Goal: Task Accomplishment & Management: Manage account settings

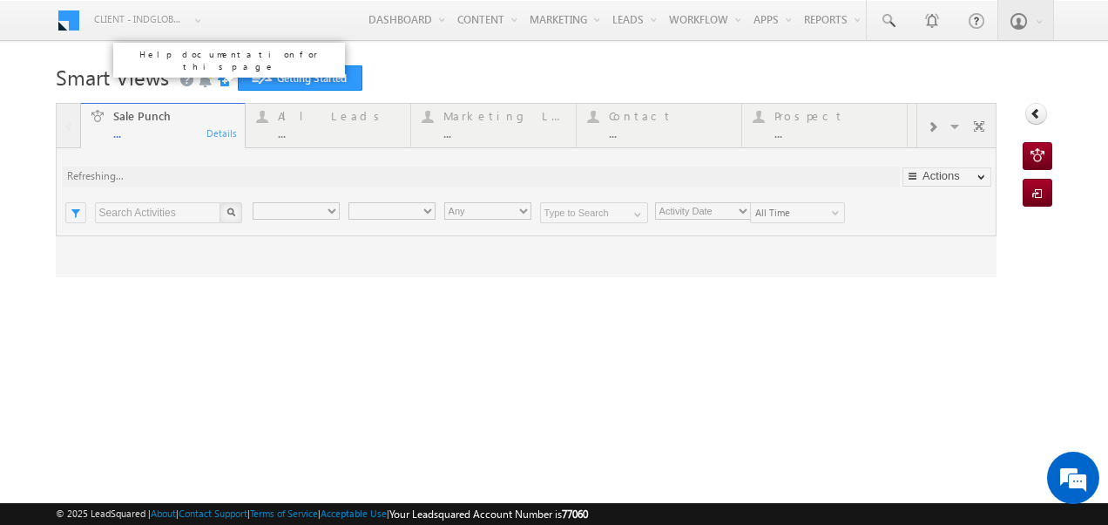
type input "Any Owner"
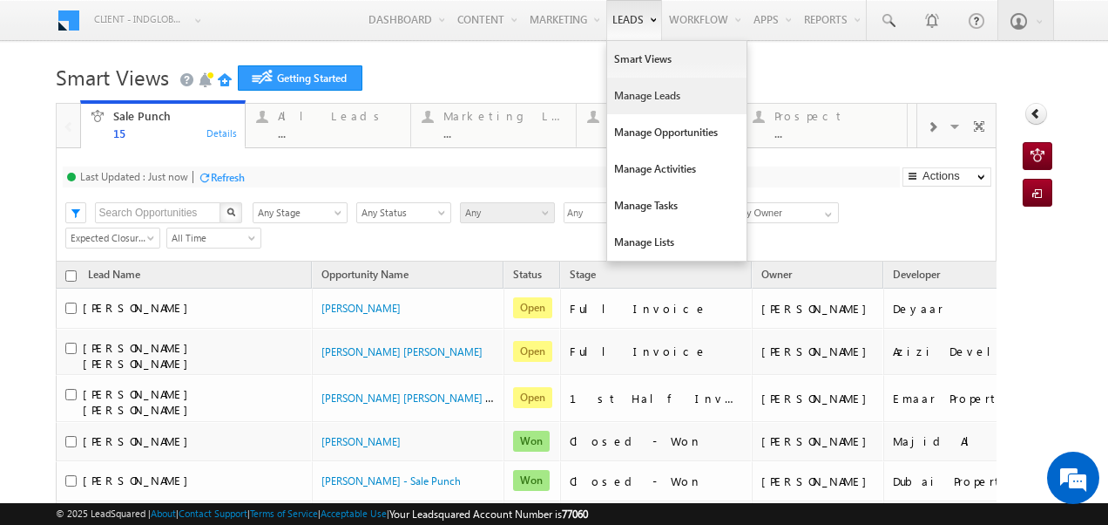
click at [641, 92] on link "Manage Leads" at bounding box center [676, 96] width 139 height 37
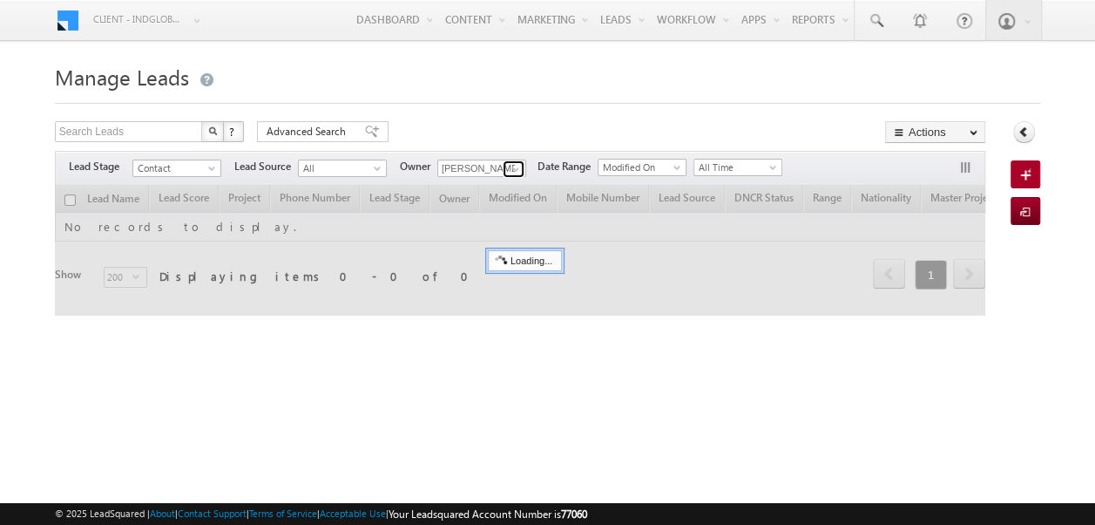
click at [515, 166] on span at bounding box center [516, 169] width 14 height 14
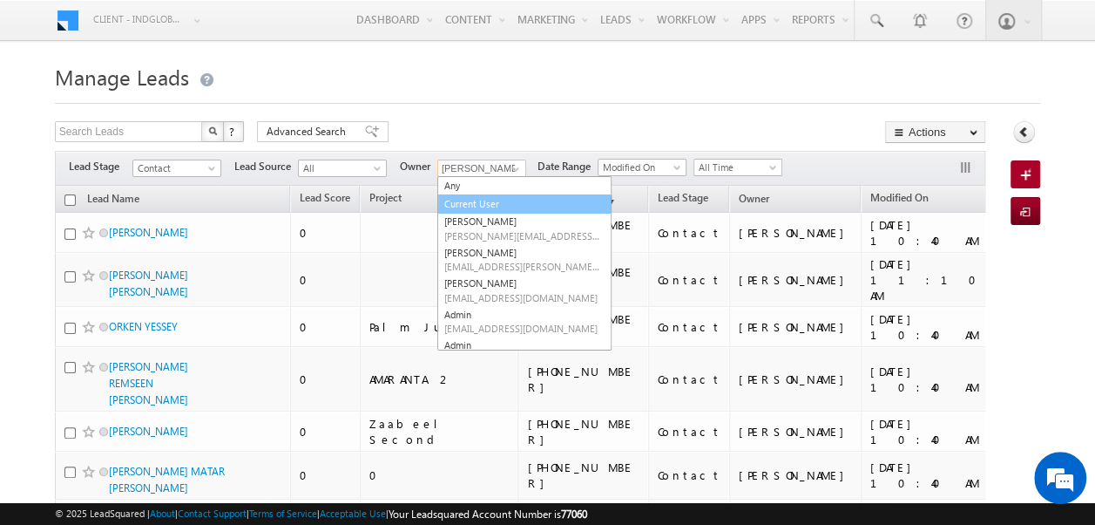
click at [504, 200] on link "Current User" at bounding box center [524, 204] width 174 height 20
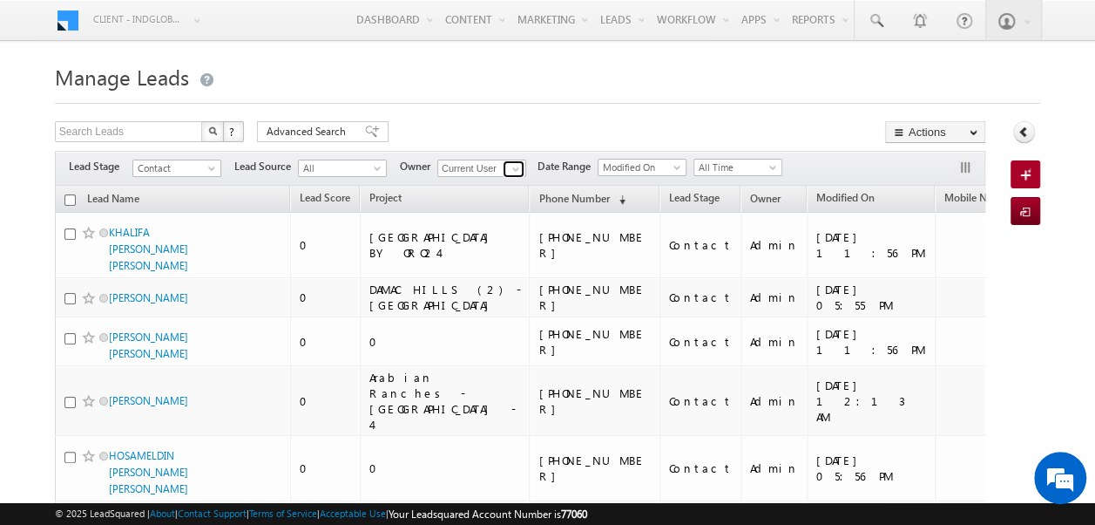
click at [514, 170] on span at bounding box center [516, 169] width 14 height 14
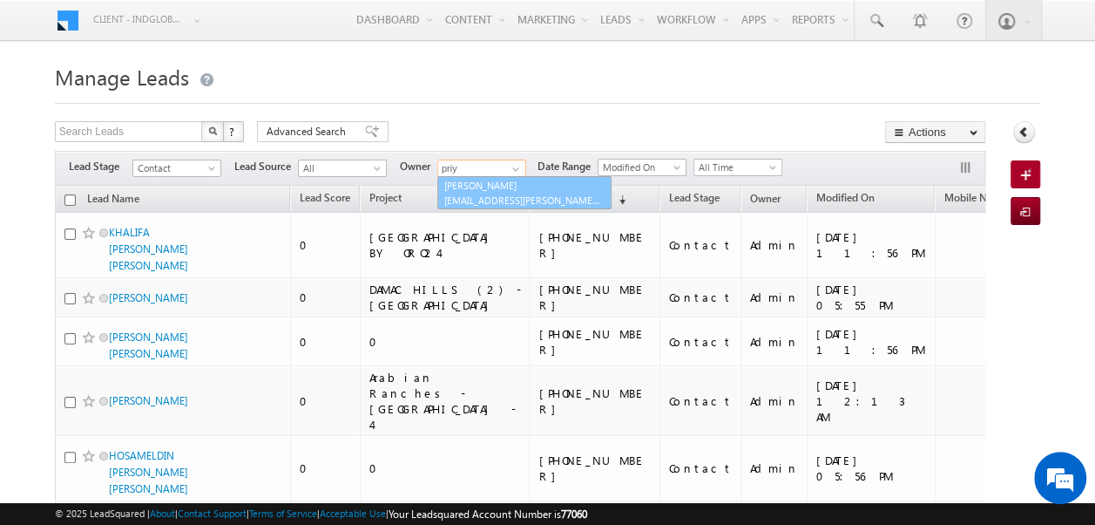
click at [498, 184] on link "Priya Kumra priya.kumra@indglobal.ae" at bounding box center [524, 192] width 174 height 33
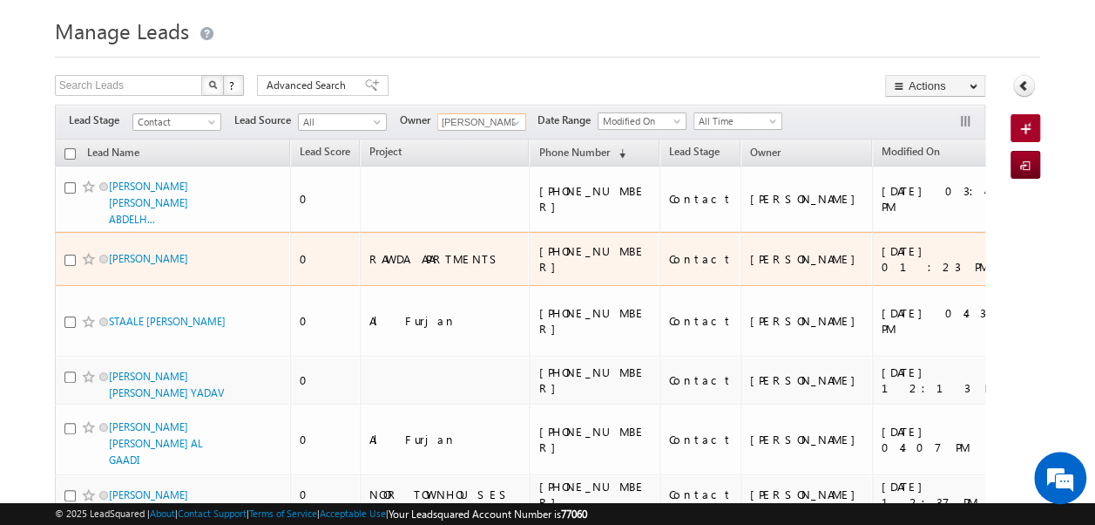
scroll to position [42, 0]
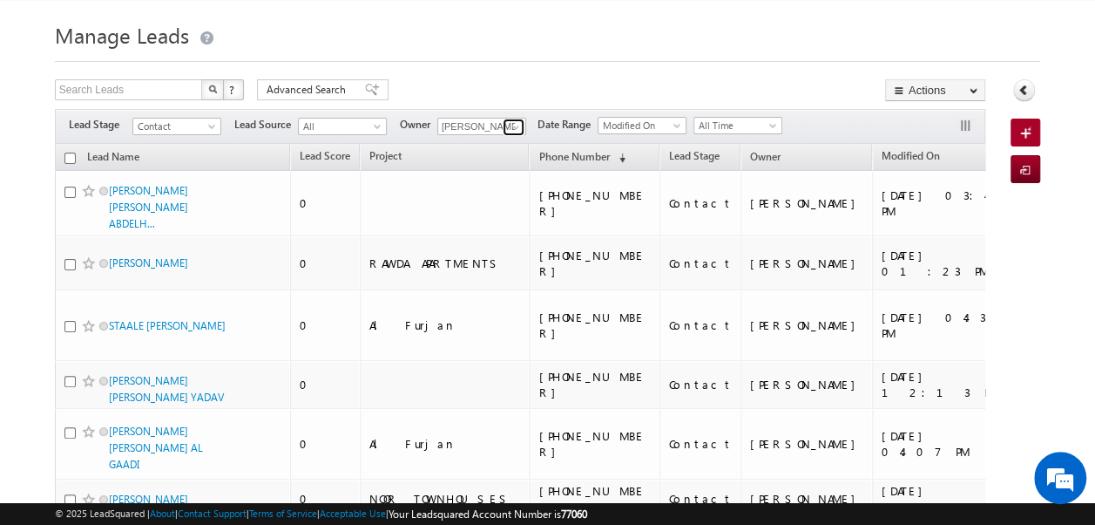
click at [516, 128] on span at bounding box center [516, 127] width 14 height 14
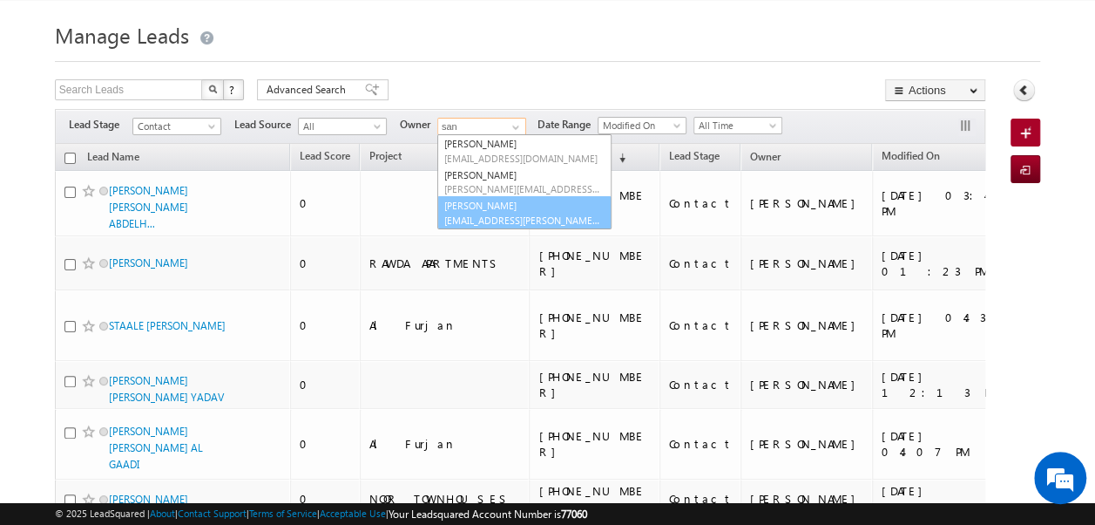
click at [502, 207] on link "Sanjay Rajpurohit sanjay.rajpurohit@indglobal.ae" at bounding box center [524, 212] width 174 height 33
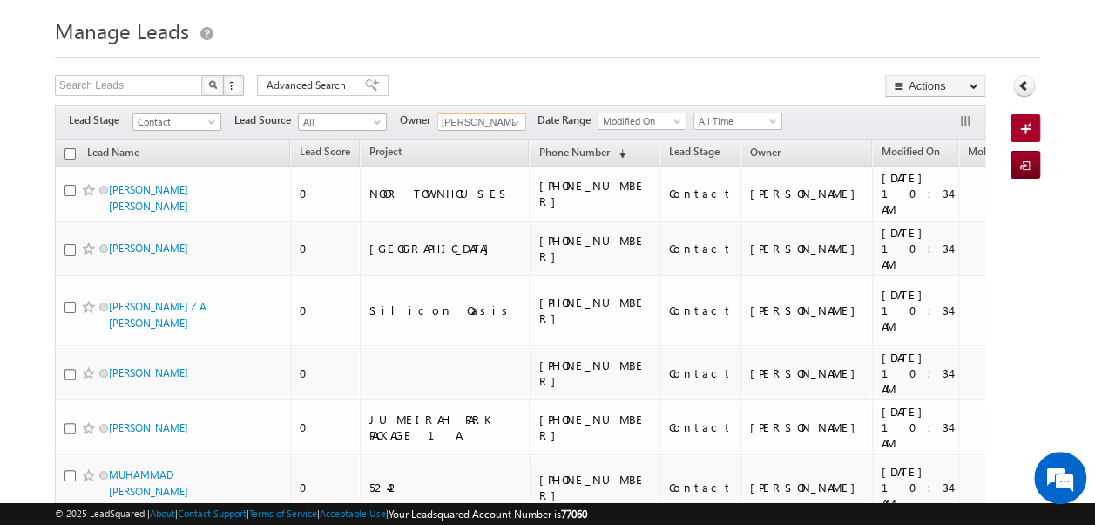
scroll to position [0, 0]
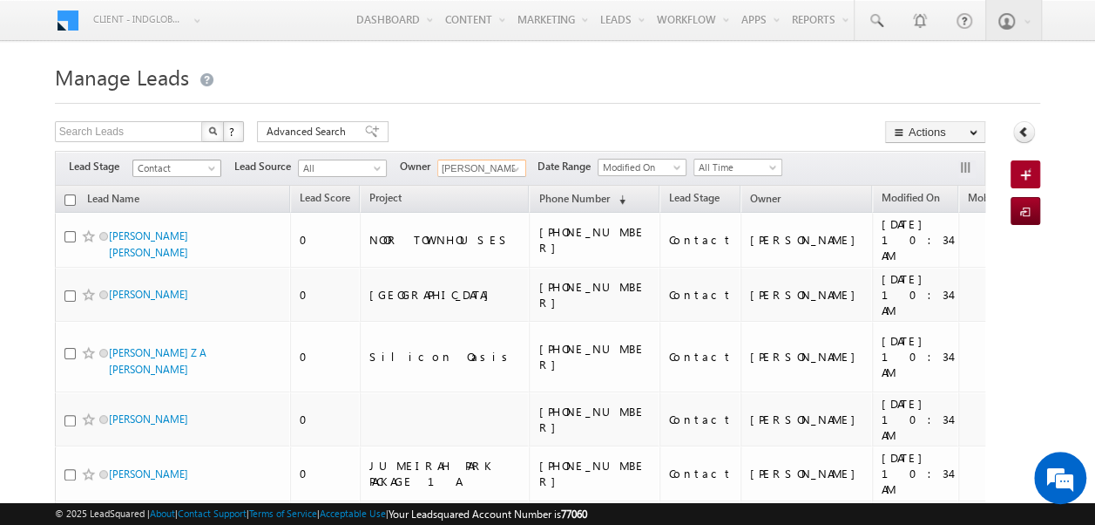
type input "Sanjay Rajpurohit"
click at [209, 168] on span at bounding box center [214, 172] width 14 height 14
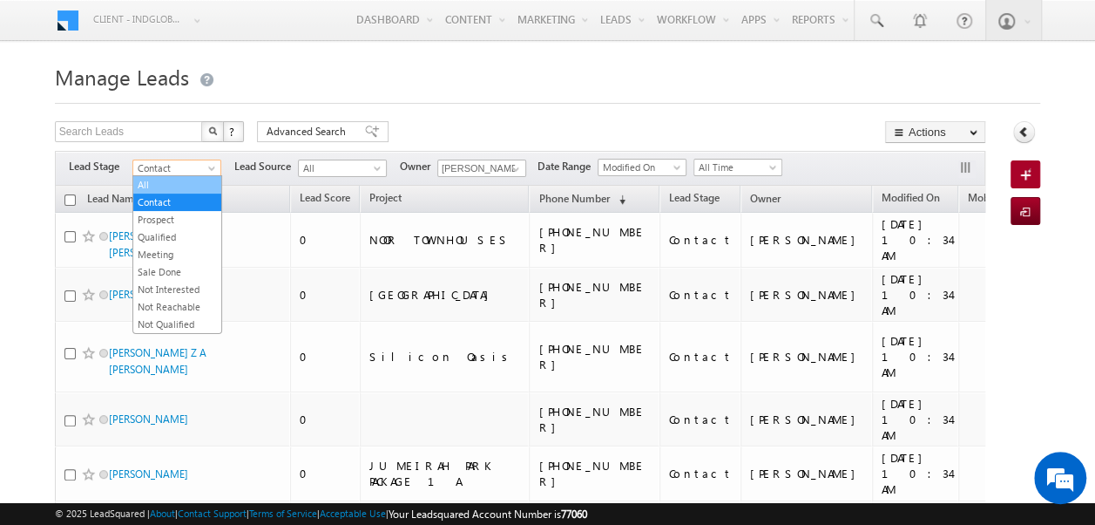
click at [177, 180] on link "All" at bounding box center [177, 185] width 88 height 16
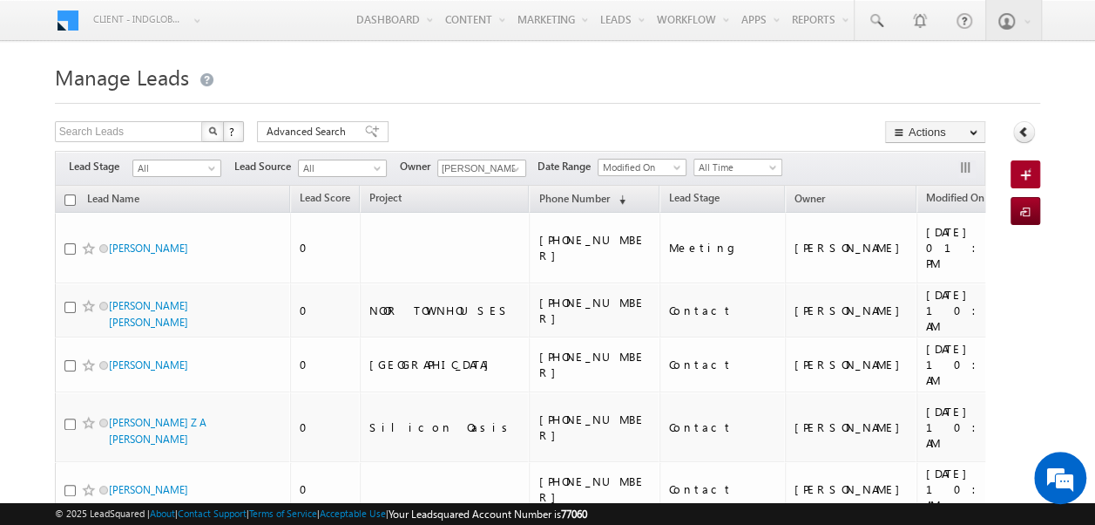
click at [70, 202] on input "checkbox" at bounding box center [69, 199] width 11 height 11
checkbox input "true"
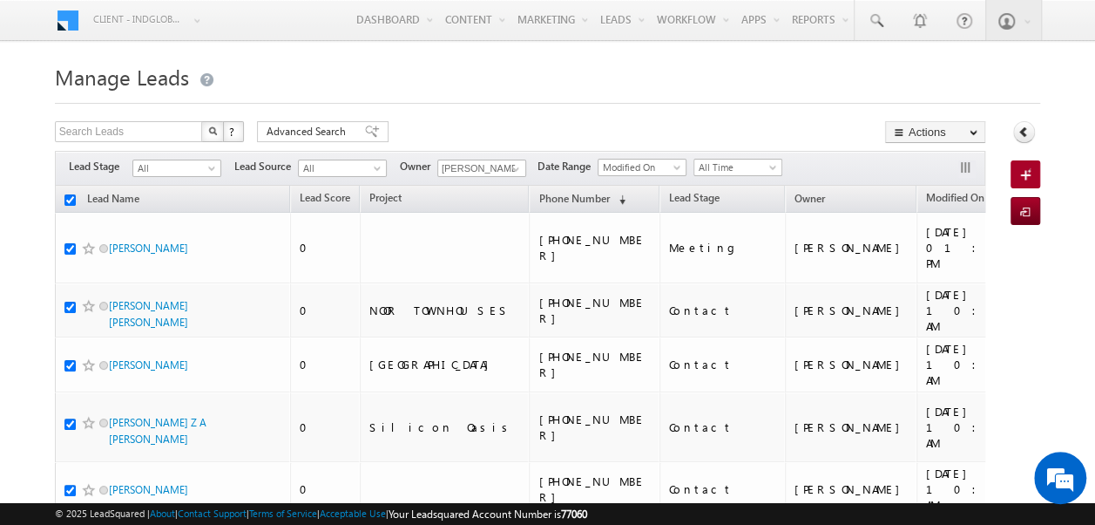
checkbox input "true"
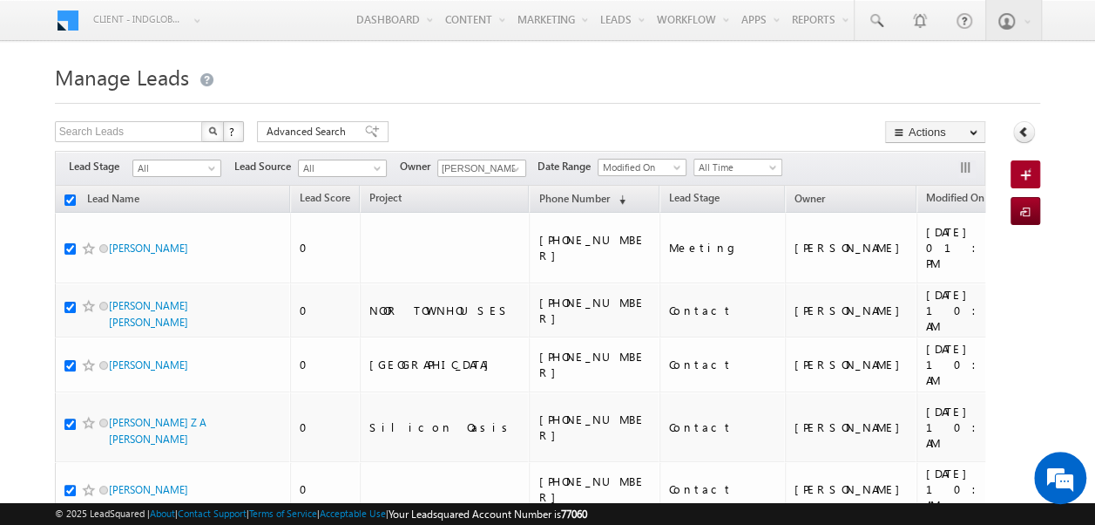
checkbox input "true"
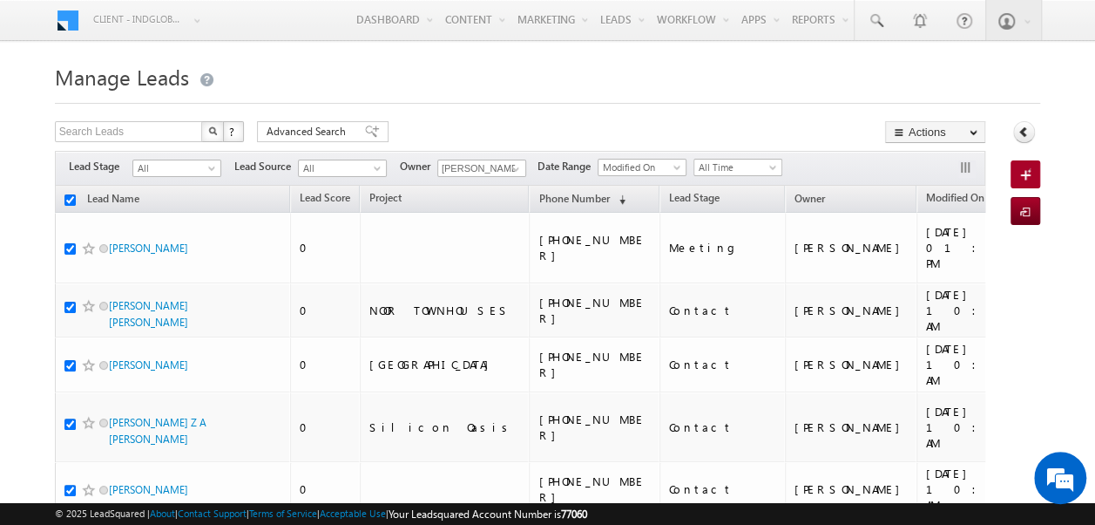
checkbox input "true"
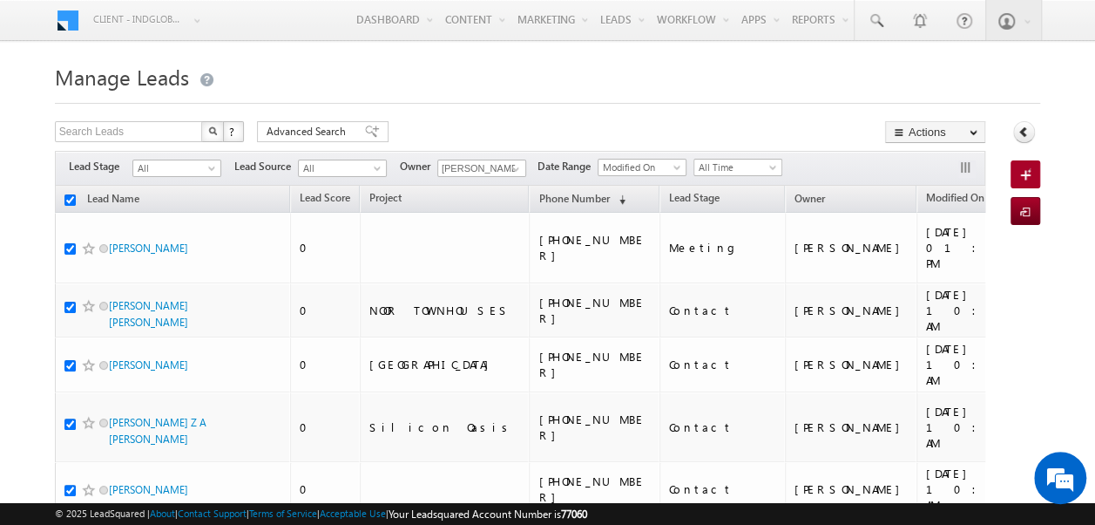
checkbox input "true"
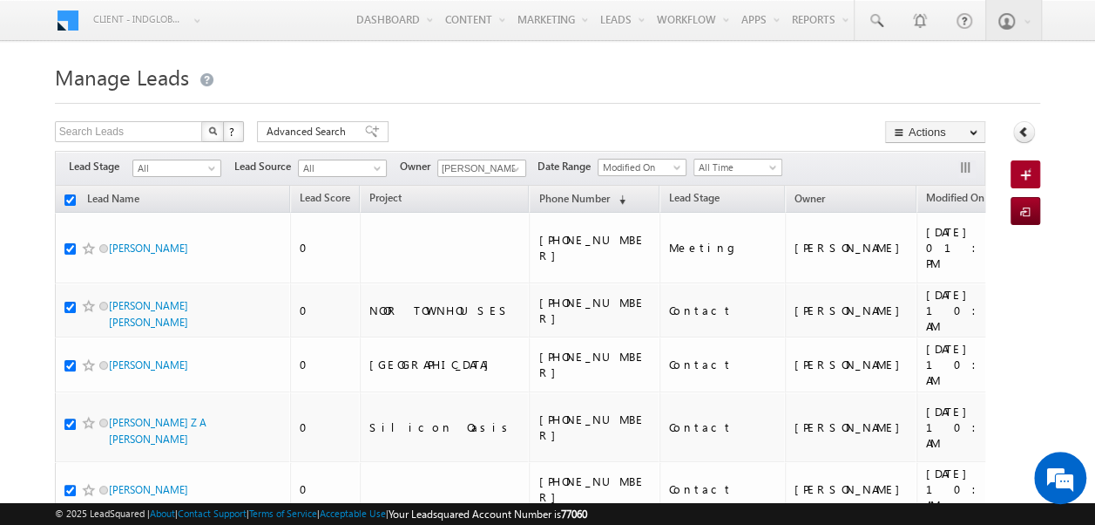
checkbox input "true"
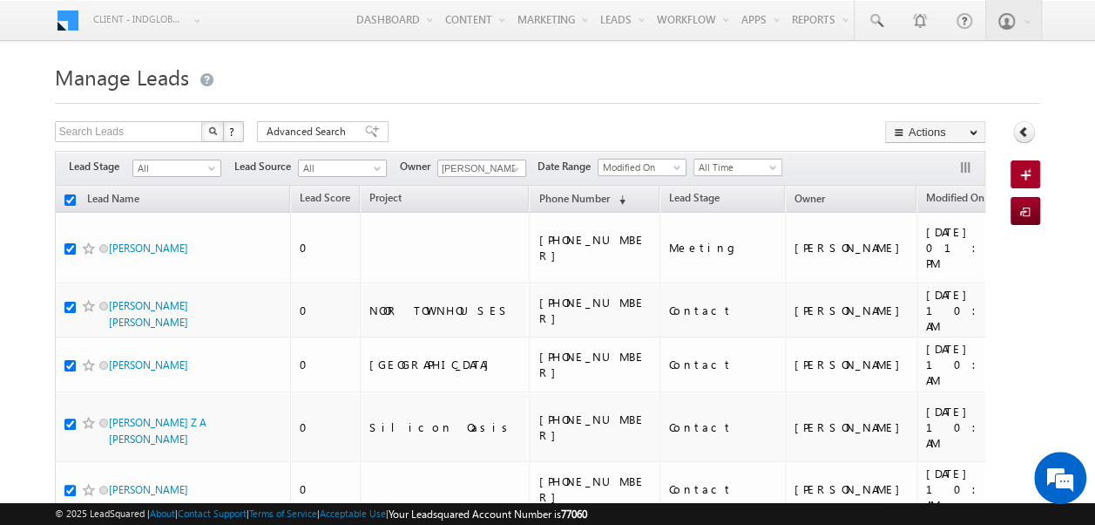
checkbox input "true"
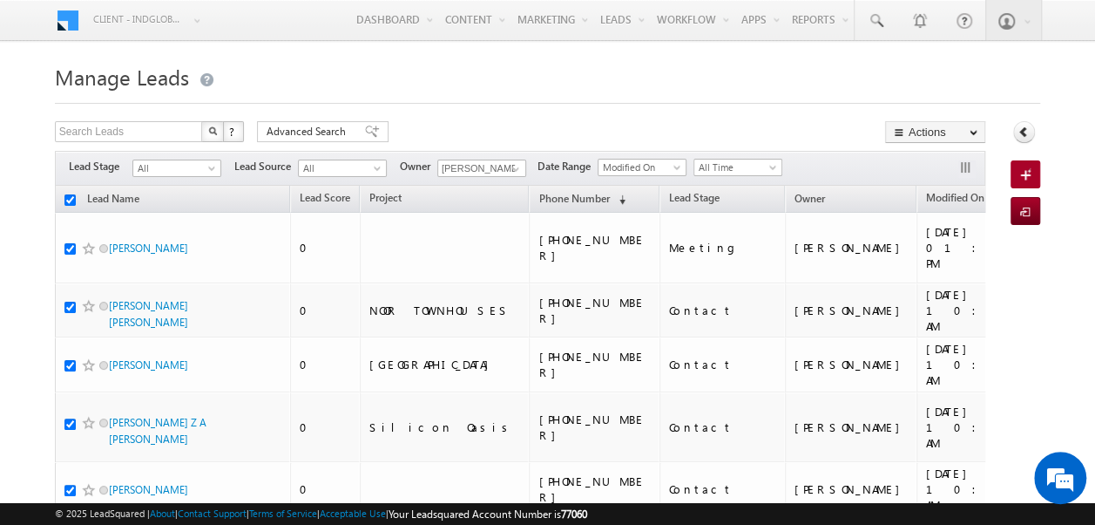
checkbox input "true"
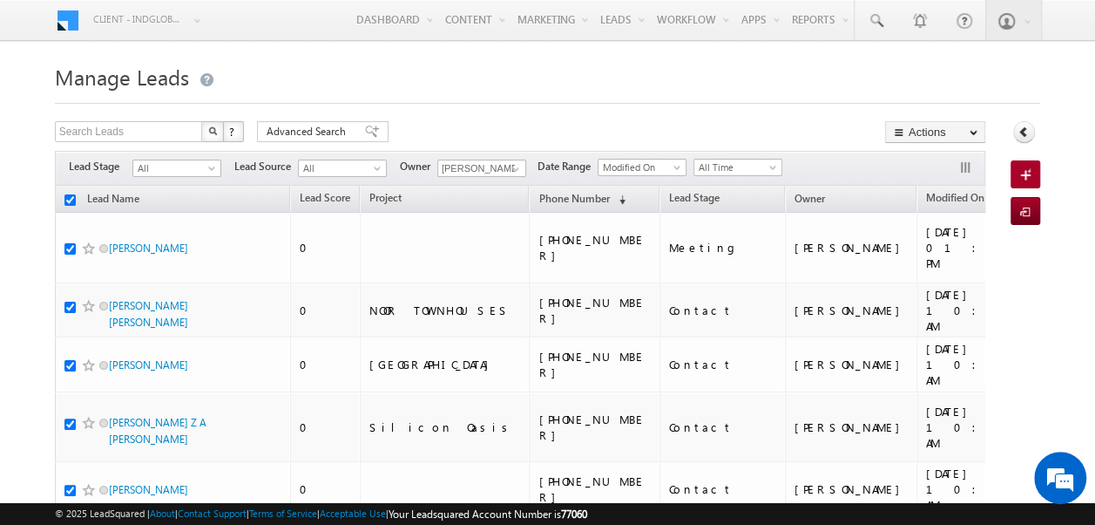
checkbox input "true"
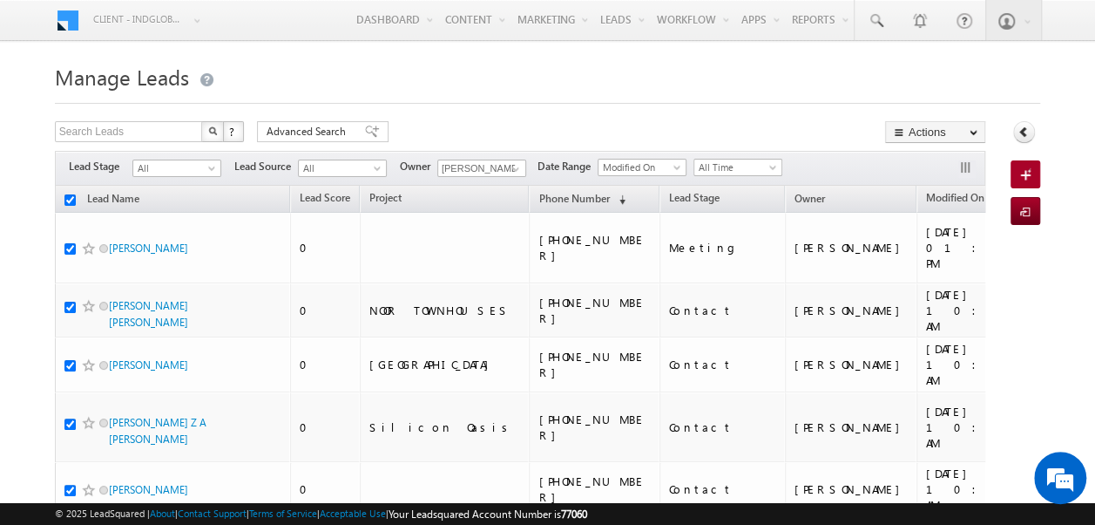
checkbox input "true"
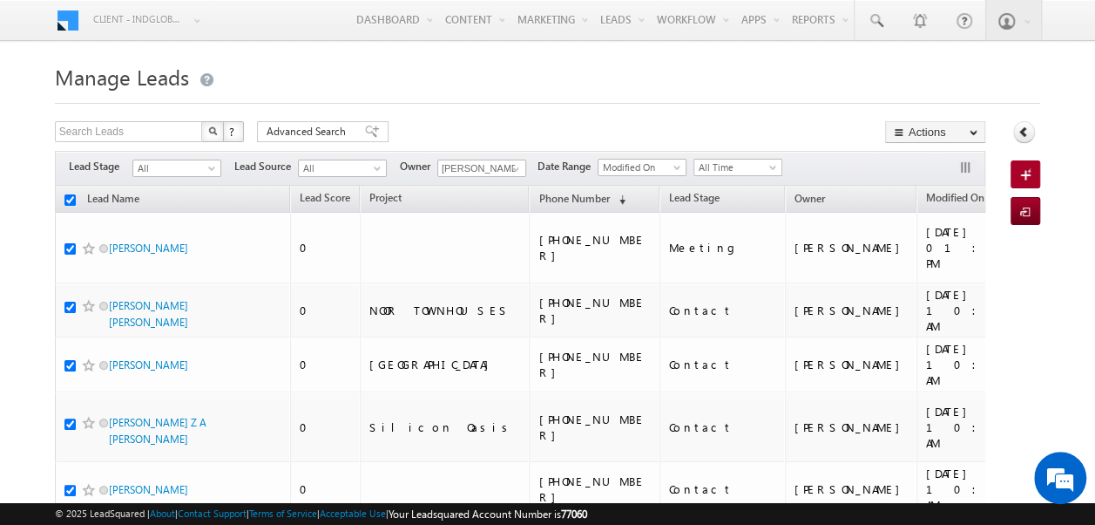
checkbox input "true"
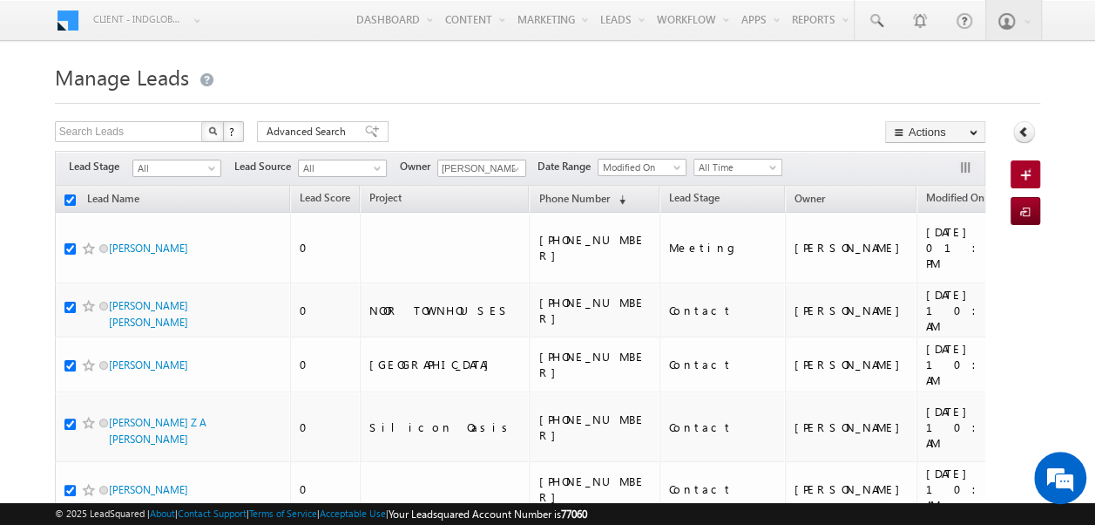
checkbox input "true"
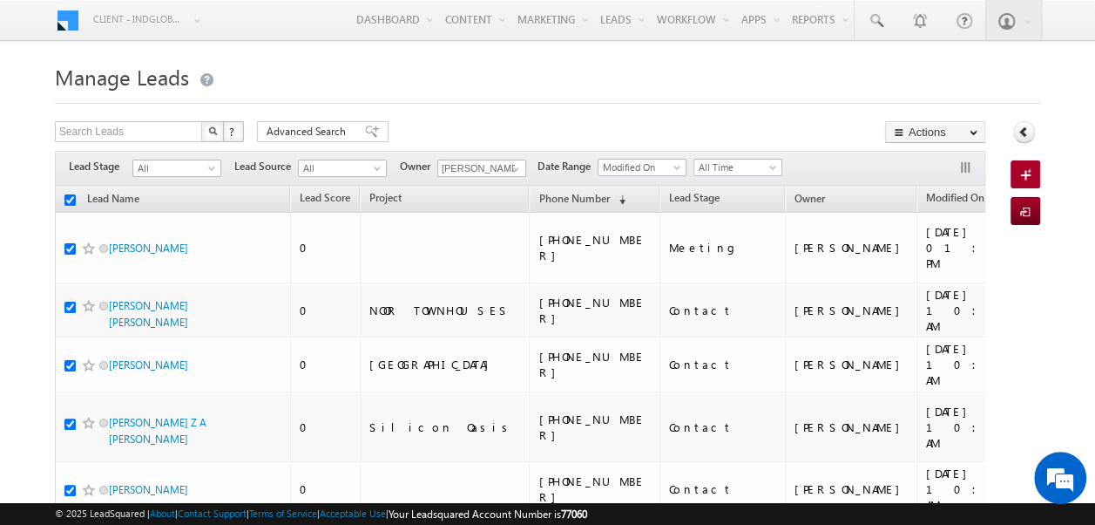
checkbox input "true"
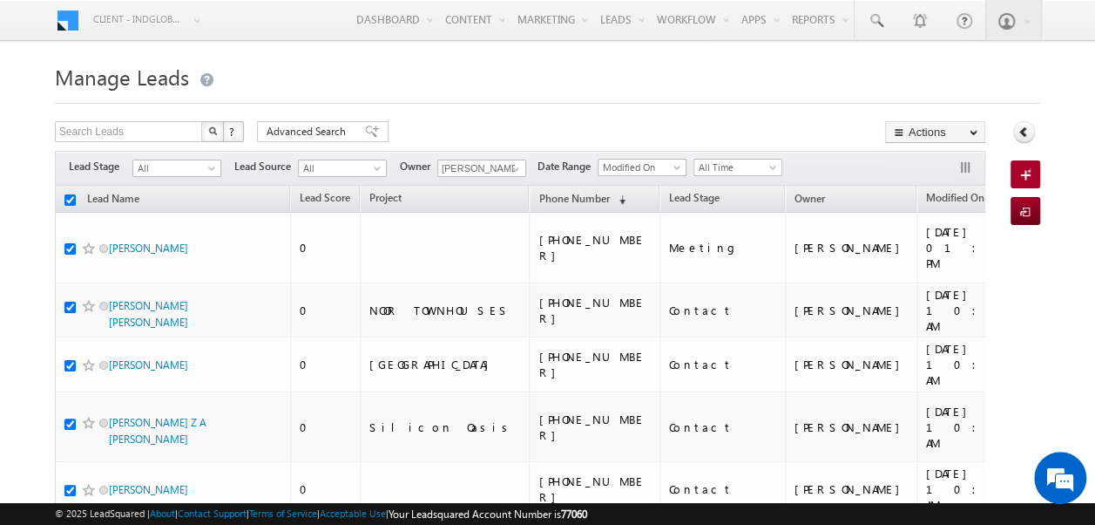
checkbox input "true"
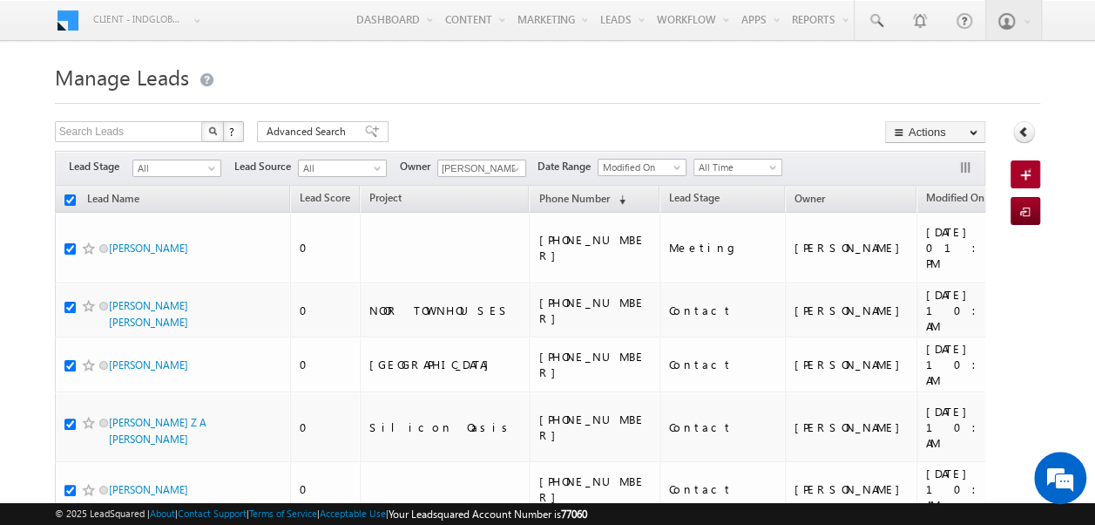
checkbox input "true"
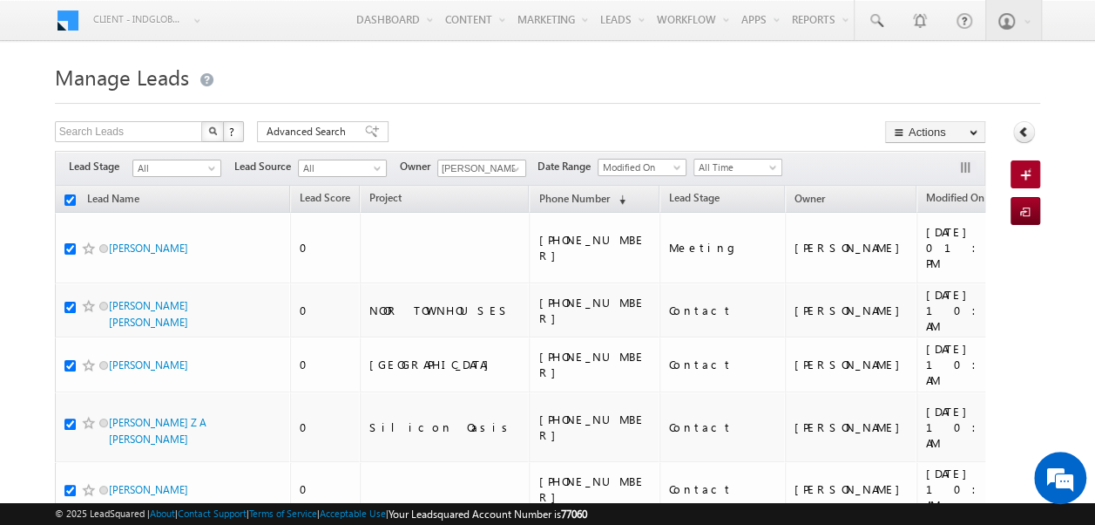
checkbox input "true"
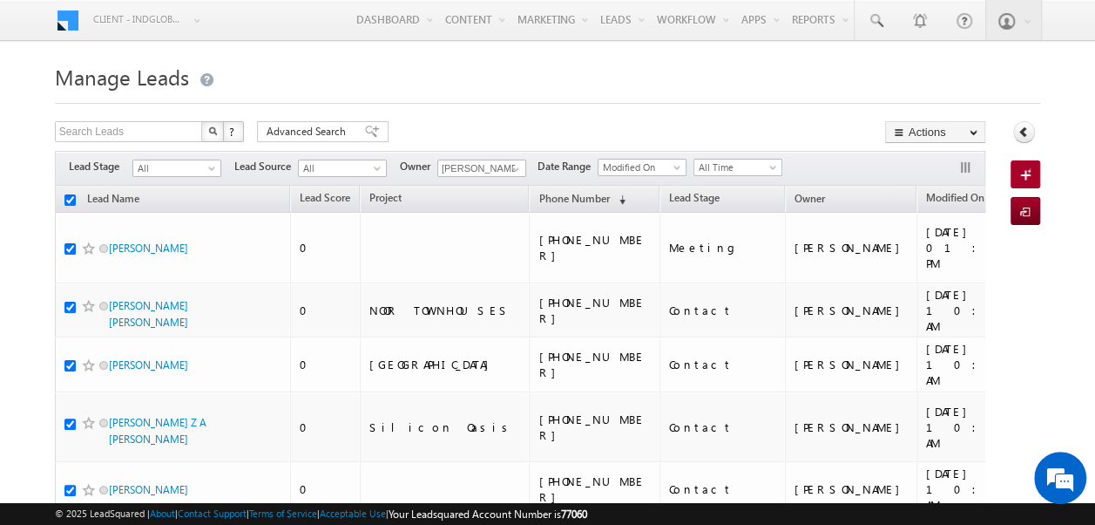
checkbox input "true"
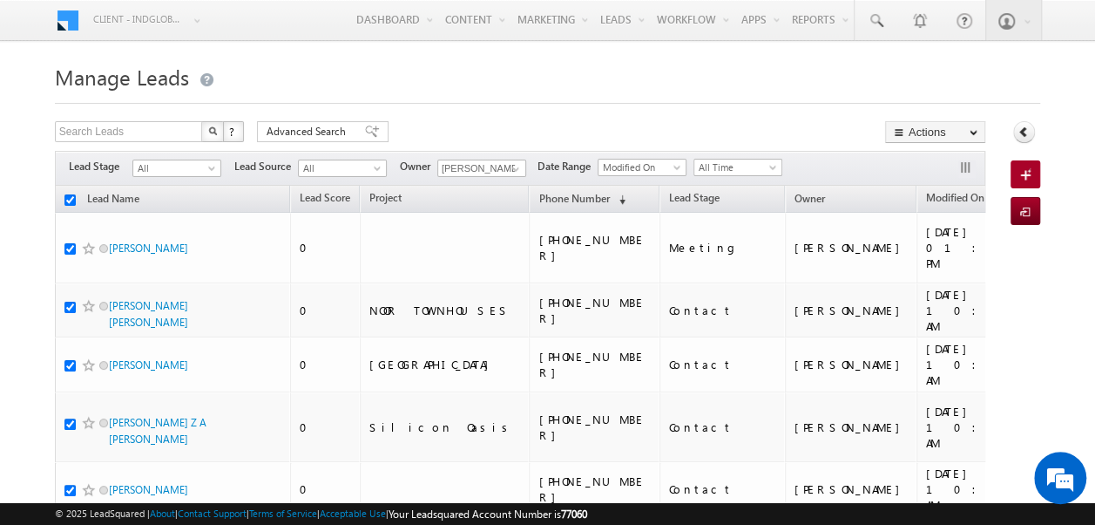
checkbox input "true"
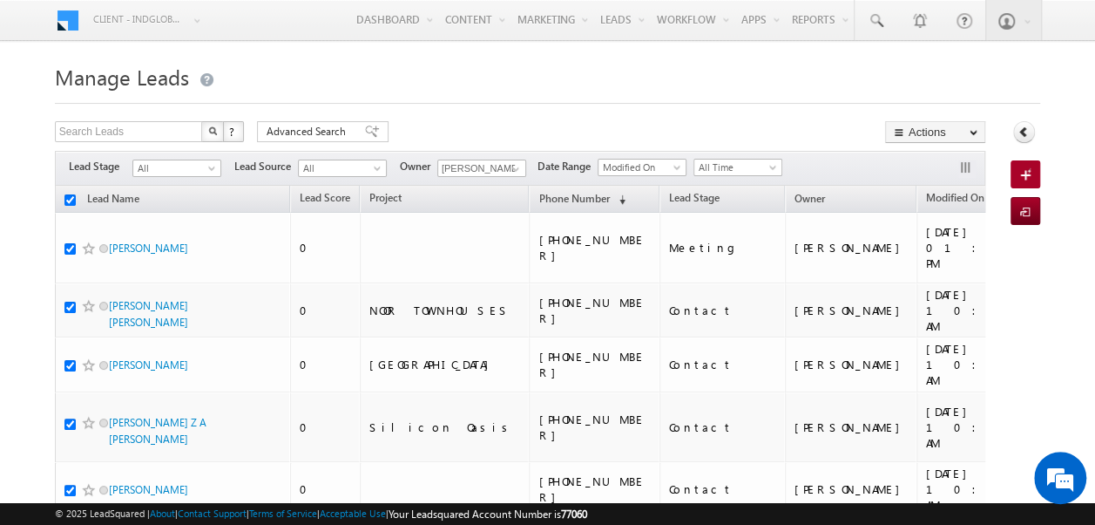
checkbox input "true"
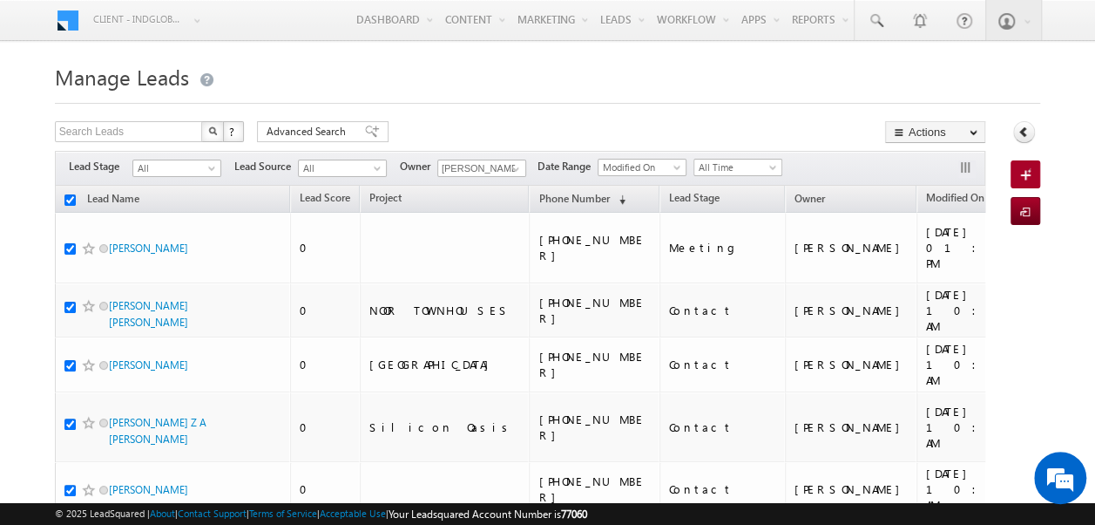
checkbox input "true"
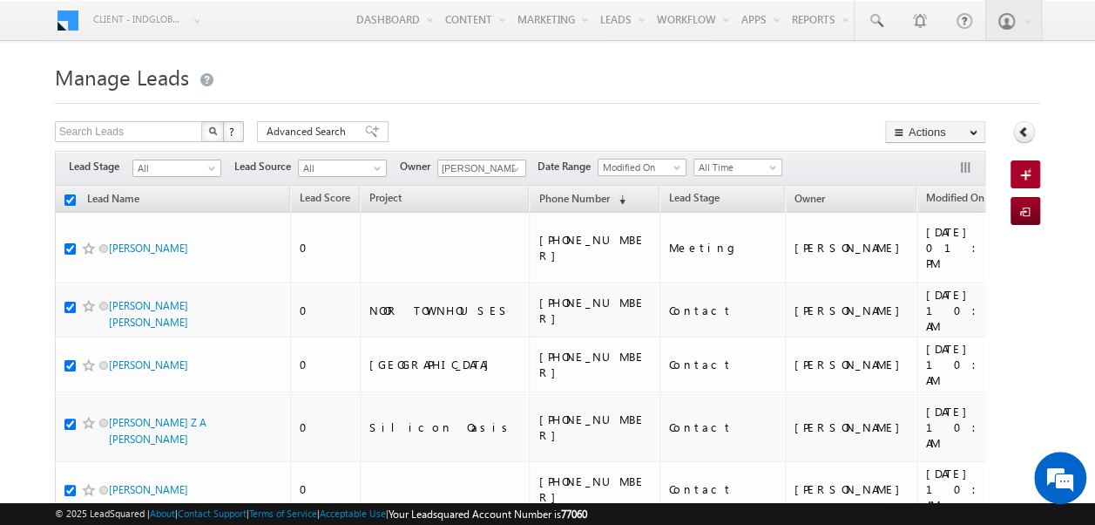
checkbox input "true"
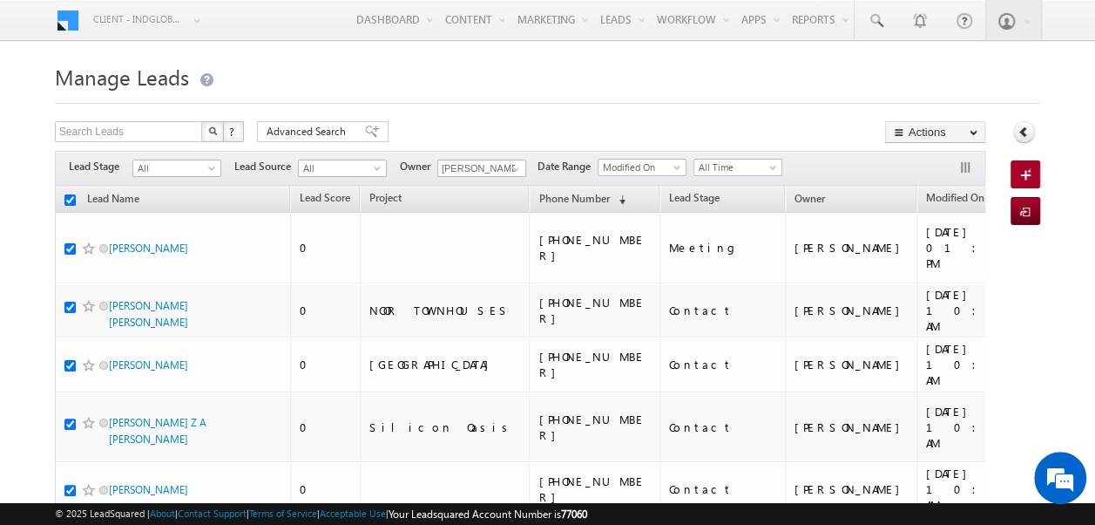
checkbox input "true"
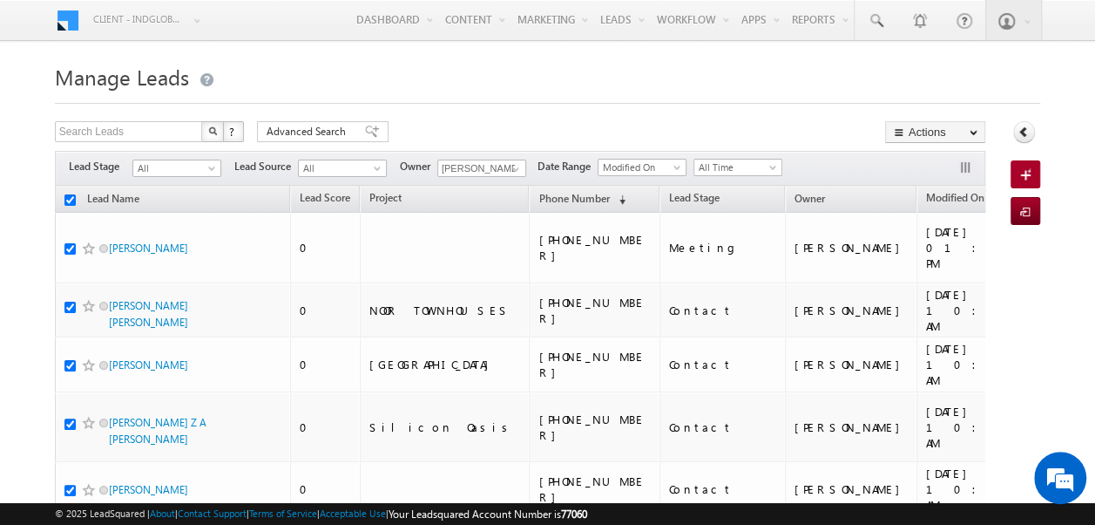
checkbox input "true"
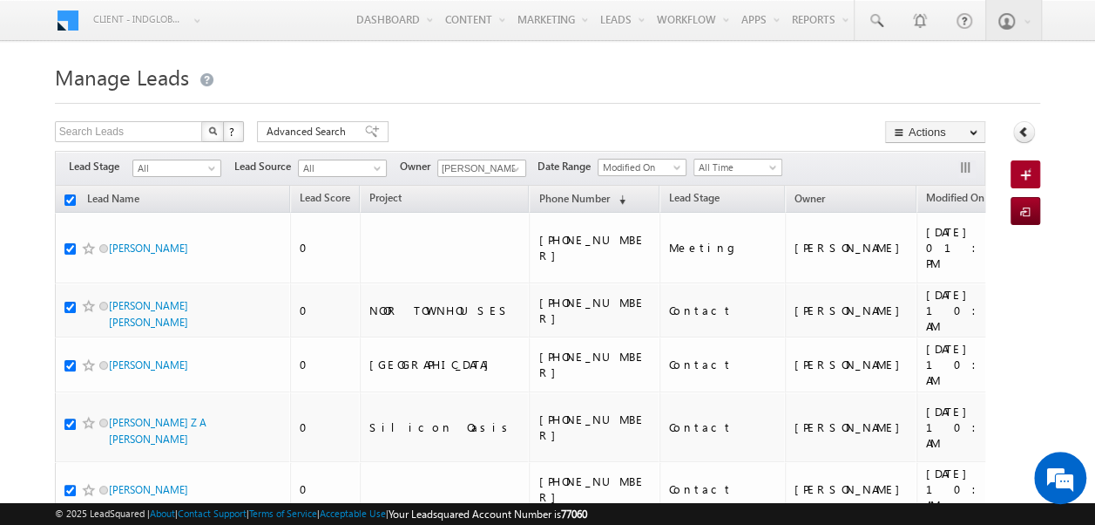
checkbox input "true"
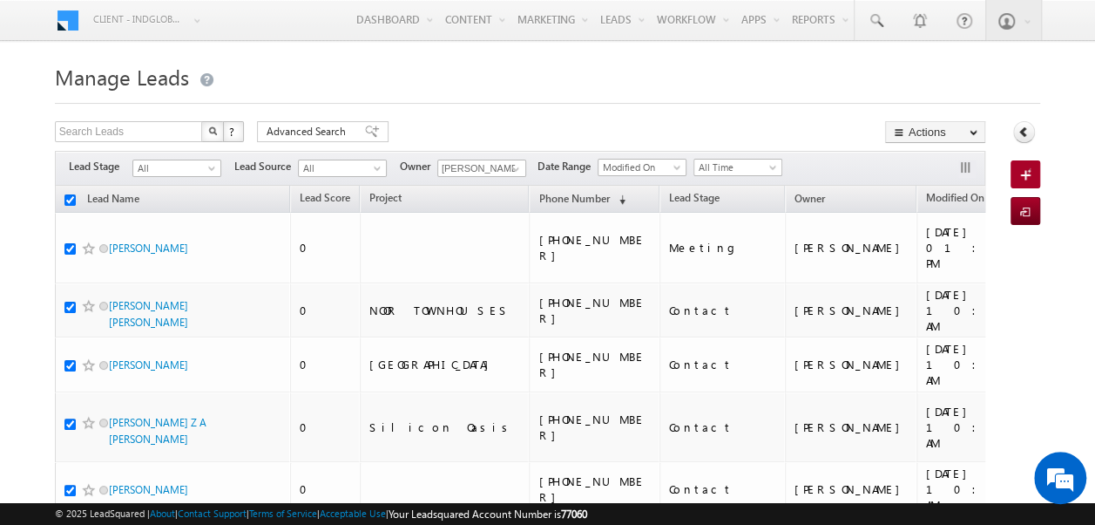
checkbox input "true"
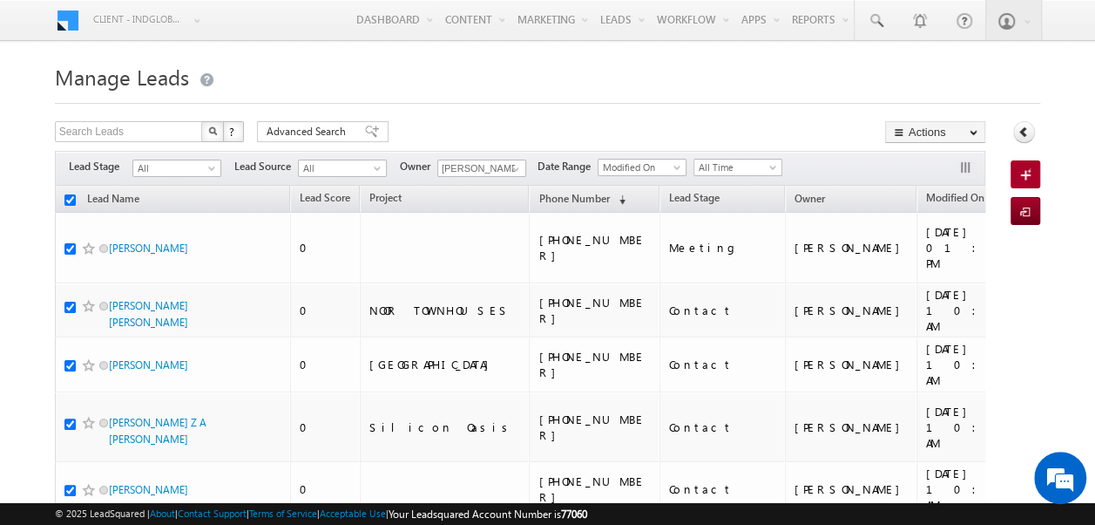
checkbox input "true"
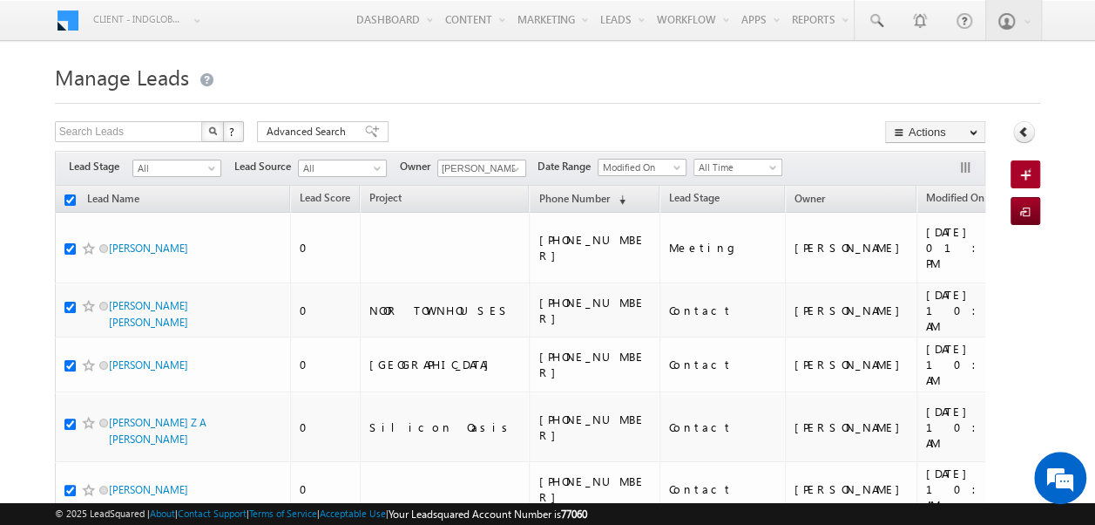
checkbox input "true"
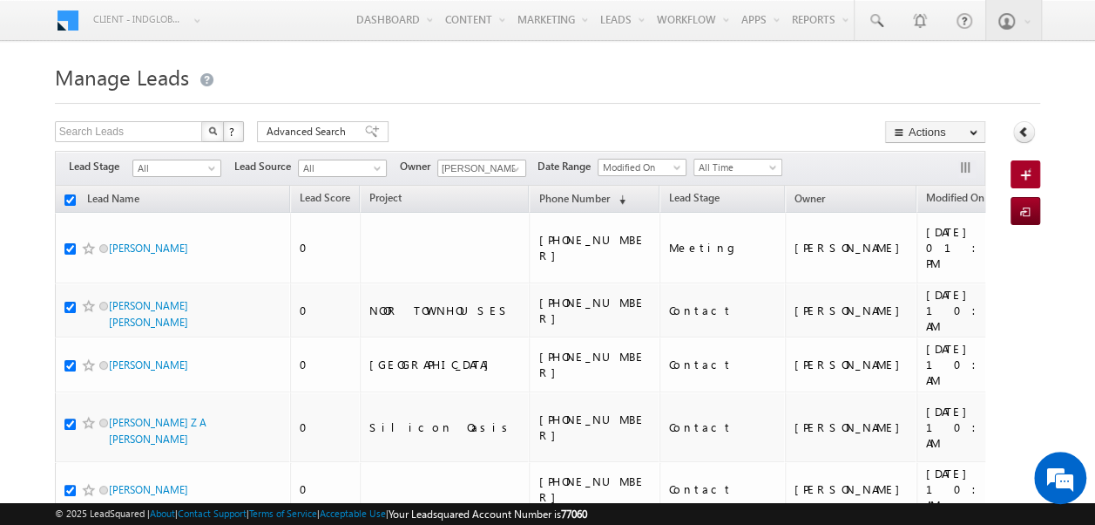
checkbox input "true"
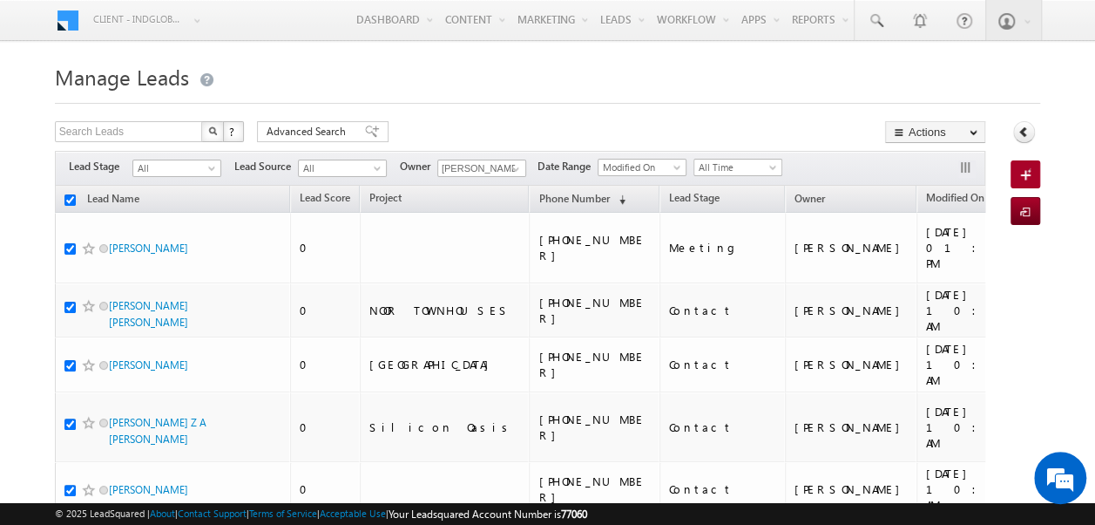
checkbox input "true"
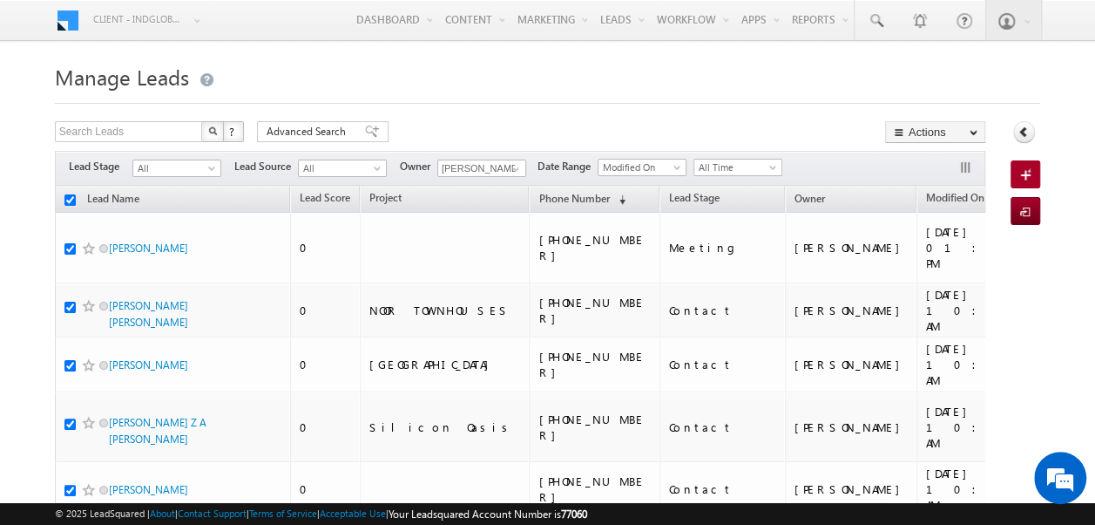
checkbox input "true"
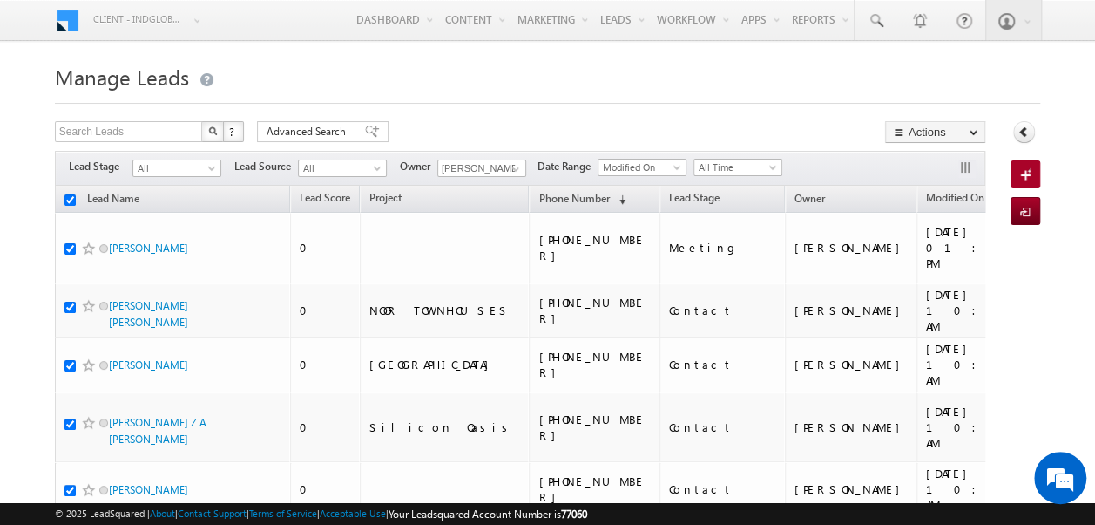
checkbox input "true"
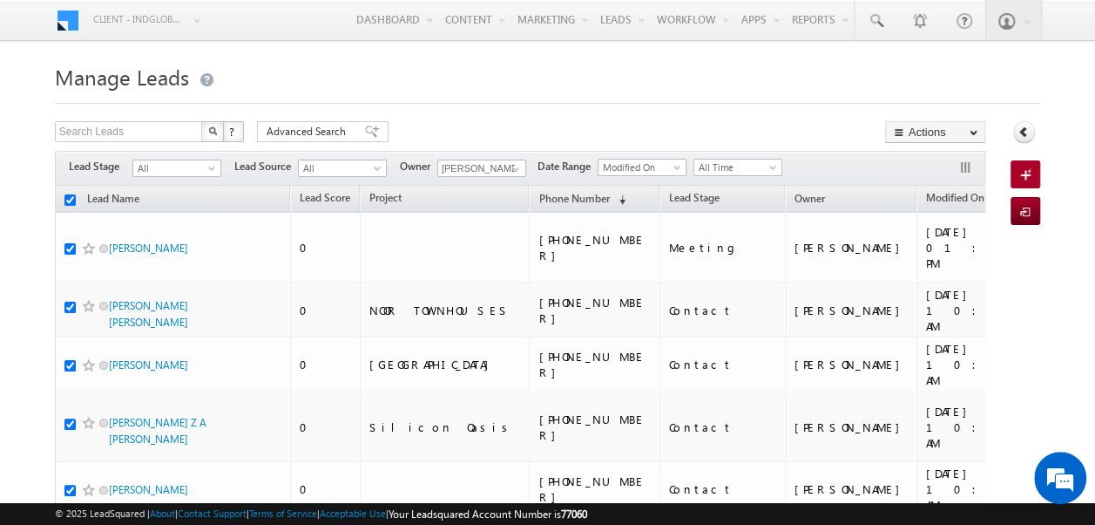
checkbox input "true"
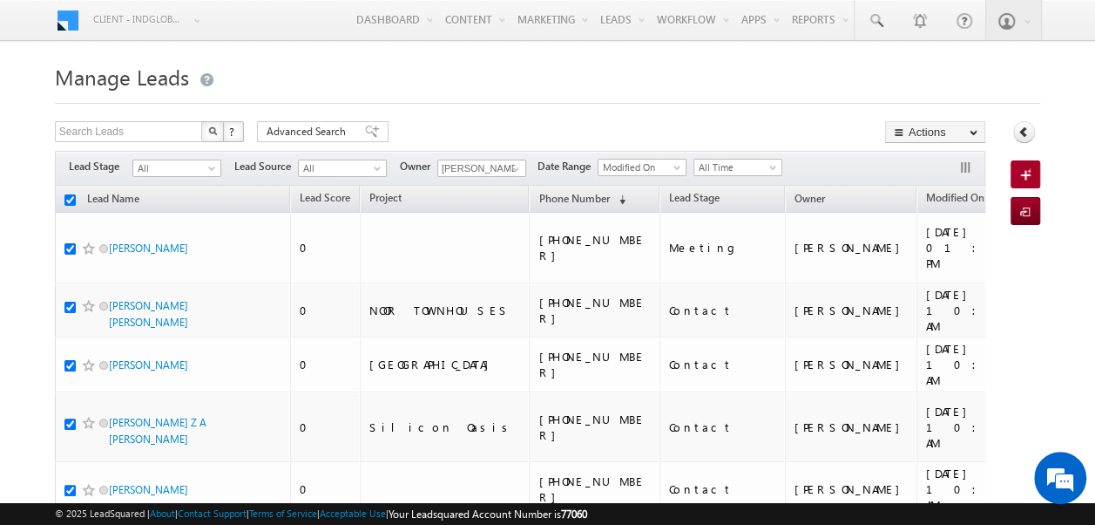
checkbox input "true"
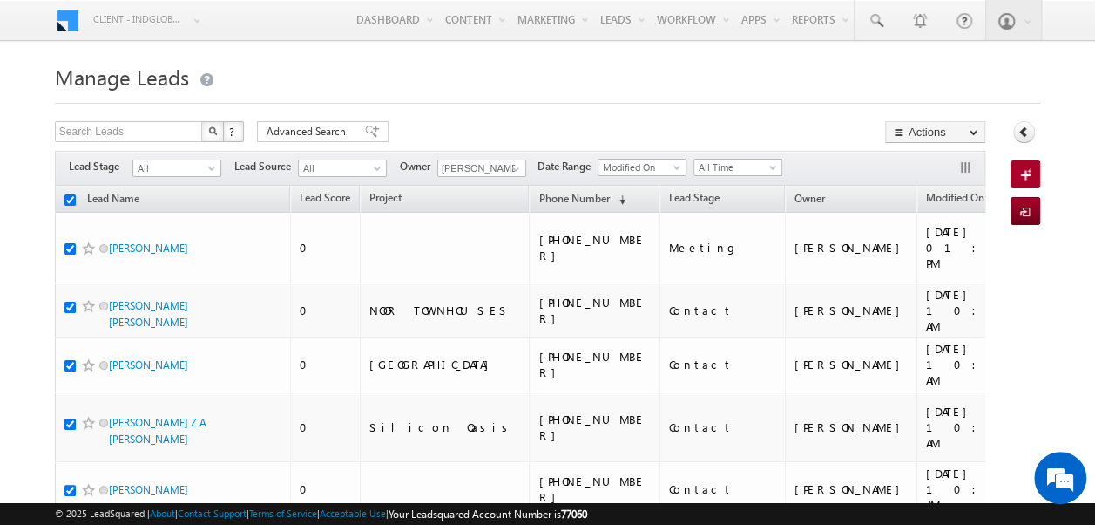
checkbox input "true"
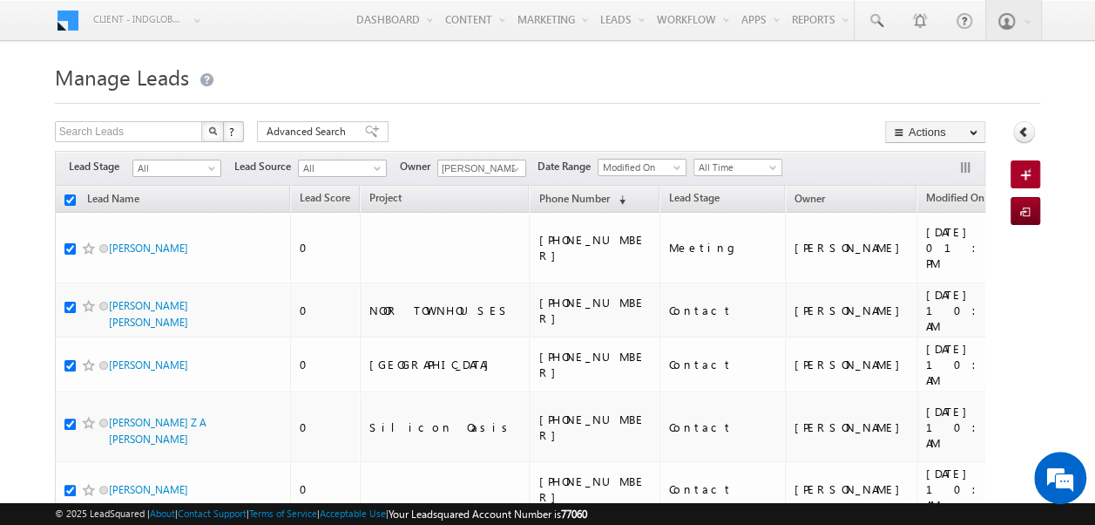
checkbox input "true"
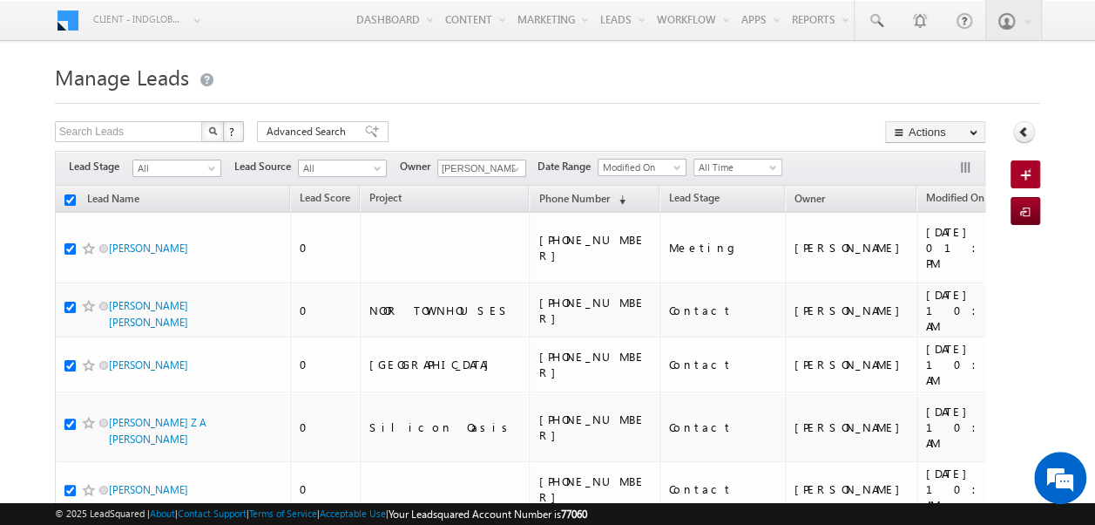
checkbox input "true"
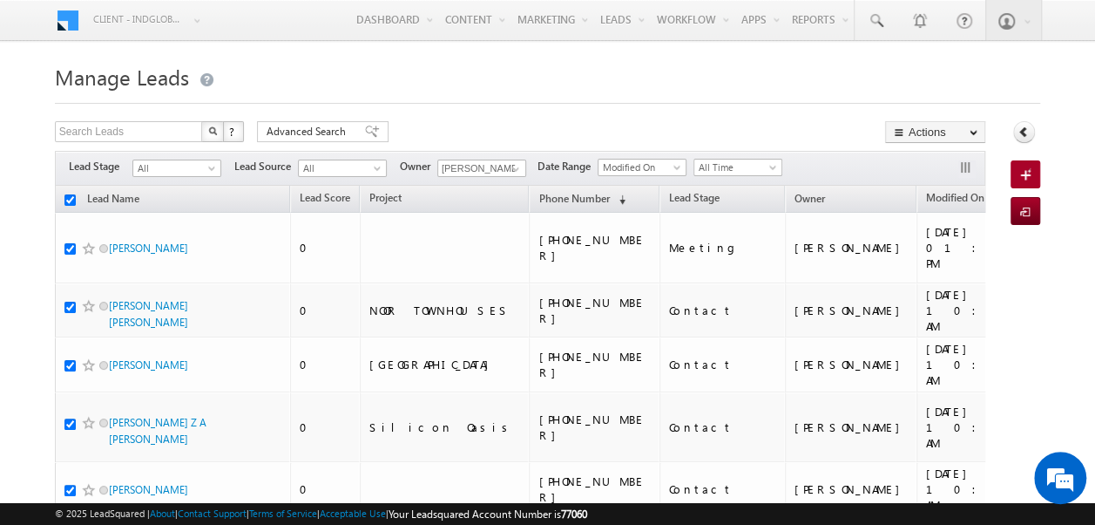
checkbox input "true"
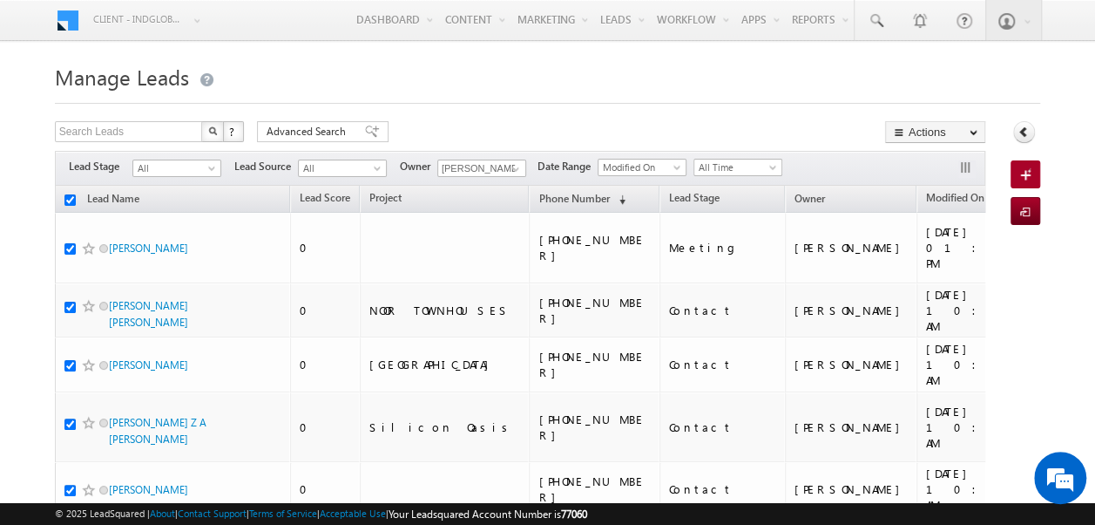
checkbox input "true"
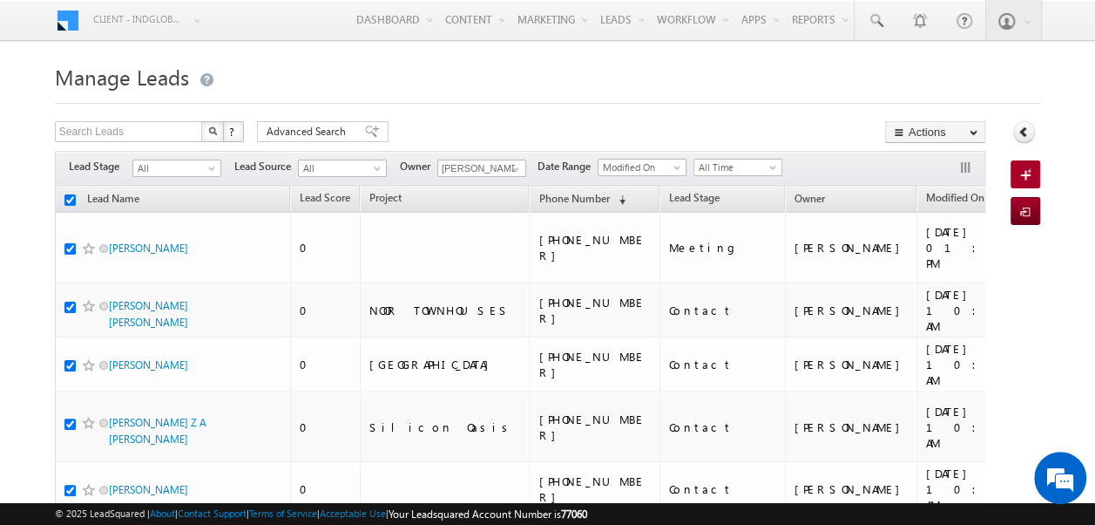
checkbox input "true"
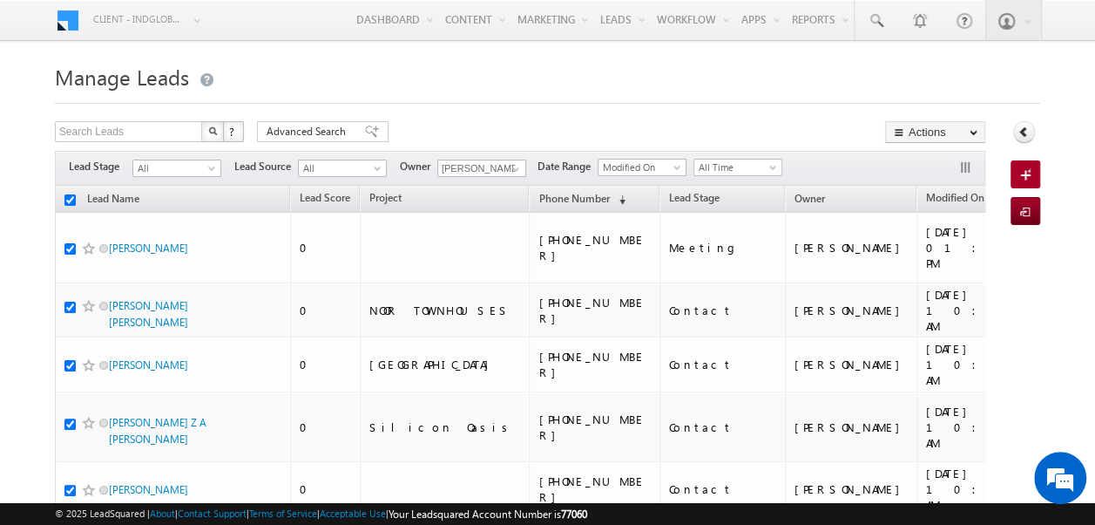
checkbox input "true"
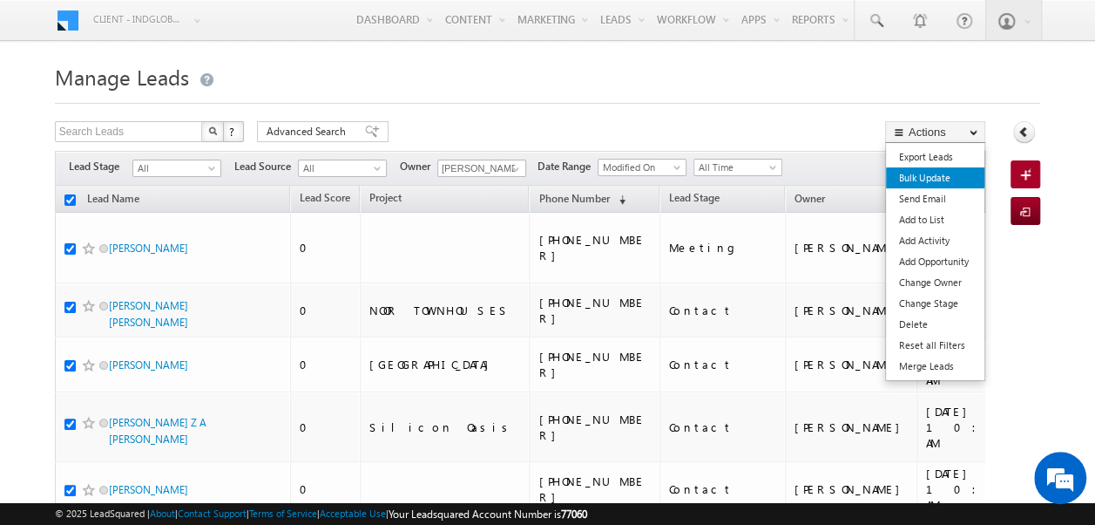
click at [934, 179] on link "Bulk Update" at bounding box center [935, 177] width 98 height 21
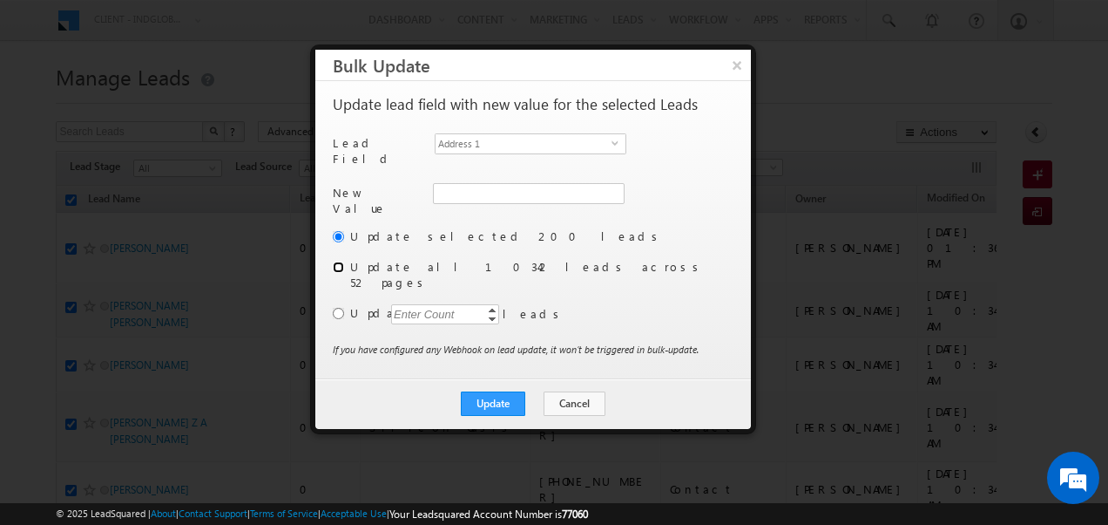
click at [342, 261] on input "radio" at bounding box center [338, 266] width 11 height 11
click at [617, 146] on span "select" at bounding box center [619, 149] width 14 height 30
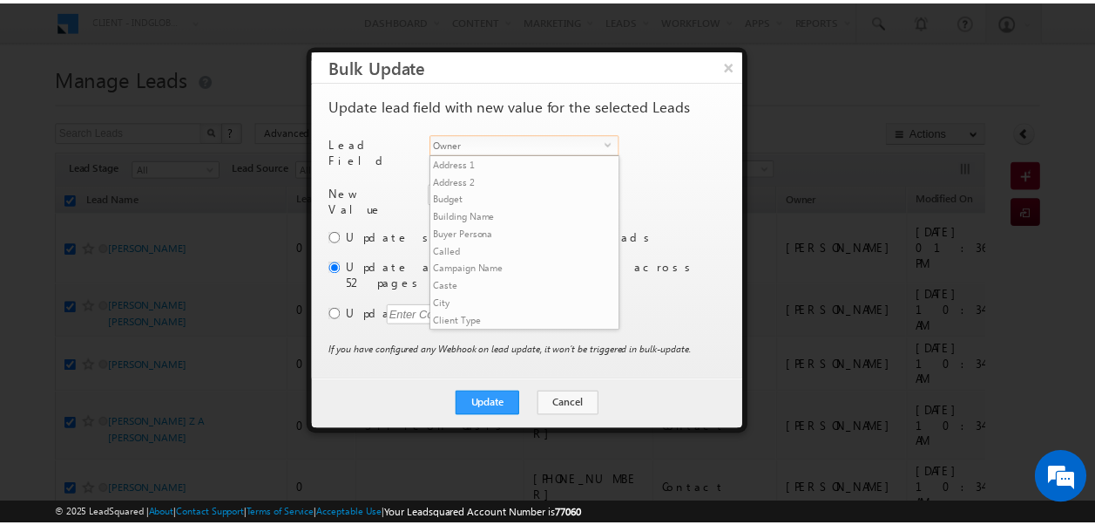
scroll to position [681, 0]
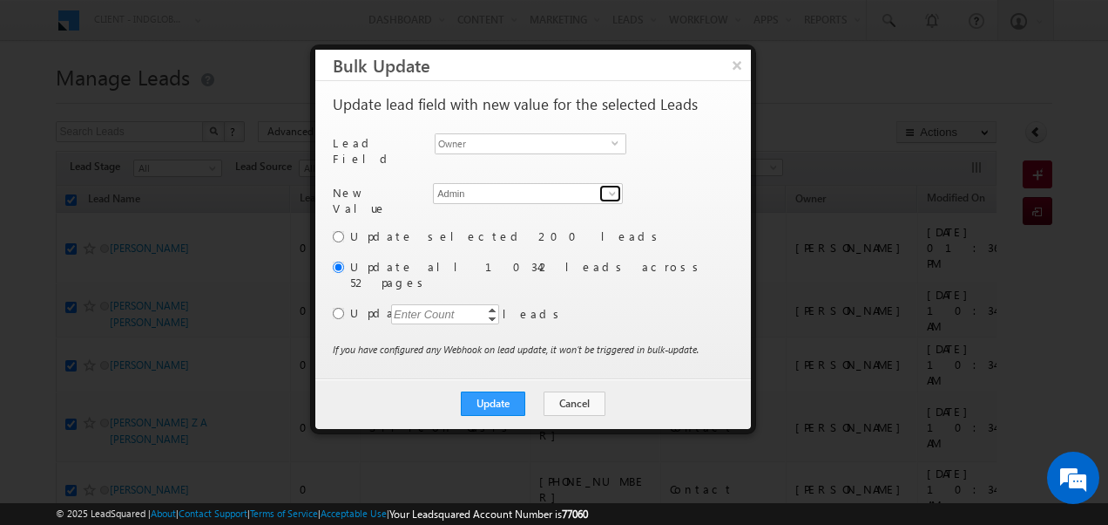
click at [616, 186] on span at bounding box center [613, 193] width 14 height 14
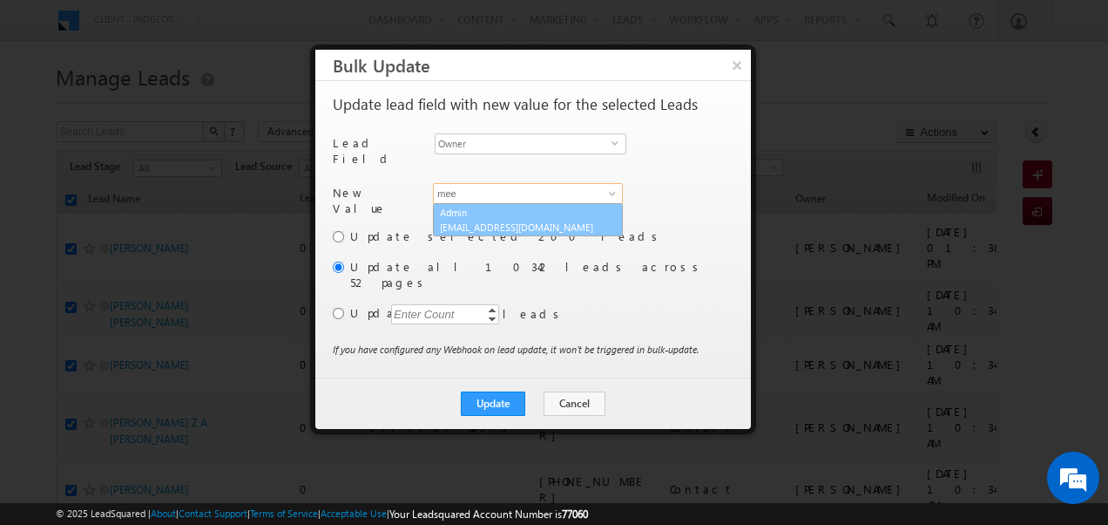
click at [518, 220] on span "meet.shah+1@indglobal.ae" at bounding box center [518, 226] width 157 height 13
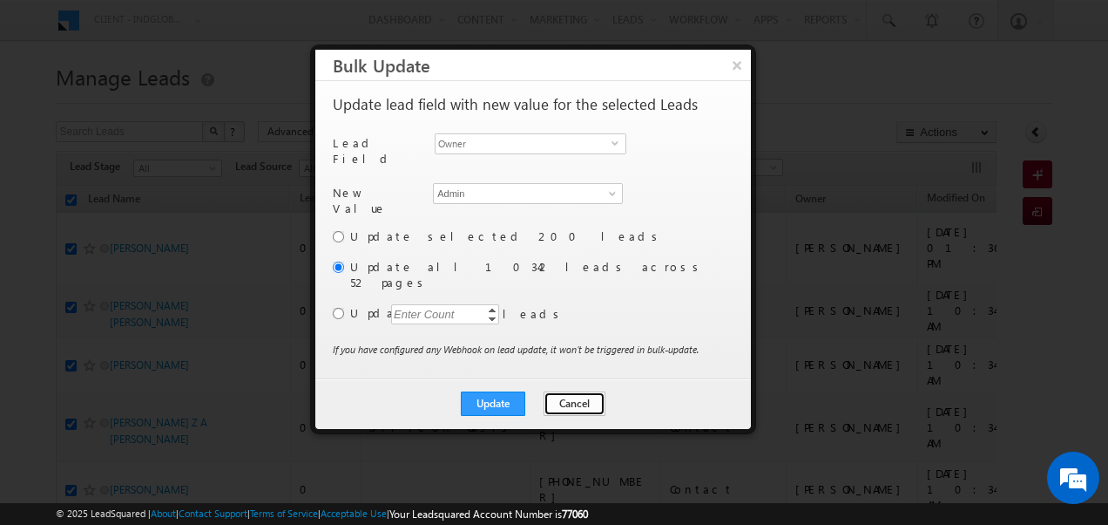
click at [568, 391] on button "Cancel" at bounding box center [575, 403] width 62 height 24
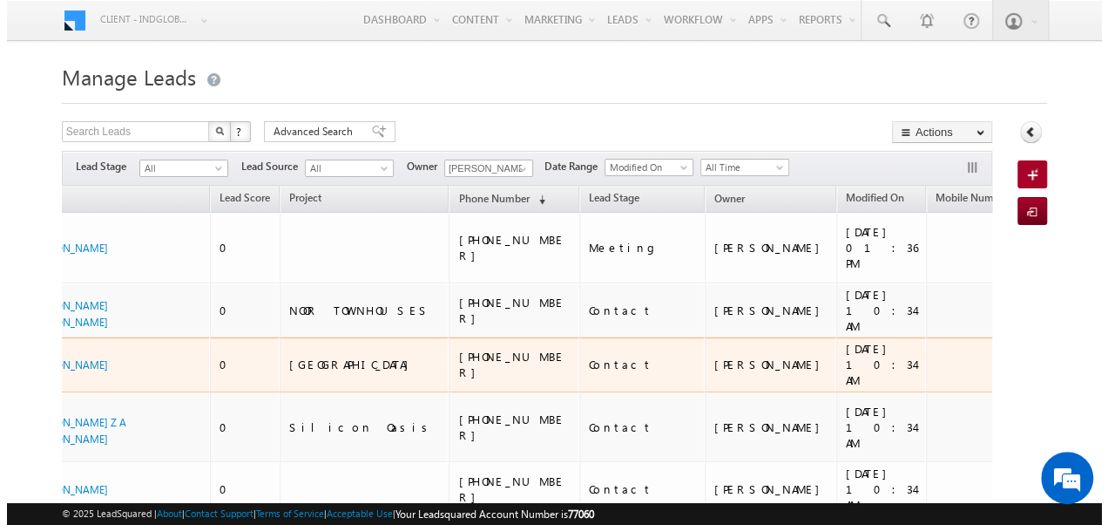
scroll to position [0, 0]
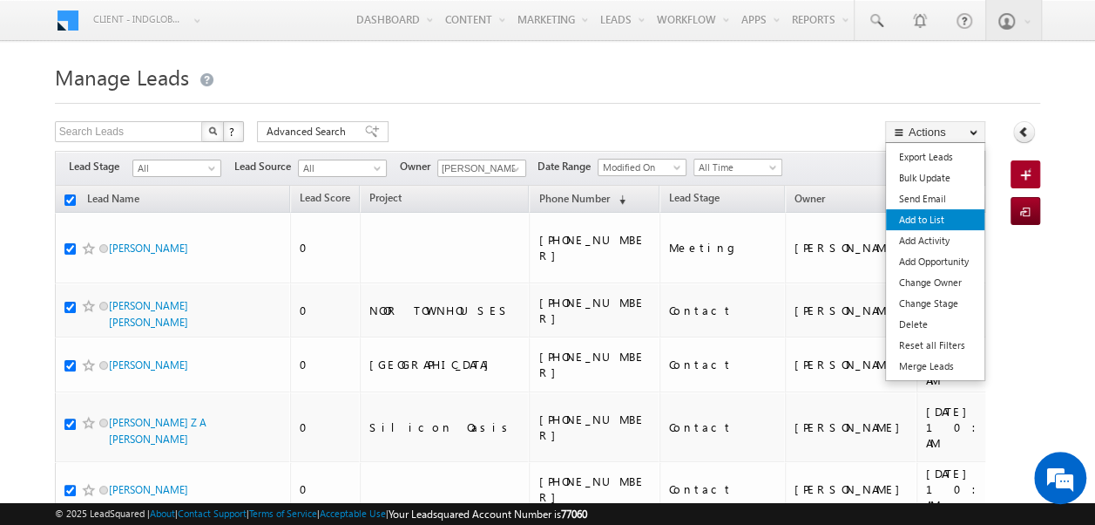
click at [929, 220] on link "Add to List" at bounding box center [935, 219] width 98 height 21
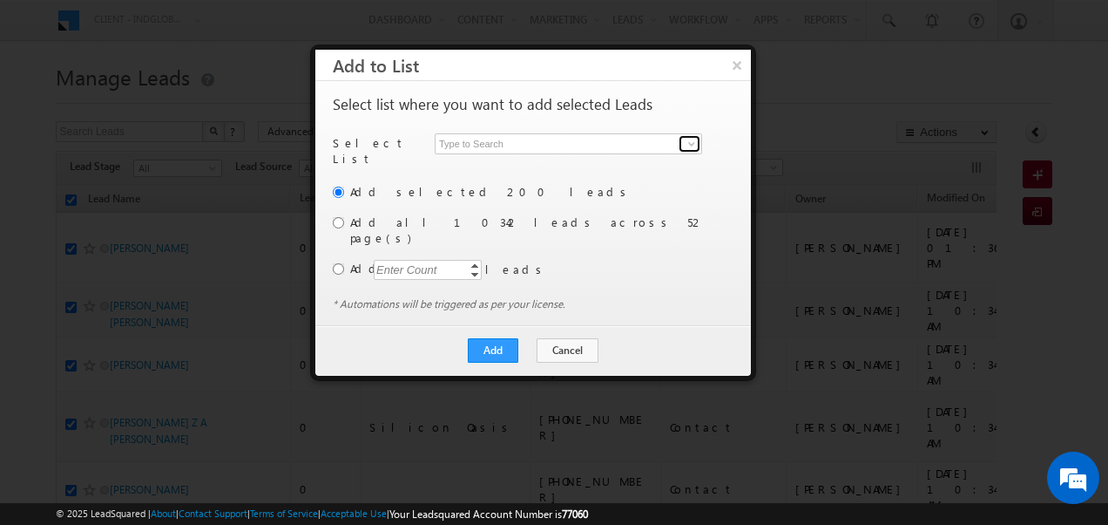
click at [688, 145] on span at bounding box center [692, 144] width 14 height 14
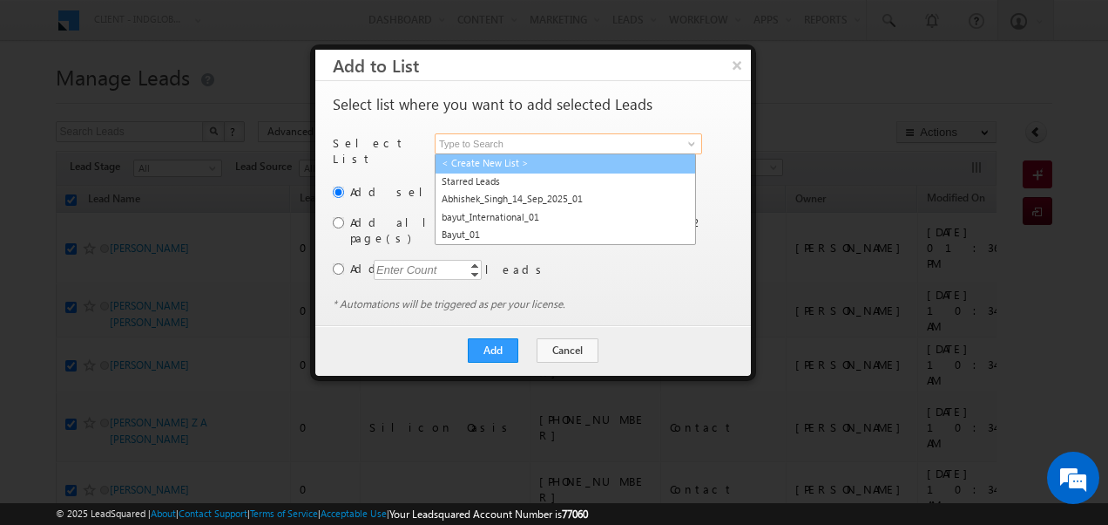
click at [511, 164] on link "< Create New List >" at bounding box center [565, 163] width 261 height 20
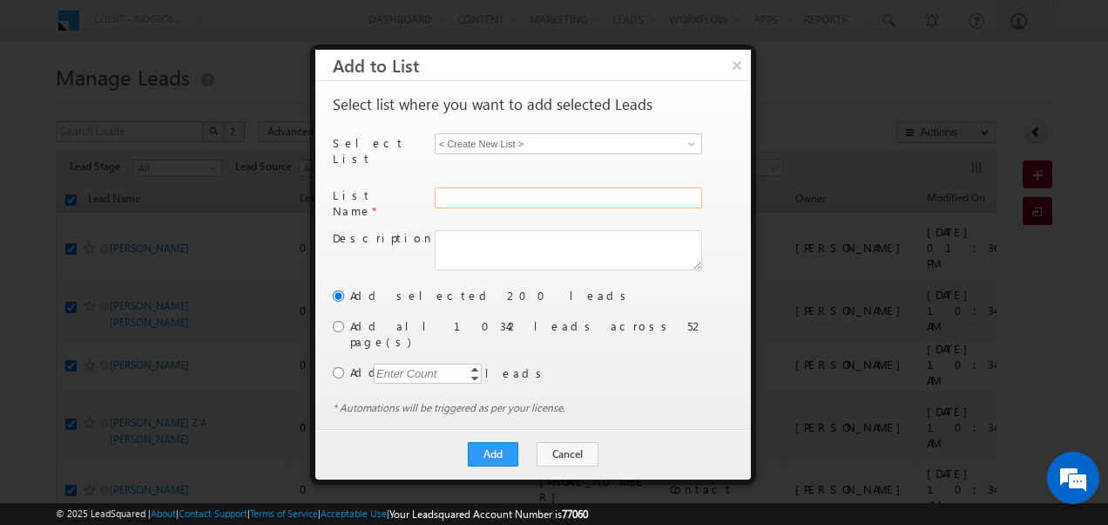
click at [488, 187] on input "text" at bounding box center [569, 197] width 268 height 21
click at [340, 321] on input "radio" at bounding box center [338, 326] width 11 height 11
click at [490, 442] on button "Add" at bounding box center [493, 454] width 51 height 24
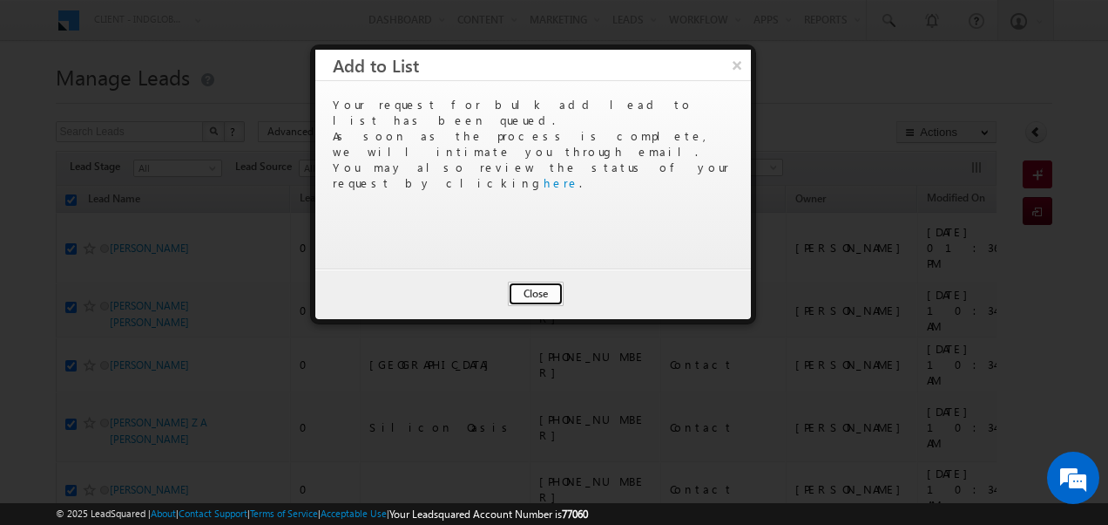
click at [539, 295] on button "Close" at bounding box center [536, 293] width 56 height 24
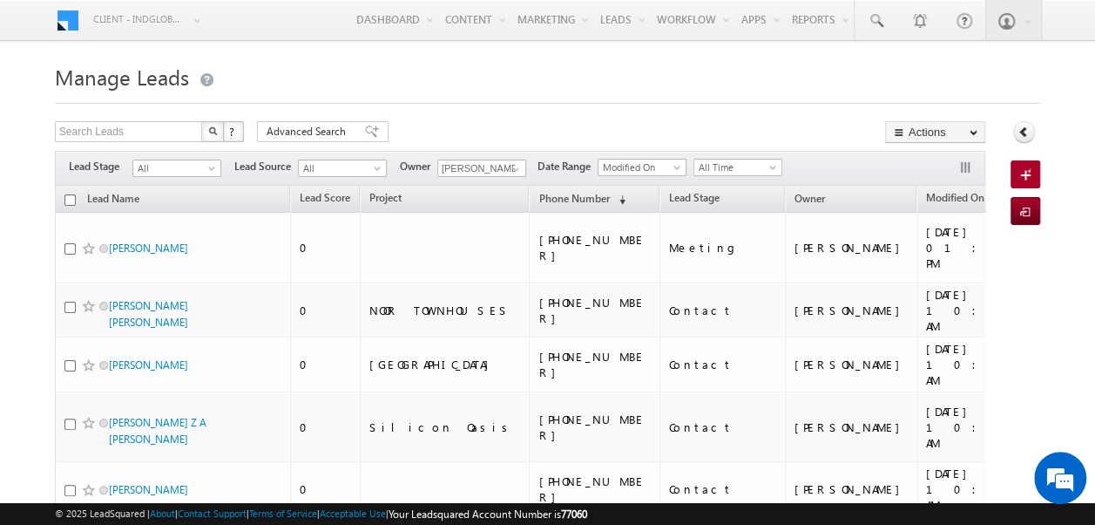
click at [67, 200] on input "checkbox" at bounding box center [69, 199] width 11 height 11
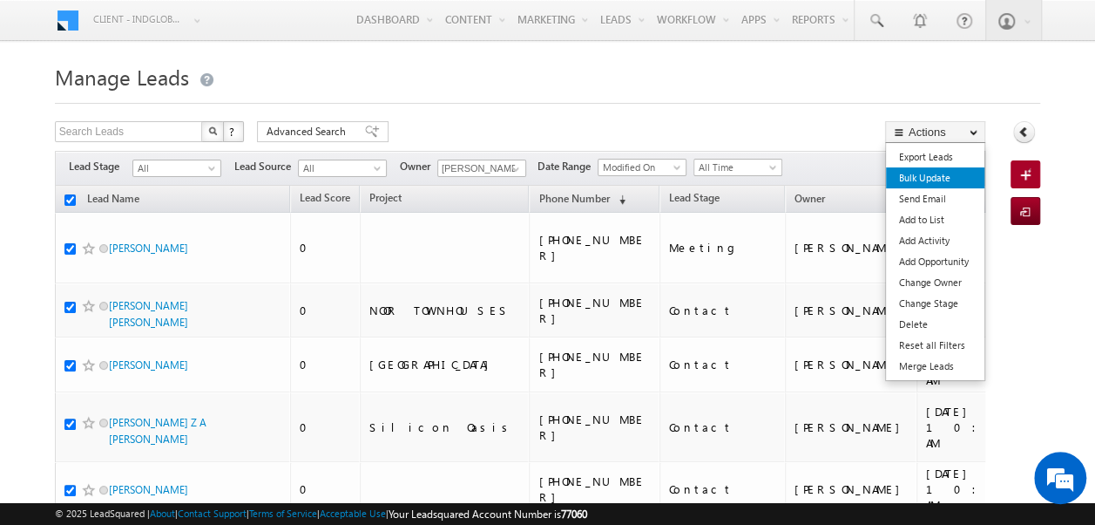
click at [932, 180] on link "Bulk Update" at bounding box center [935, 177] width 98 height 21
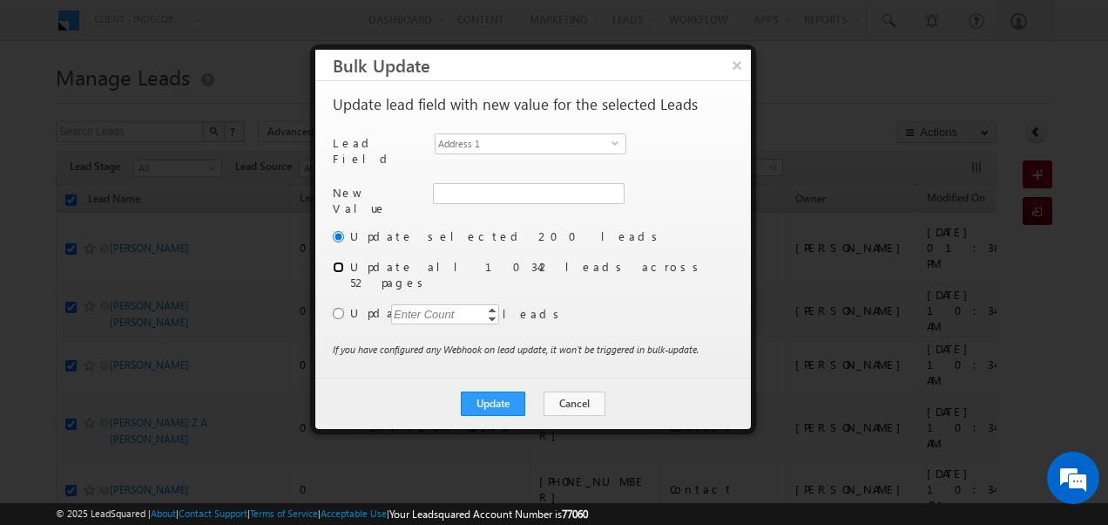
click at [335, 261] on input "radio" at bounding box center [338, 266] width 11 height 11
click at [554, 391] on button "Cancel" at bounding box center [575, 403] width 62 height 24
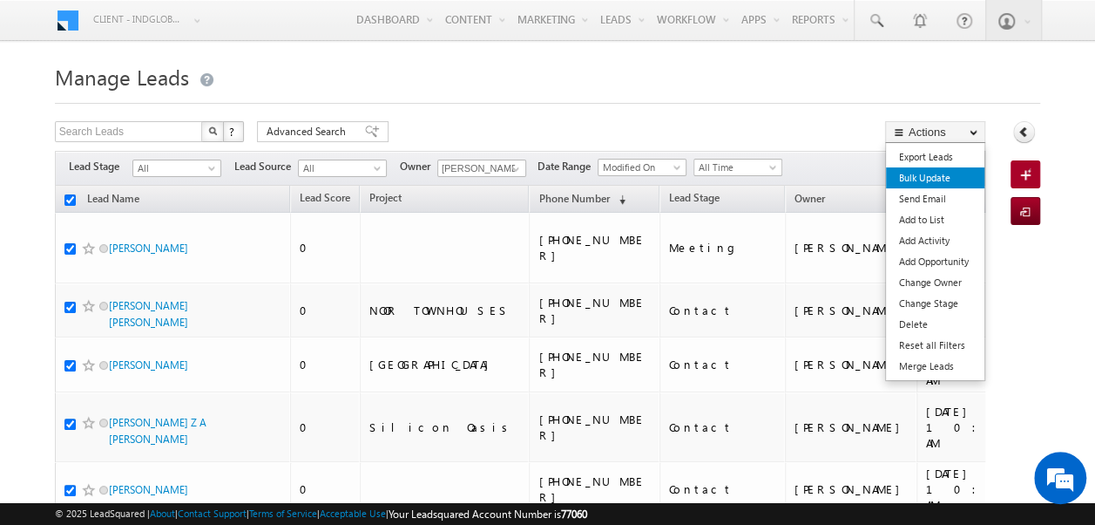
click at [931, 183] on link "Bulk Update" at bounding box center [935, 177] width 98 height 21
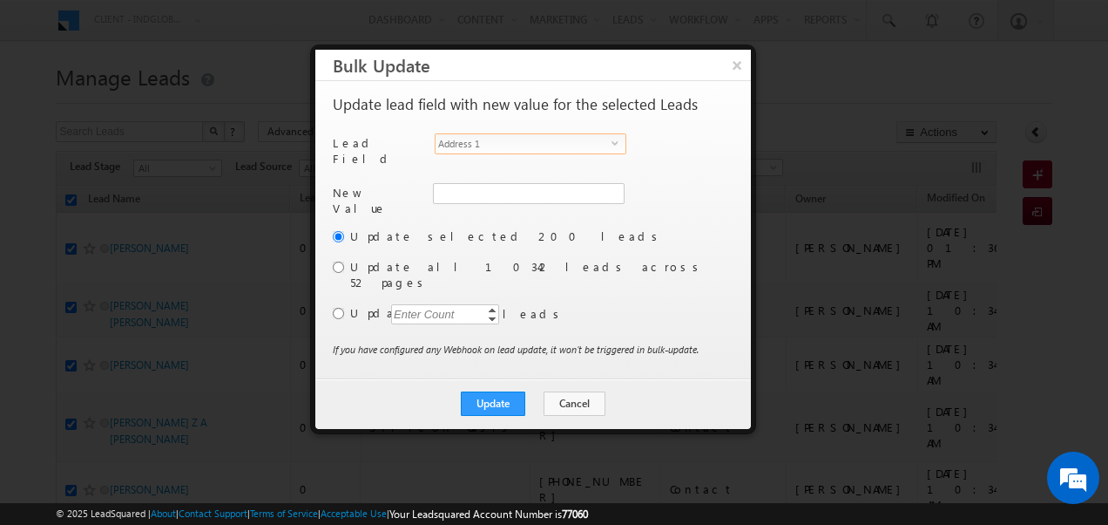
click at [613, 143] on span "select" at bounding box center [619, 143] width 14 height 8
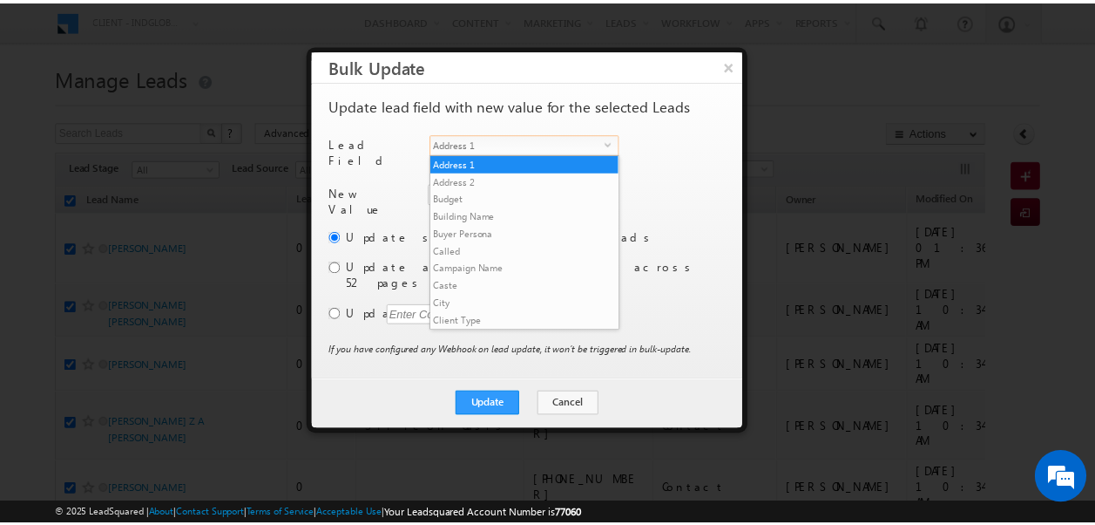
scroll to position [681, 0]
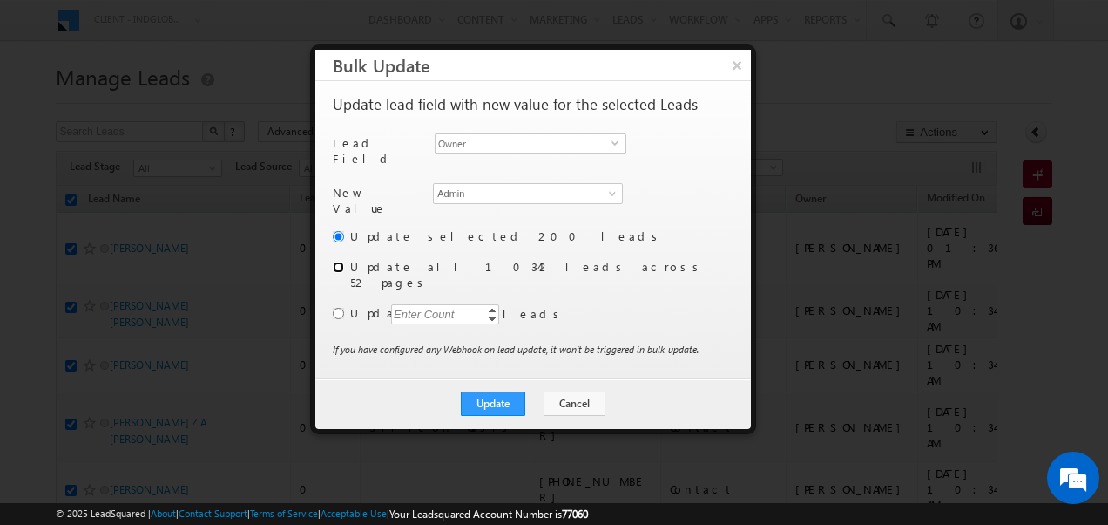
click at [340, 261] on input "radio" at bounding box center [338, 266] width 11 height 11
click at [488, 391] on button "Update" at bounding box center [493, 403] width 64 height 24
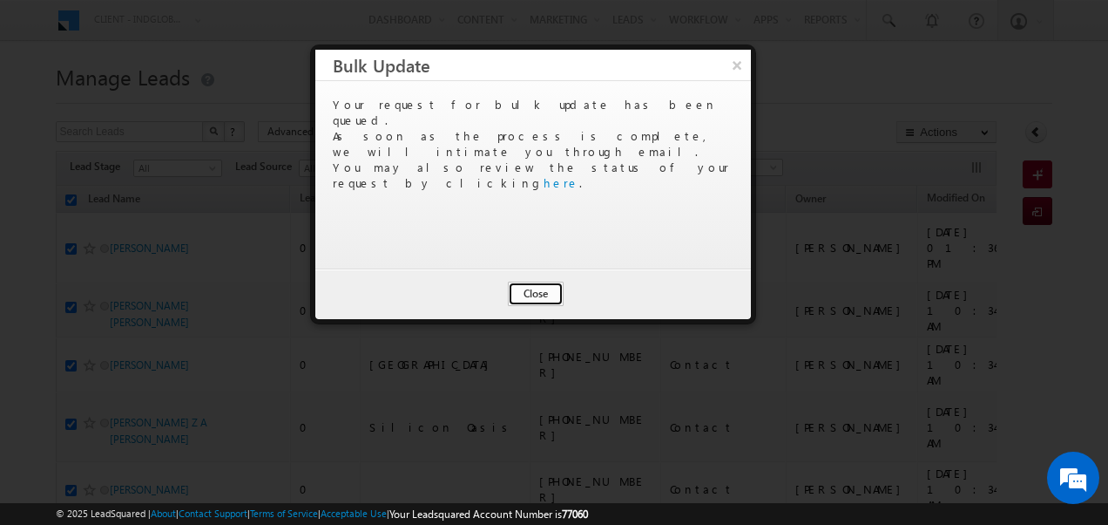
click at [537, 295] on button "Close" at bounding box center [536, 293] width 56 height 24
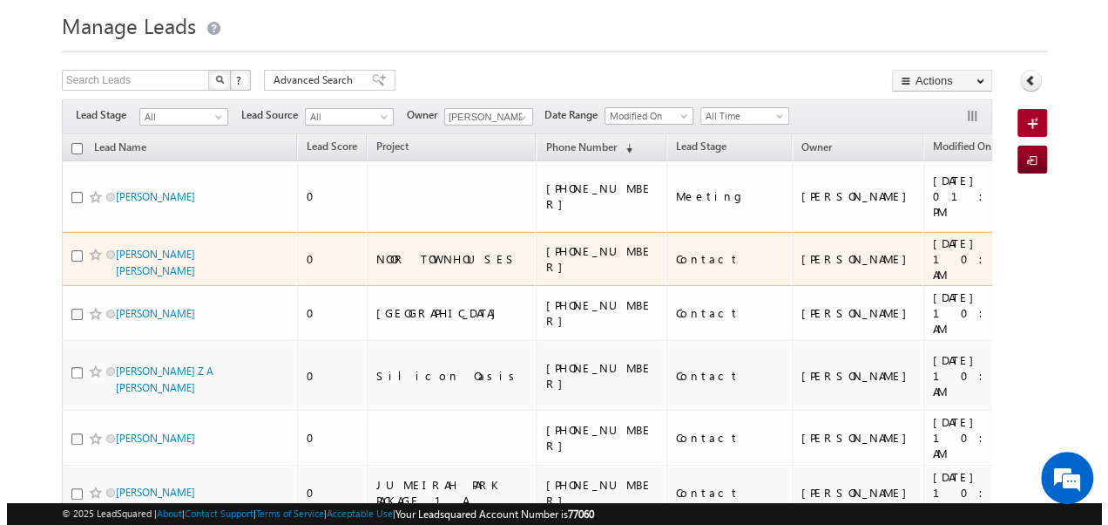
scroll to position [51, 0]
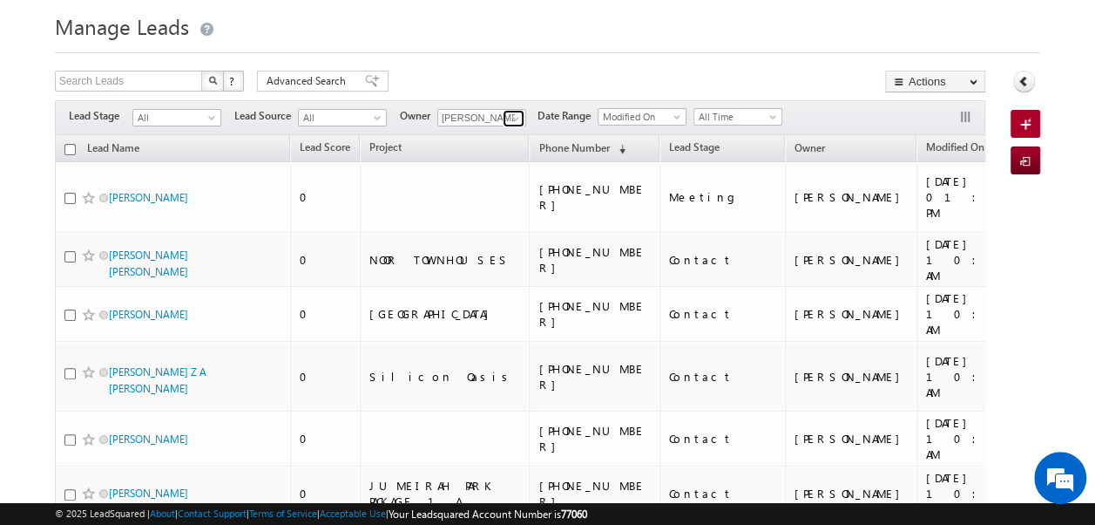
click at [514, 117] on span at bounding box center [516, 119] width 14 height 14
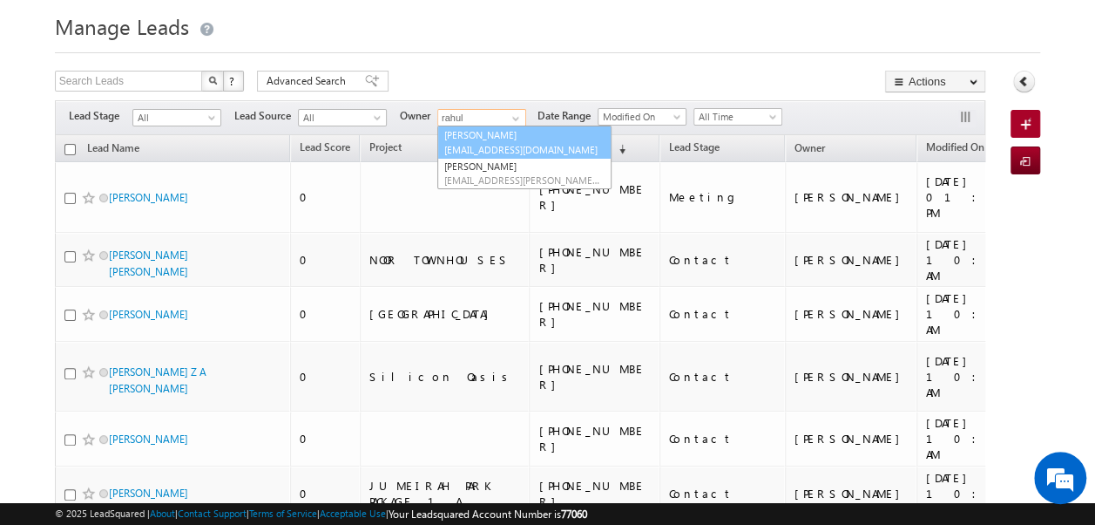
click at [477, 148] on span "rahul.raj@indglobal.ae" at bounding box center [522, 149] width 157 height 13
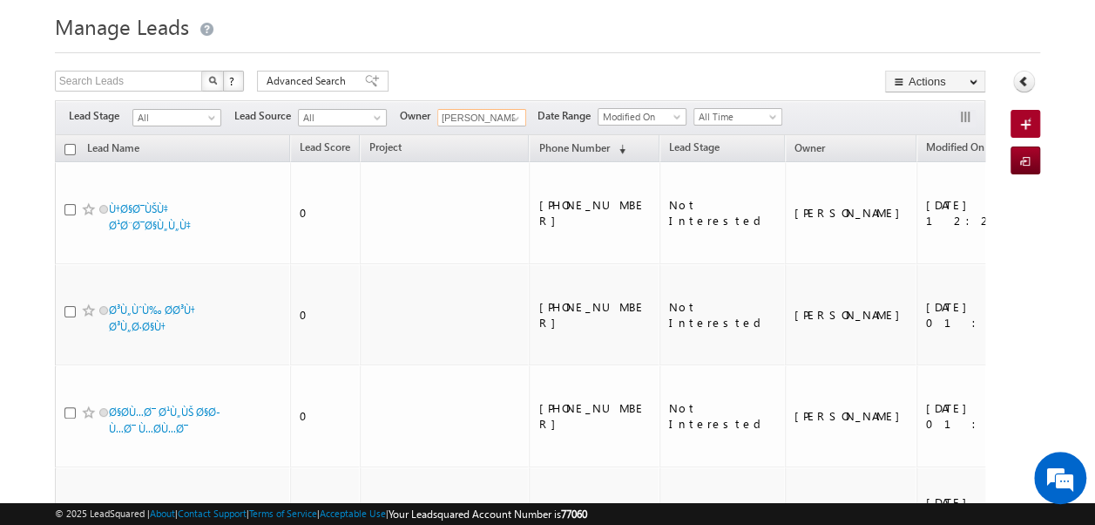
click at [68, 148] on input "checkbox" at bounding box center [69, 149] width 11 height 11
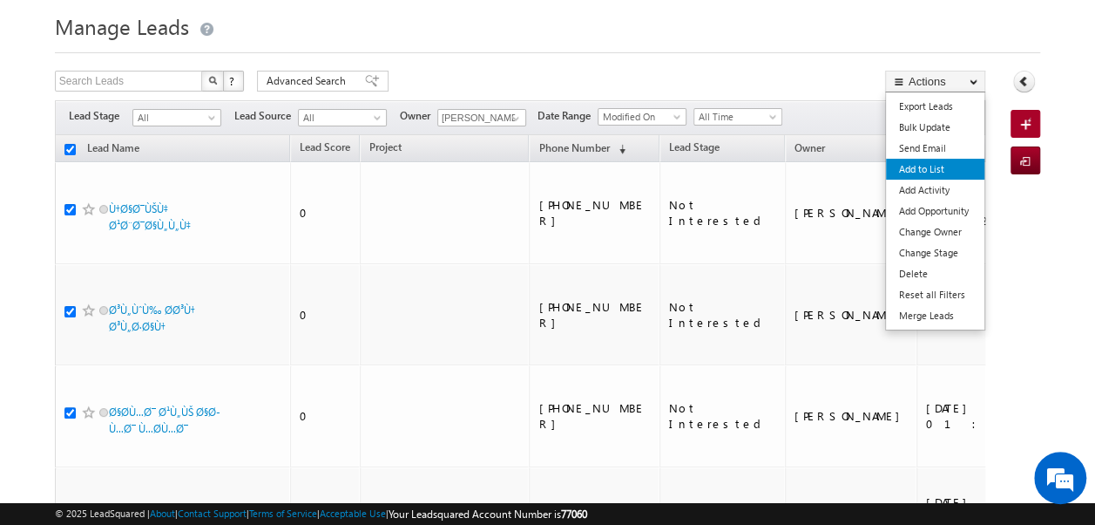
click at [924, 164] on link "Add to List" at bounding box center [935, 169] width 98 height 21
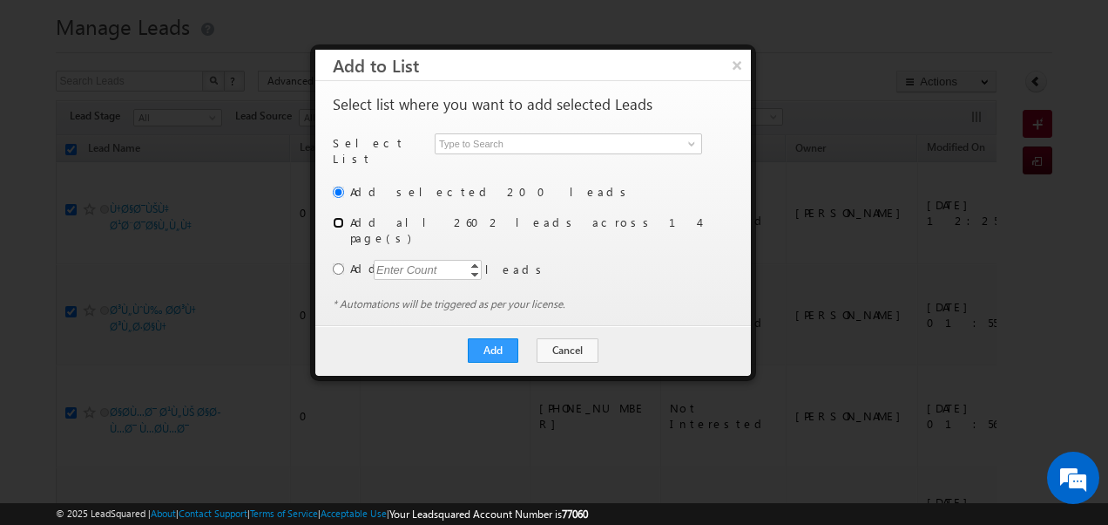
click at [343, 217] on input "radio" at bounding box center [338, 222] width 11 height 11
click at [690, 145] on span at bounding box center [692, 144] width 14 height 14
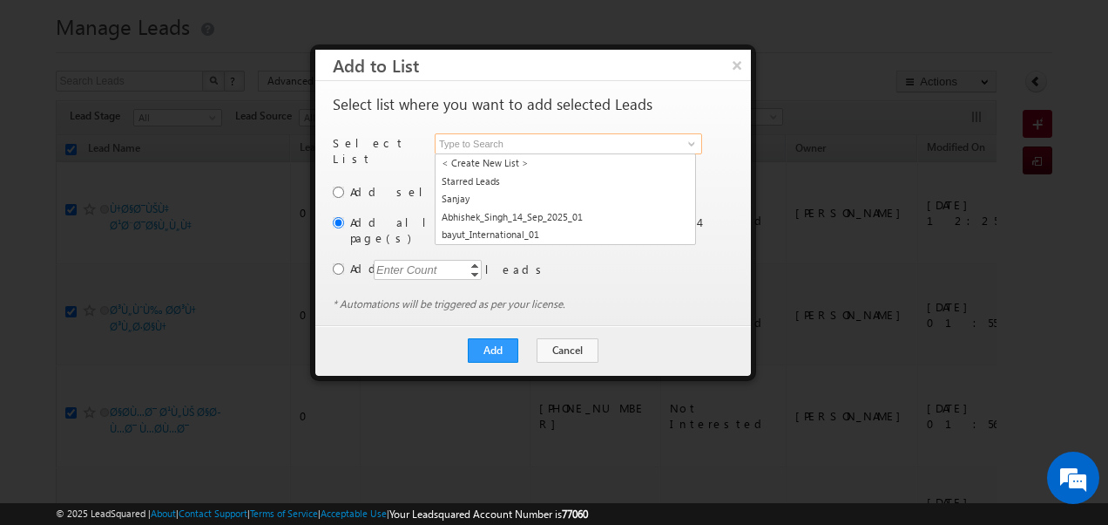
click at [491, 139] on input at bounding box center [569, 143] width 268 height 21
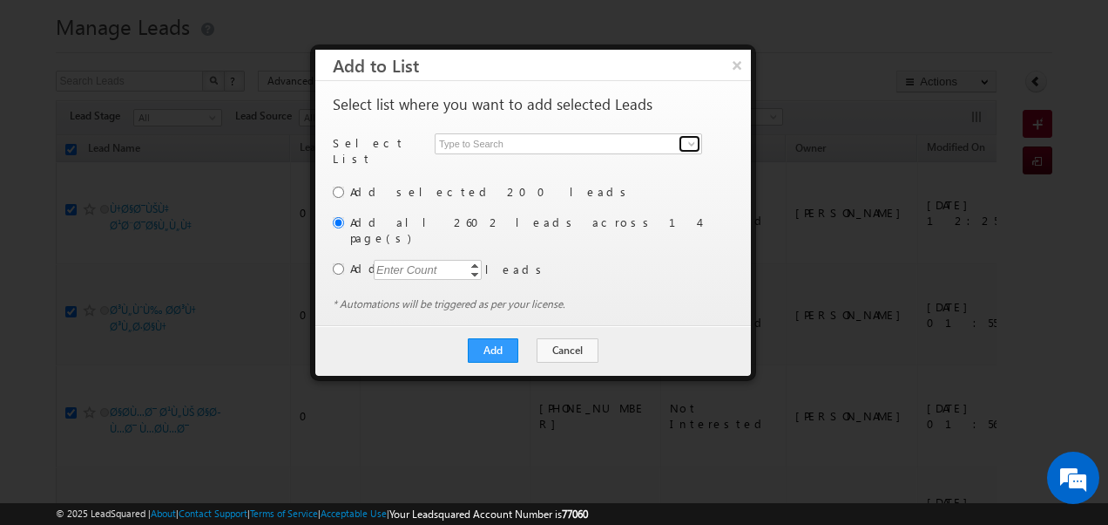
click at [692, 139] on span at bounding box center [692, 144] width 14 height 14
click at [690, 138] on span at bounding box center [692, 144] width 14 height 14
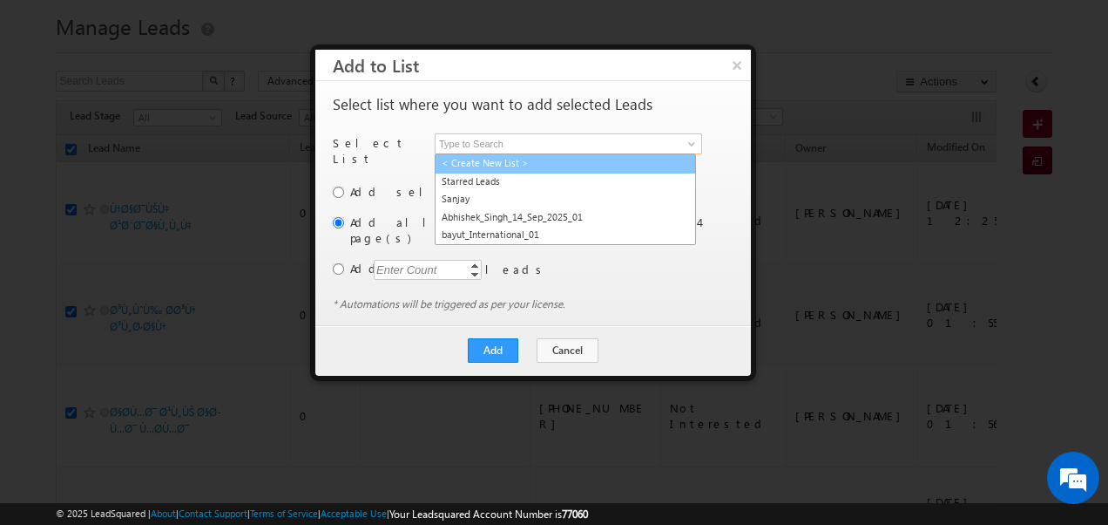
click at [523, 164] on link "< Create New List >" at bounding box center [565, 163] width 261 height 20
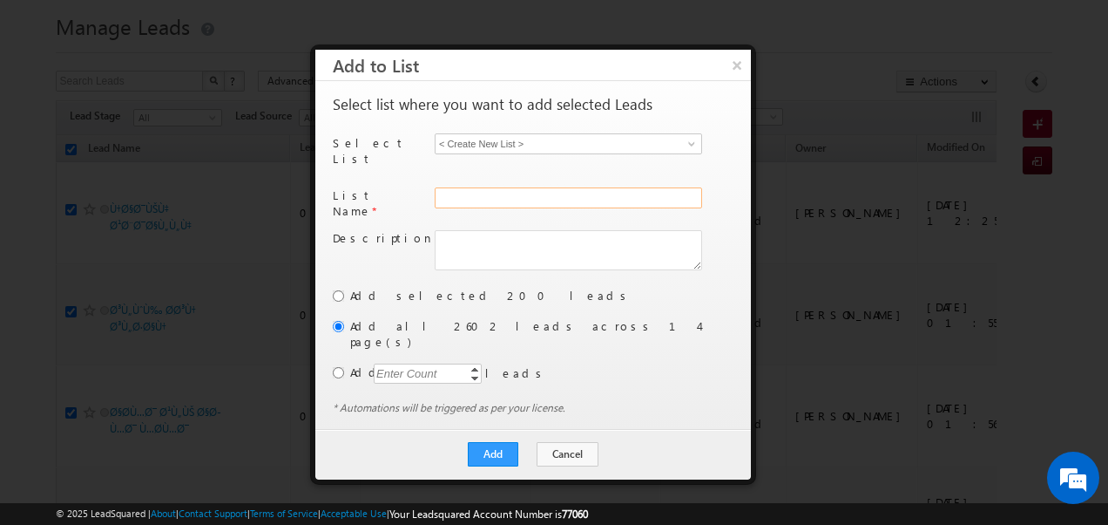
click at [498, 187] on input "text" at bounding box center [569, 197] width 268 height 21
click at [488, 442] on button "Add" at bounding box center [493, 454] width 51 height 24
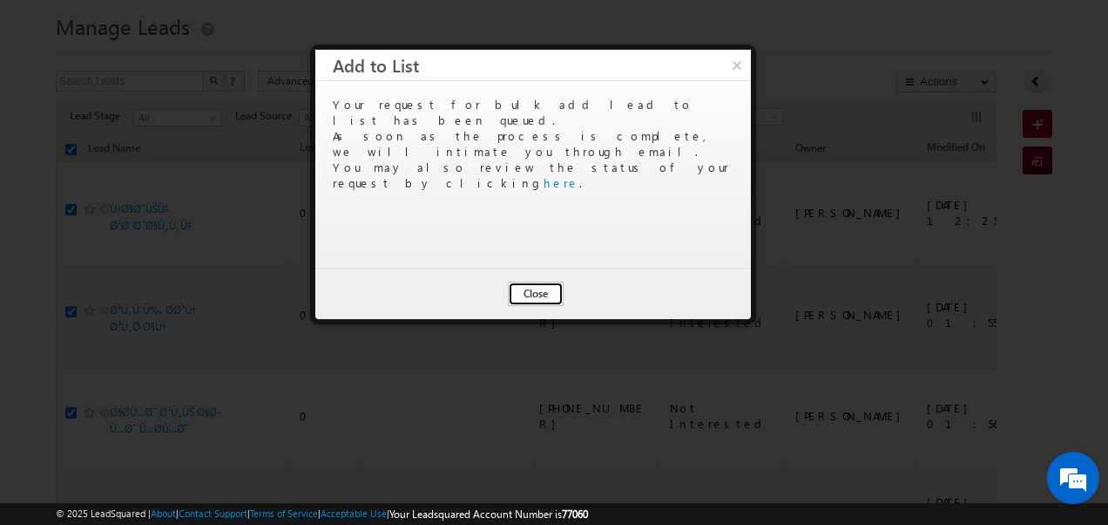
click at [532, 301] on button "Close" at bounding box center [536, 293] width 56 height 24
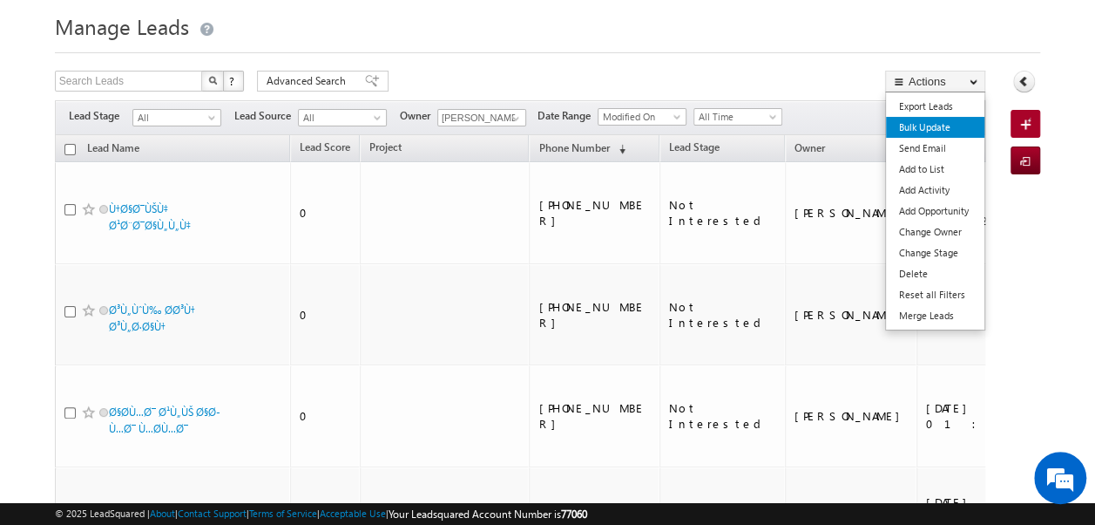
click at [932, 127] on link "Bulk Update" at bounding box center [935, 127] width 98 height 21
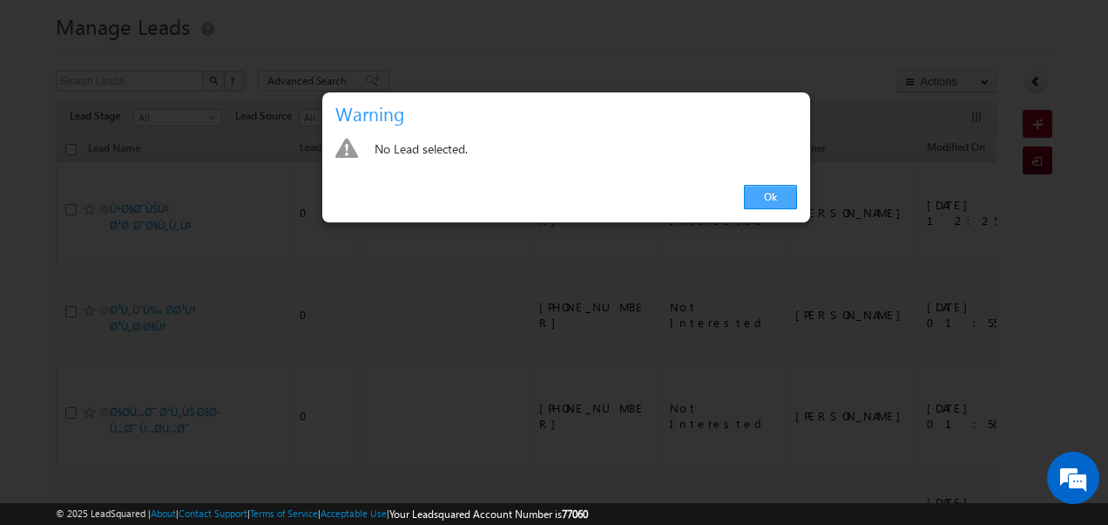
click at [776, 190] on link "Ok" at bounding box center [770, 197] width 53 height 24
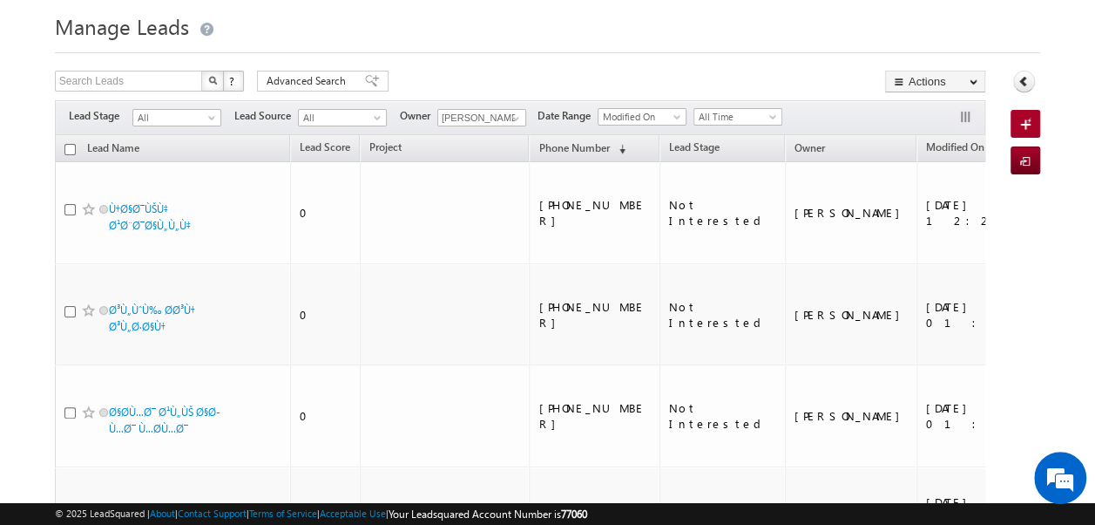
click at [66, 149] on input "checkbox" at bounding box center [69, 149] width 11 height 11
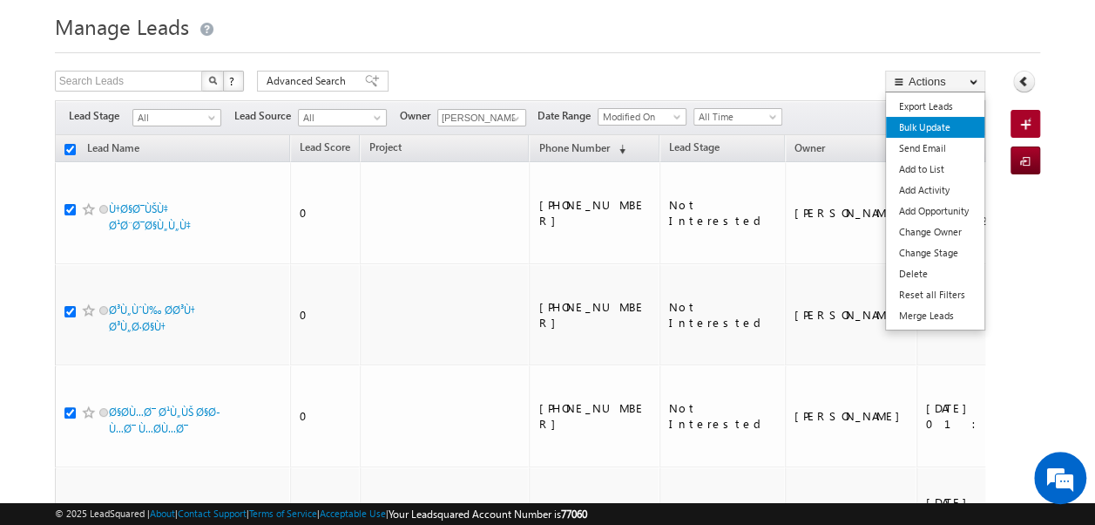
click at [951, 127] on link "Bulk Update" at bounding box center [935, 127] width 98 height 21
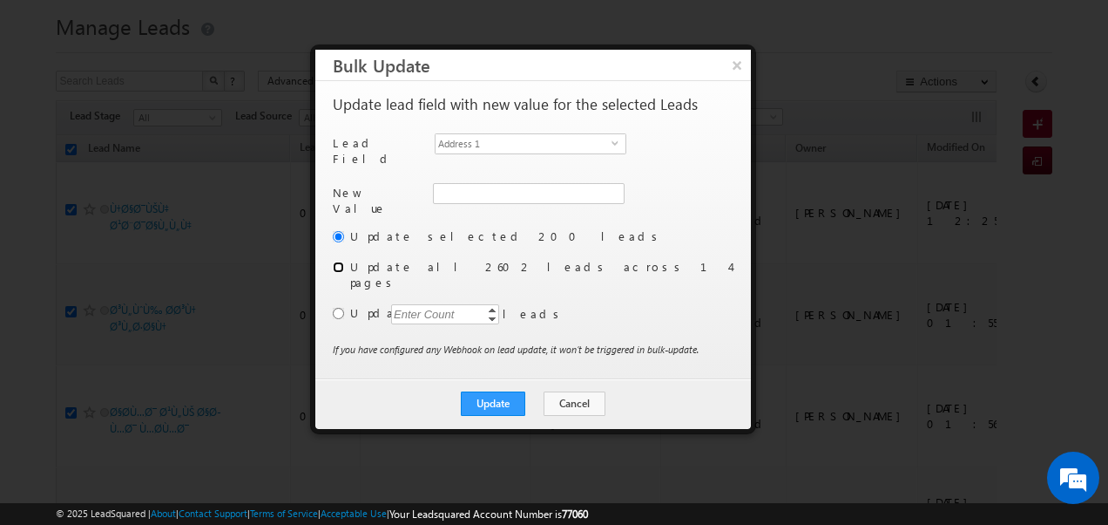
click at [342, 261] on input "radio" at bounding box center [338, 266] width 11 height 11
click at [622, 143] on span "select" at bounding box center [619, 143] width 14 height 8
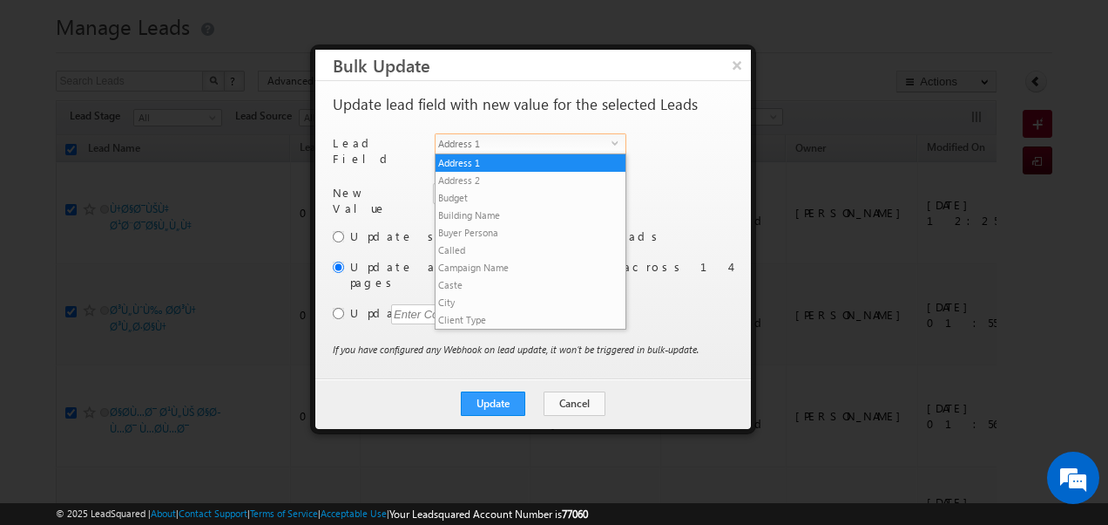
scroll to position [681, 0]
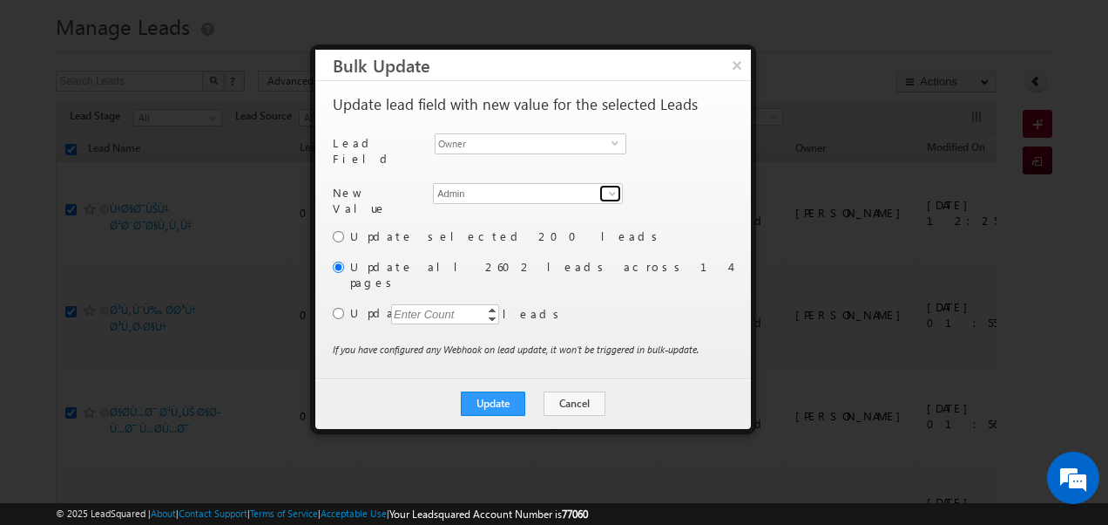
click at [614, 186] on span at bounding box center [613, 193] width 14 height 14
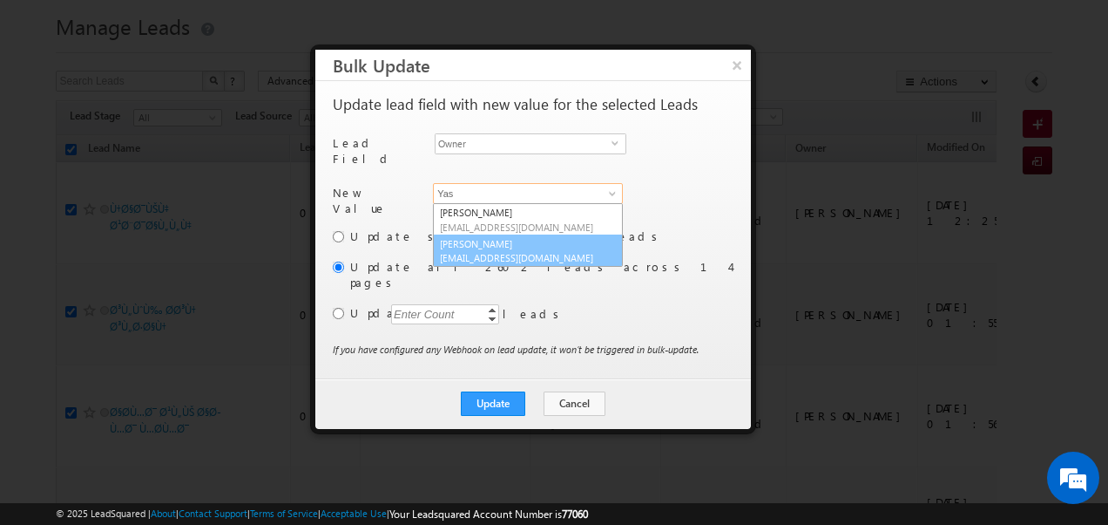
click at [481, 240] on link "Yash Rajput yash.rajput@indglobal.ae" at bounding box center [528, 250] width 190 height 33
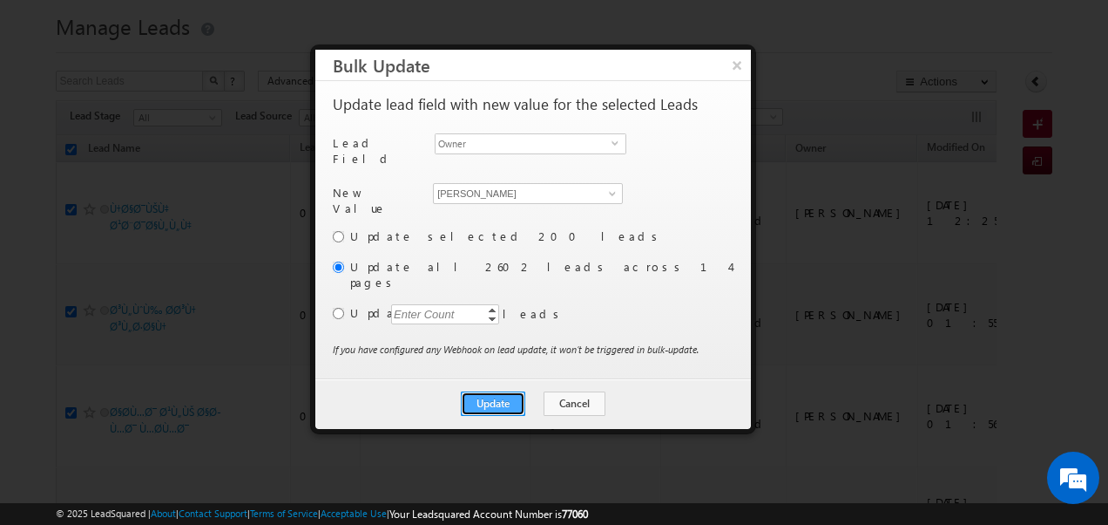
click at [505, 391] on button "Update" at bounding box center [493, 403] width 64 height 24
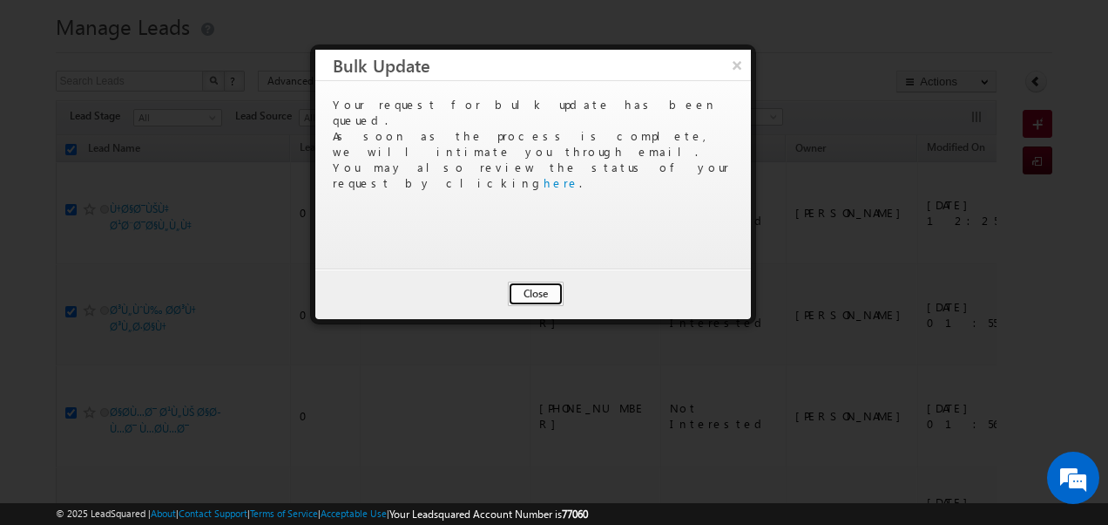
click at [532, 292] on button "Close" at bounding box center [536, 293] width 56 height 24
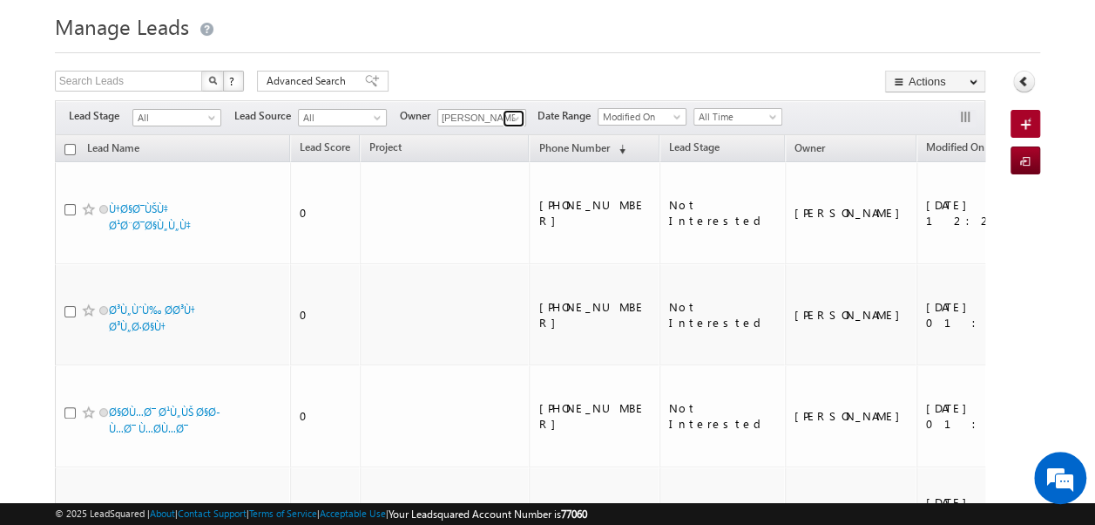
click at [513, 118] on span at bounding box center [516, 119] width 14 height 14
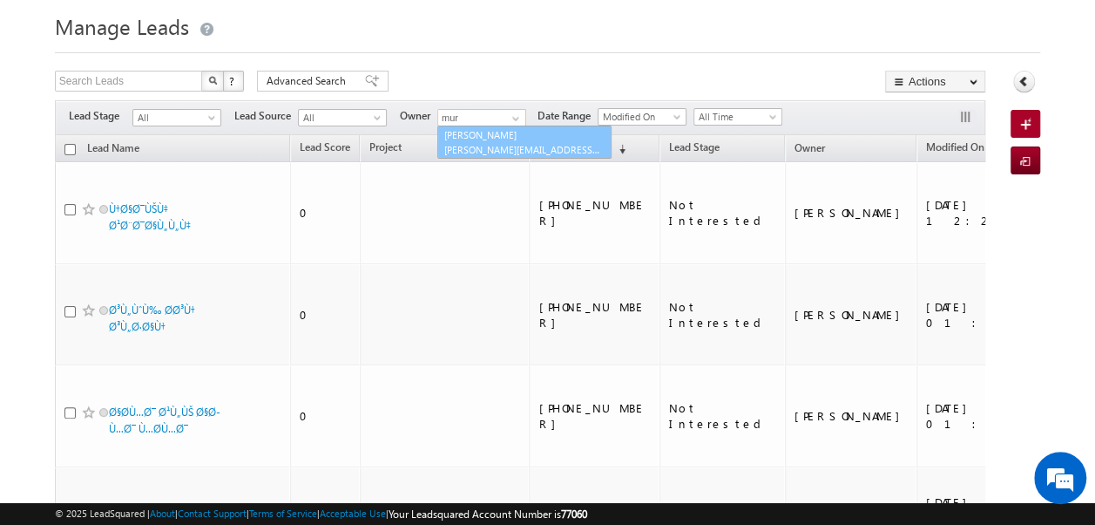
click at [504, 128] on link "Murari Sharma murari.sharma@indglobal.ae" at bounding box center [524, 141] width 174 height 33
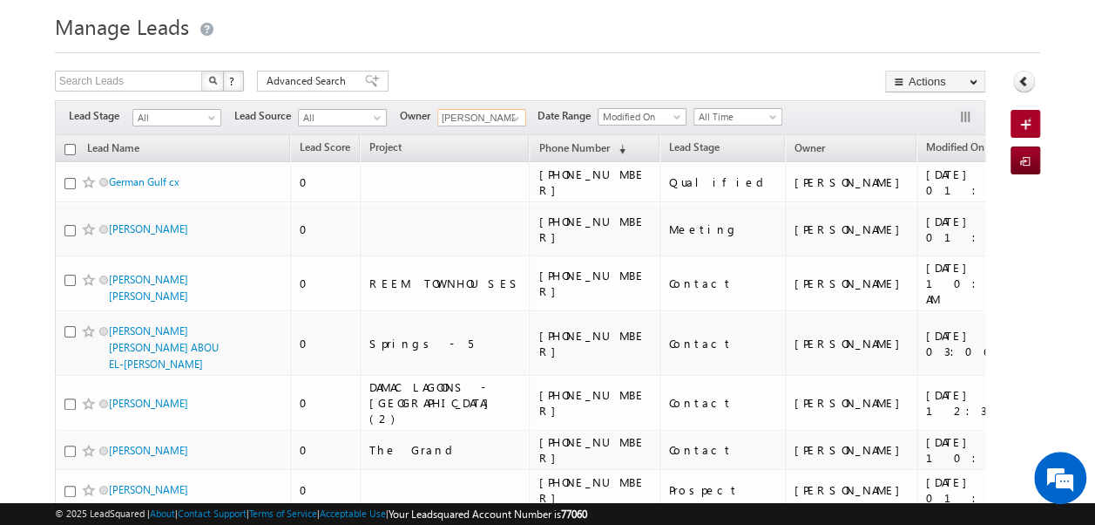
click at [71, 150] on input "checkbox" at bounding box center [69, 149] width 11 height 11
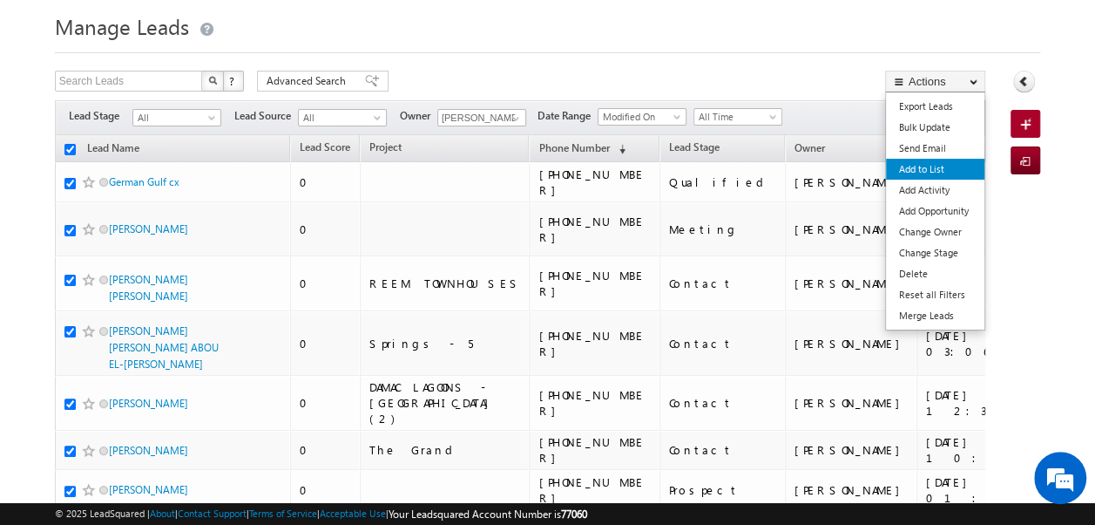
click at [922, 163] on link "Add to List" at bounding box center [935, 169] width 98 height 21
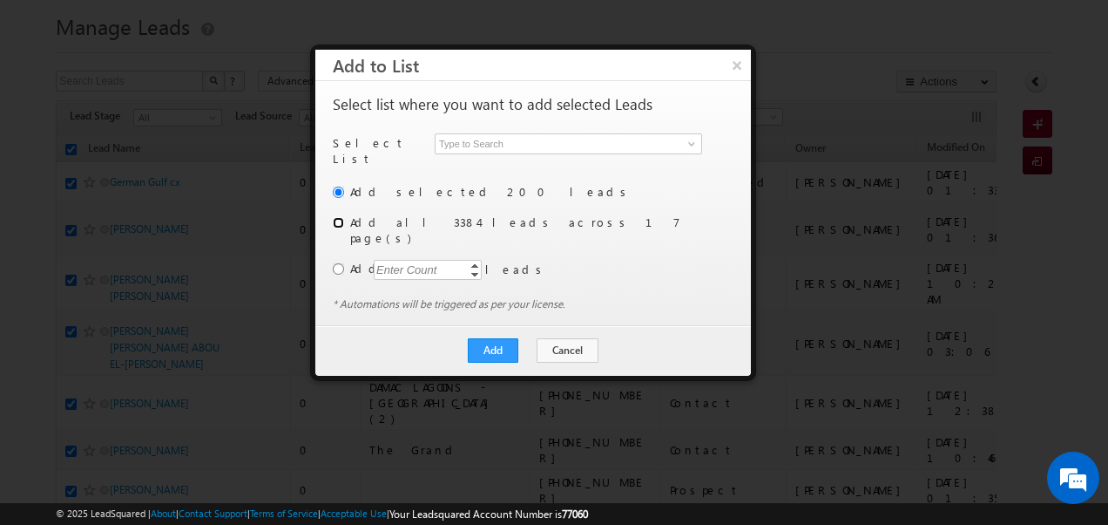
click at [340, 217] on input "radio" at bounding box center [338, 222] width 11 height 11
click at [690, 138] on span at bounding box center [692, 144] width 14 height 14
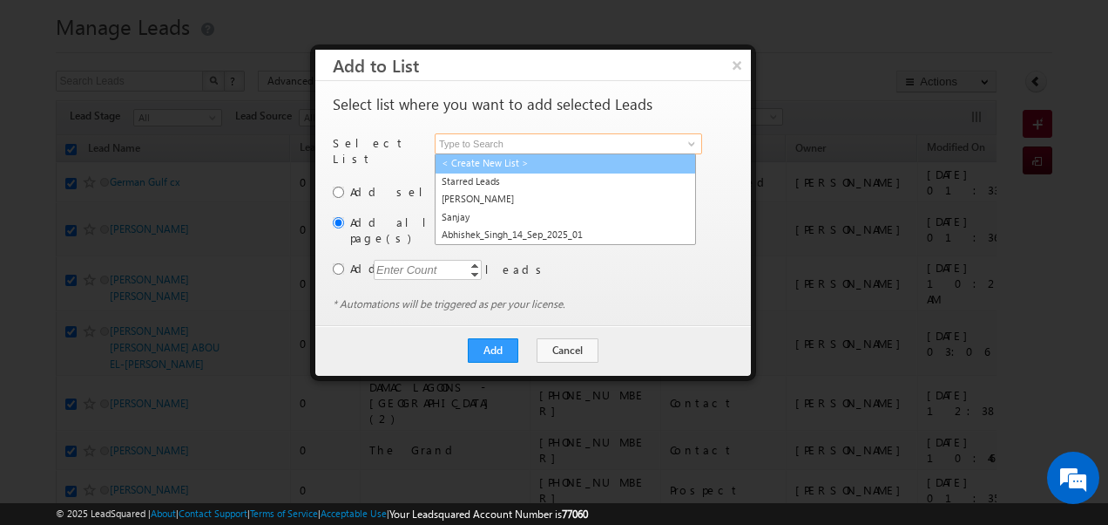
click at [484, 153] on link "< Create New List >" at bounding box center [565, 163] width 261 height 20
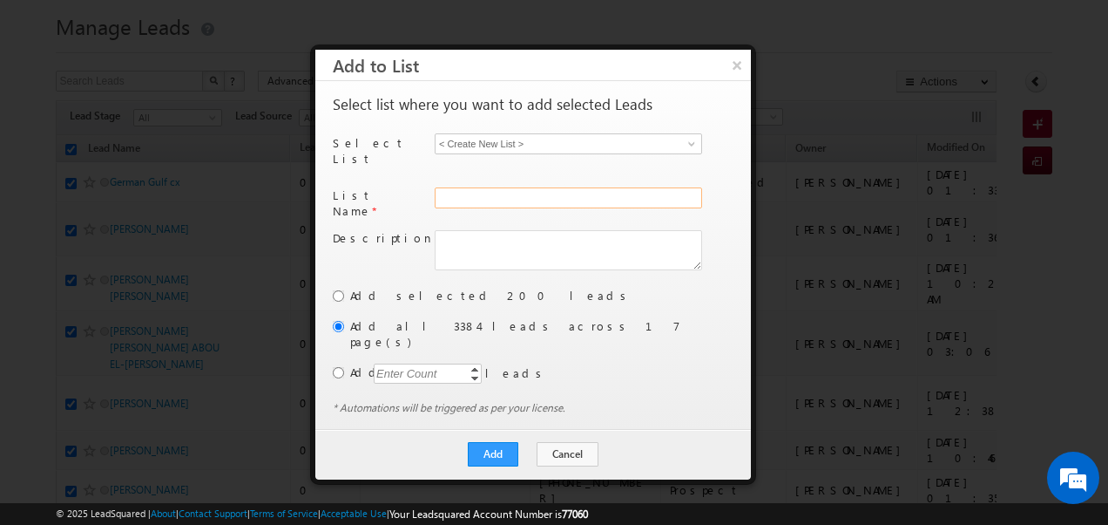
click at [479, 187] on input "text" at bounding box center [569, 197] width 268 height 21
click at [478, 442] on button "Add" at bounding box center [493, 454] width 51 height 24
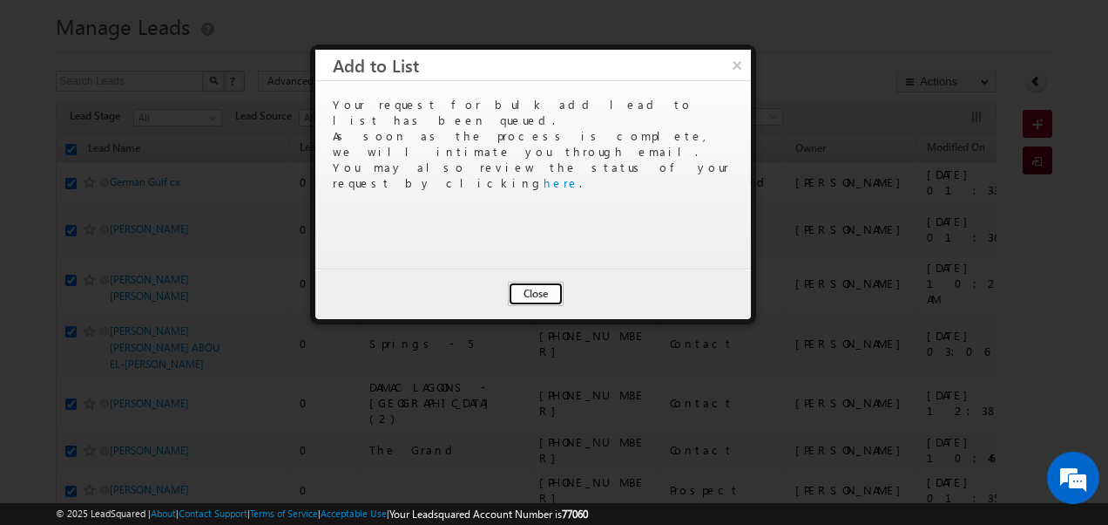
click at [532, 296] on button "Close" at bounding box center [536, 293] width 56 height 24
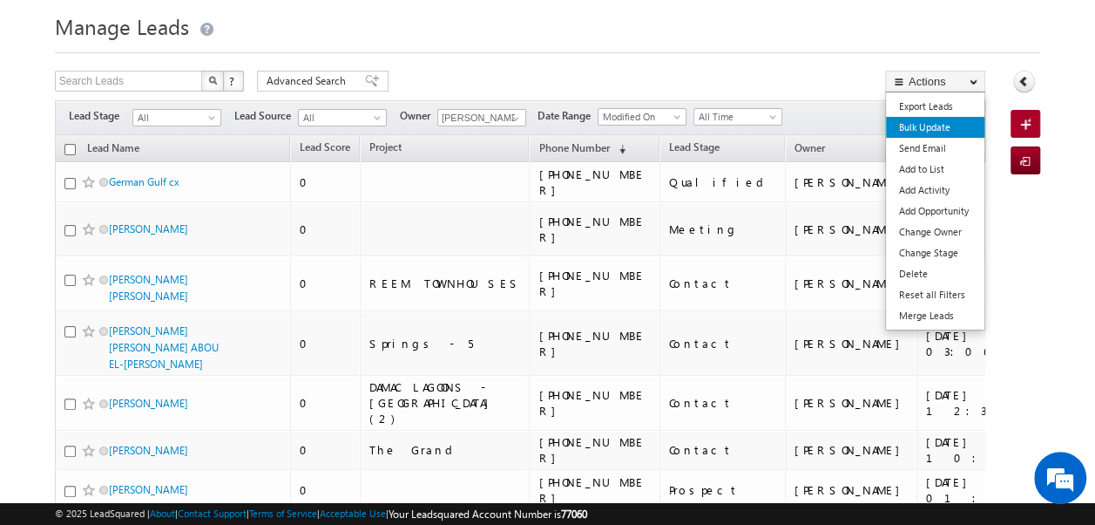
click at [940, 122] on link "Bulk Update" at bounding box center [935, 127] width 98 height 21
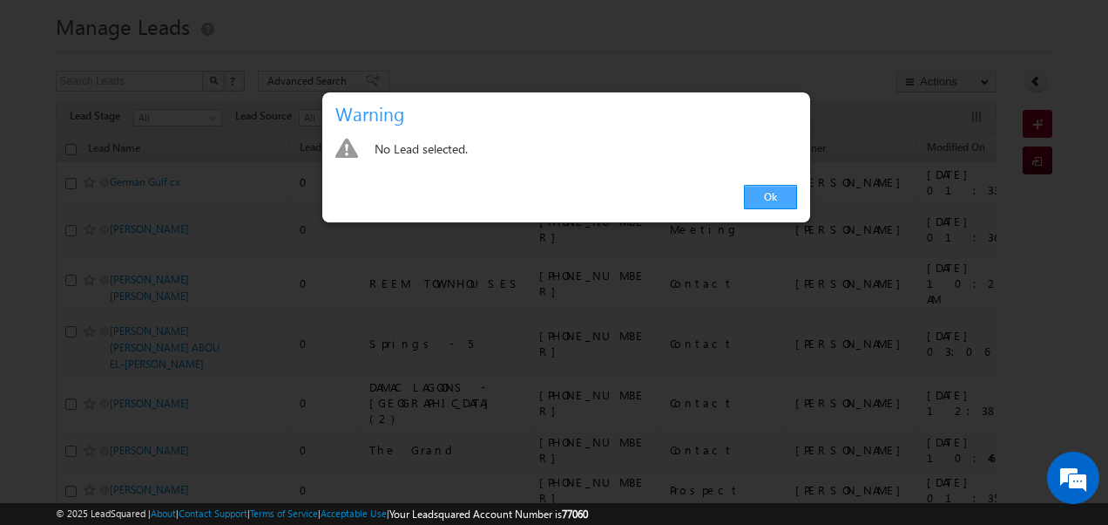
click at [783, 194] on link "Ok" at bounding box center [770, 197] width 53 height 24
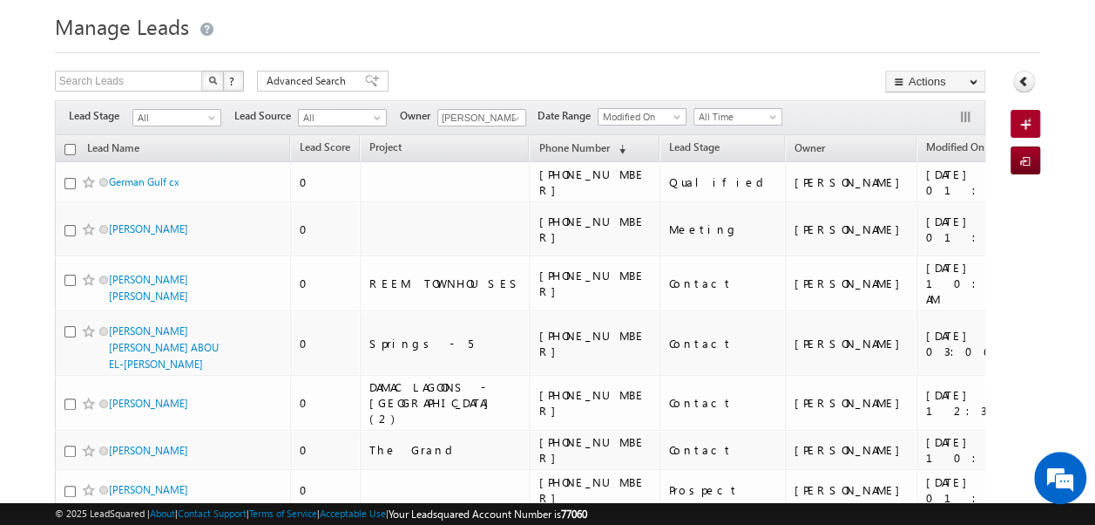
click at [70, 148] on input "checkbox" at bounding box center [69, 149] width 11 height 11
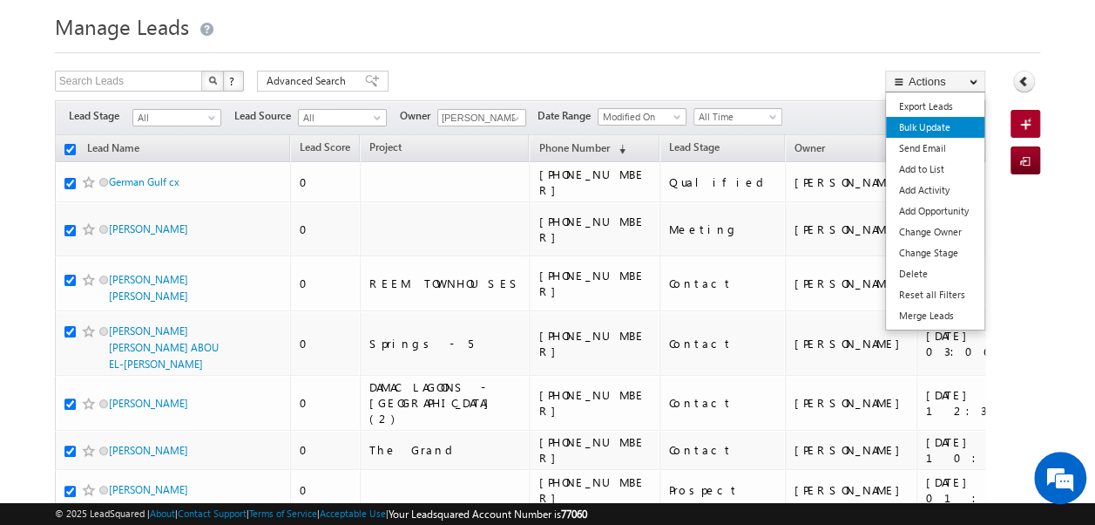
click at [931, 125] on link "Bulk Update" at bounding box center [935, 127] width 98 height 21
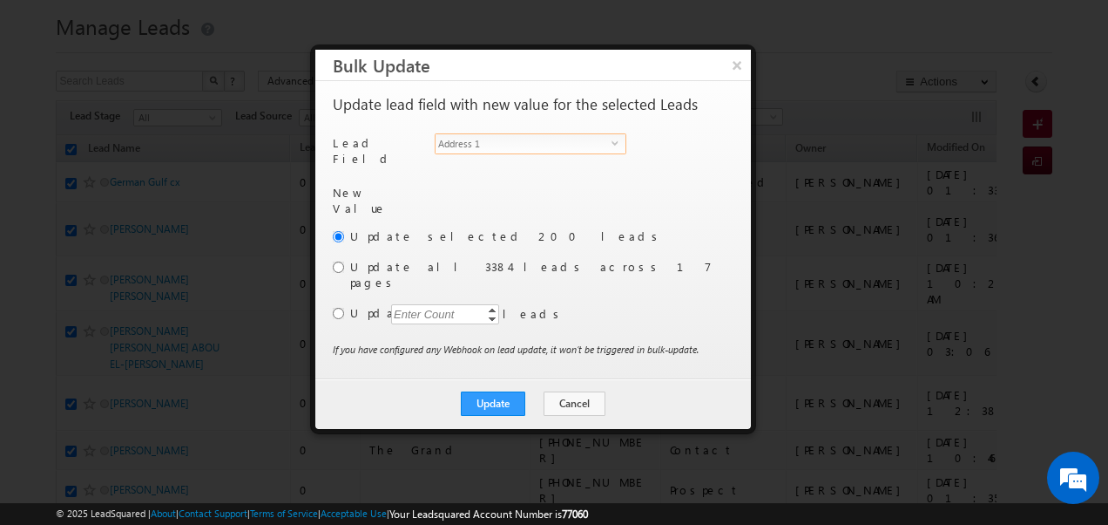
click at [619, 144] on span "select" at bounding box center [619, 143] width 14 height 8
click at [600, 188] on link at bounding box center [611, 193] width 22 height 17
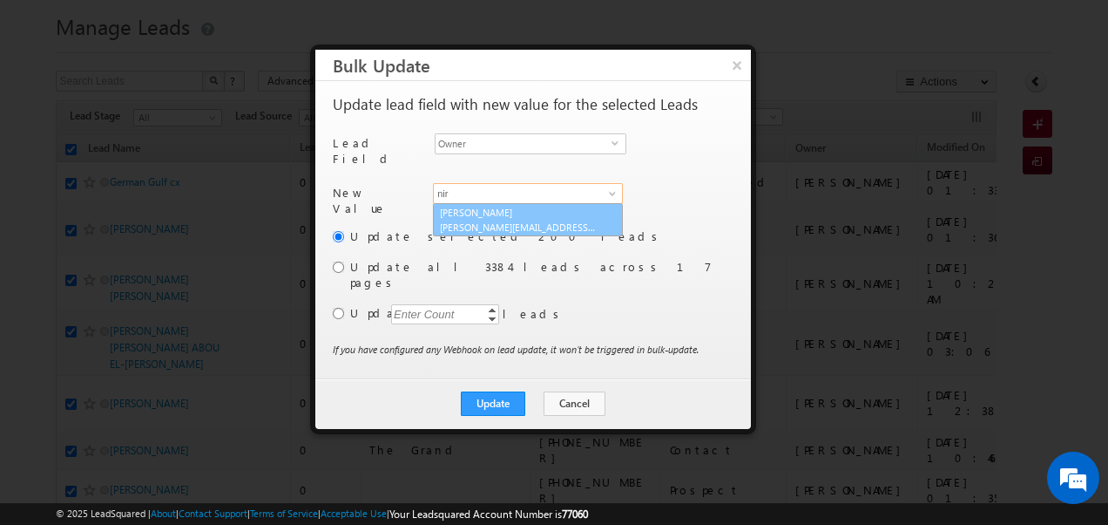
click at [523, 220] on span "niraj.upadhyay@indglobal.ae" at bounding box center [518, 226] width 157 height 13
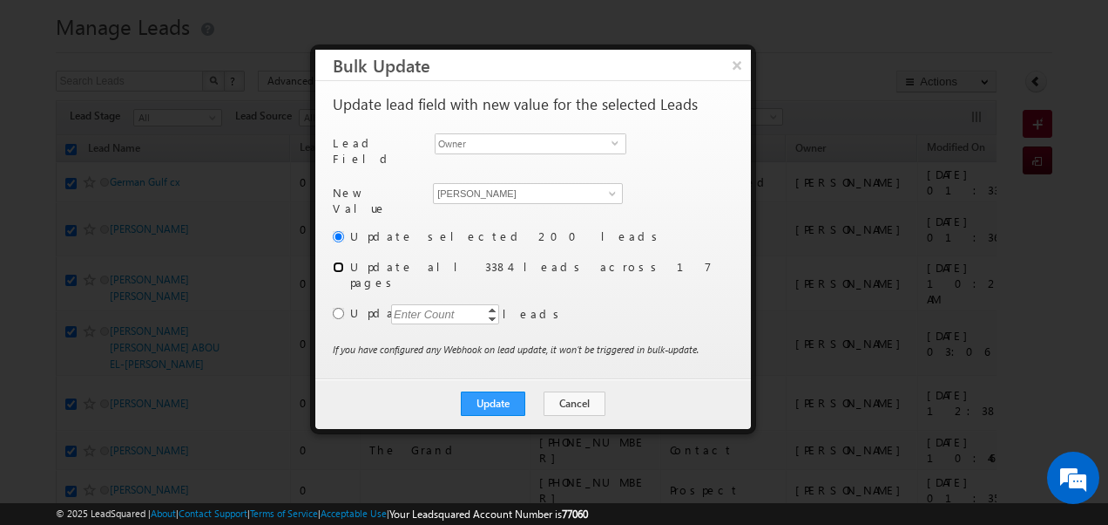
click at [336, 261] on input "radio" at bounding box center [338, 266] width 11 height 11
click at [502, 391] on button "Update" at bounding box center [493, 403] width 64 height 24
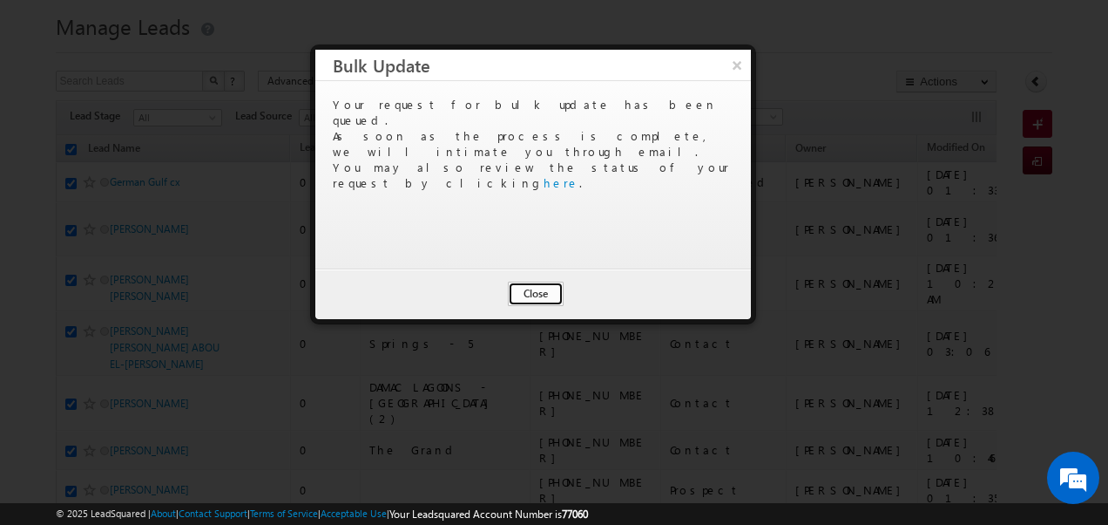
click at [544, 290] on button "Close" at bounding box center [536, 293] width 56 height 24
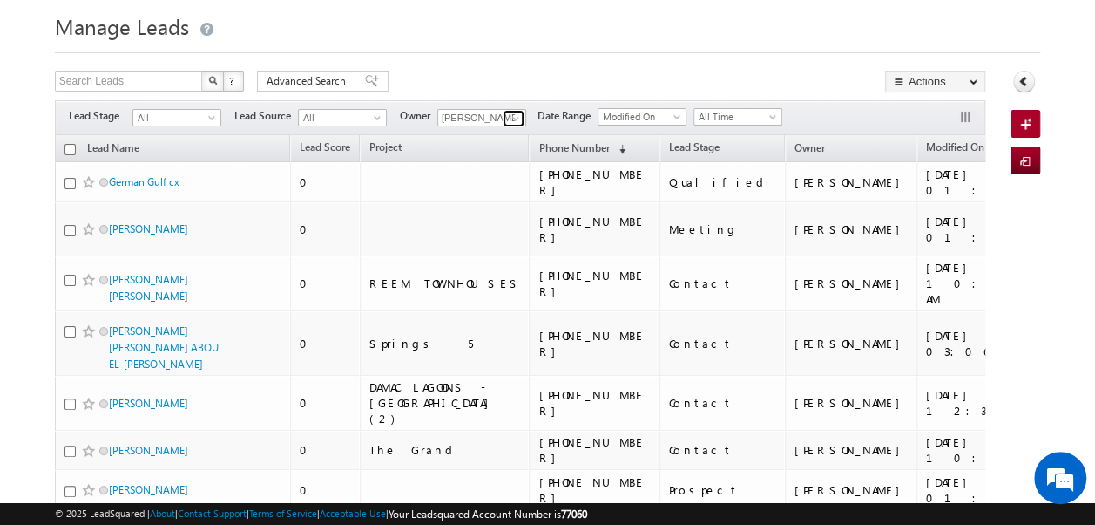
click at [513, 117] on span at bounding box center [516, 119] width 14 height 14
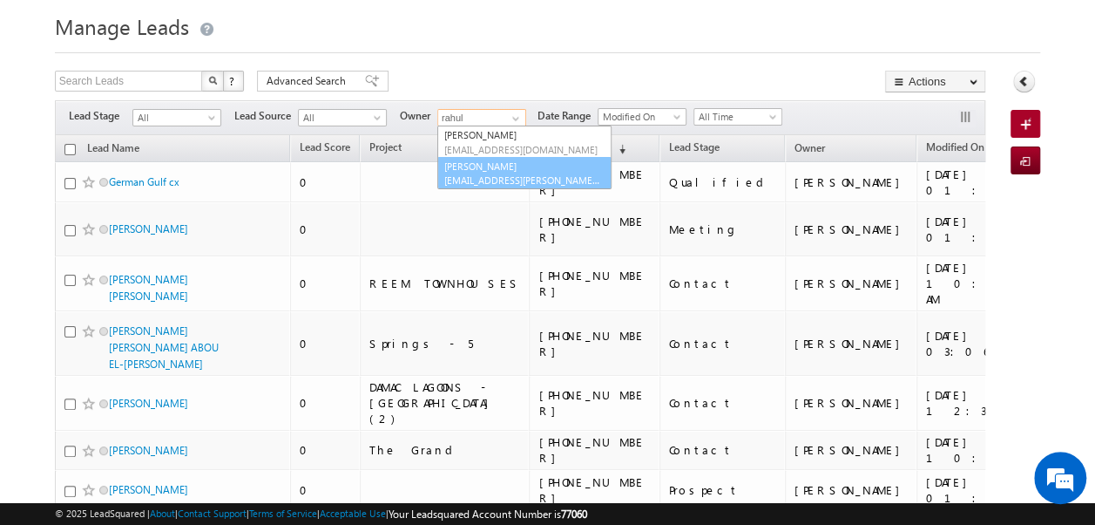
click at [498, 171] on link "Rahul Rajpurohit rahul.rajpurohit@indglobal.ae" at bounding box center [524, 173] width 174 height 33
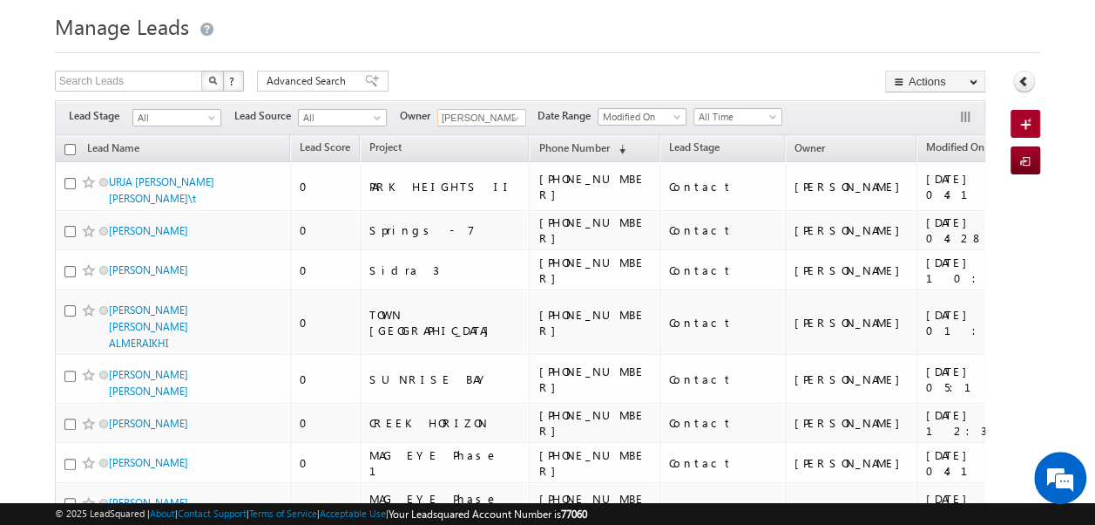
click at [70, 147] on input "checkbox" at bounding box center [69, 149] width 11 height 11
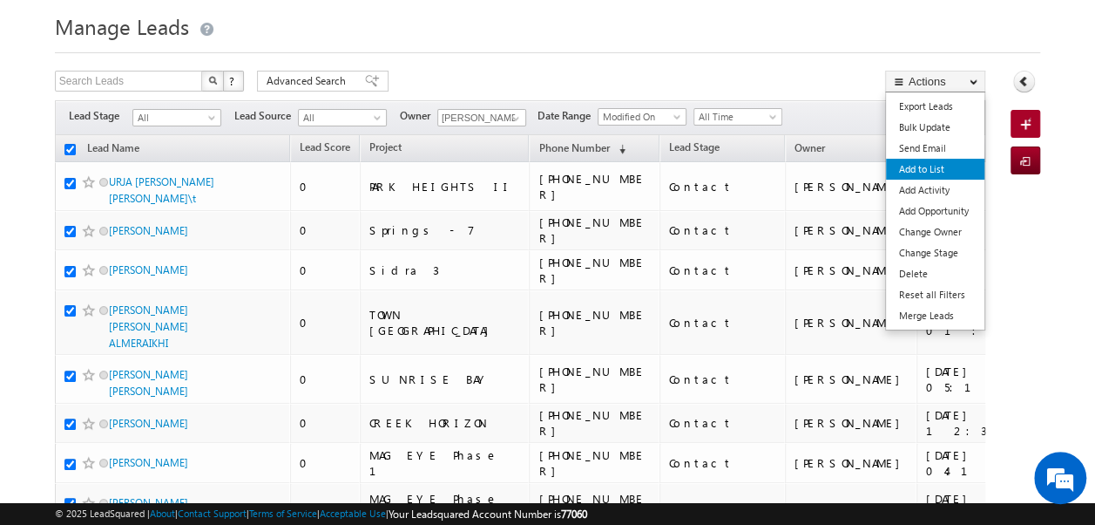
click at [931, 165] on link "Add to List" at bounding box center [935, 169] width 98 height 21
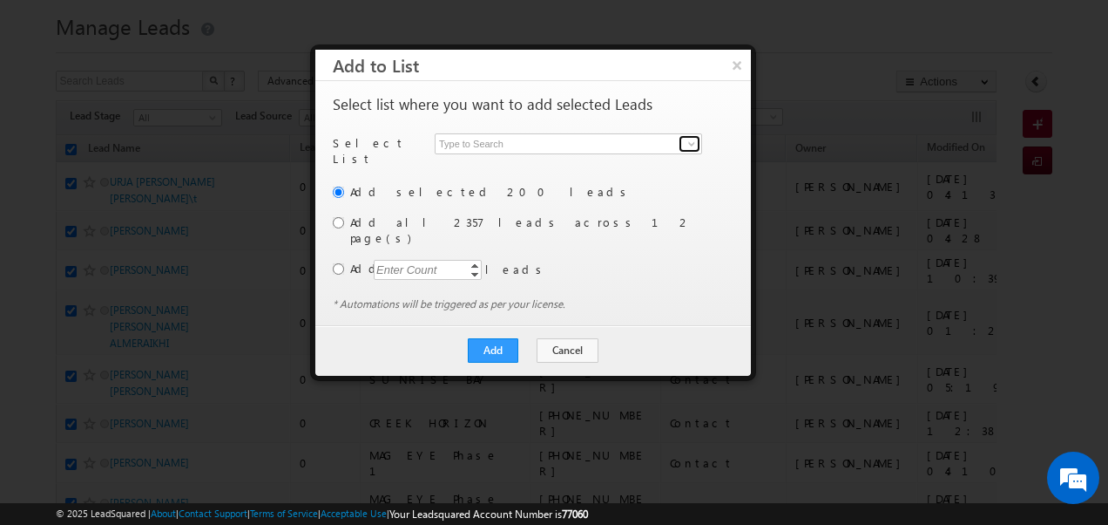
click at [688, 138] on span at bounding box center [692, 144] width 14 height 14
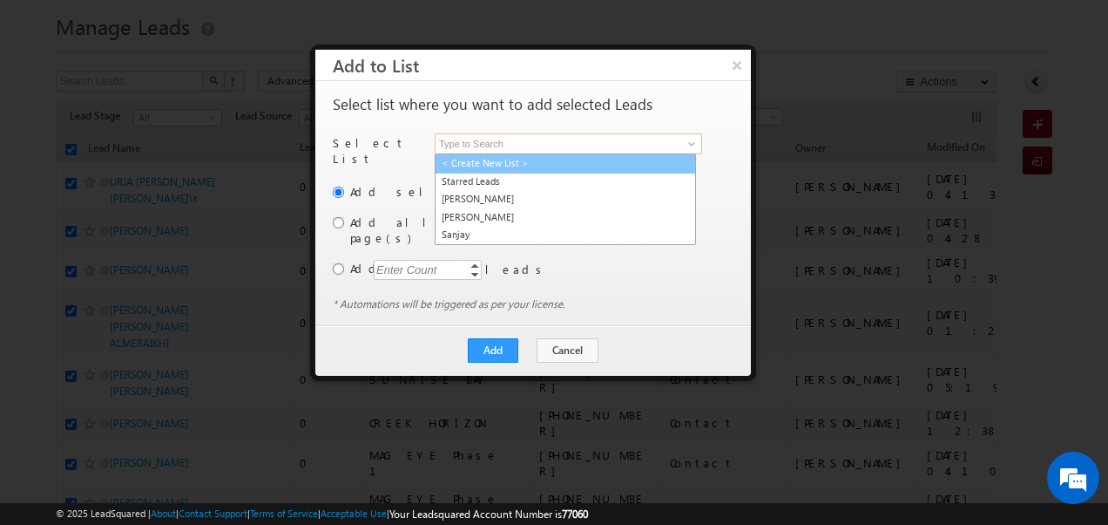
click at [483, 167] on link "< Create New List >" at bounding box center [565, 163] width 261 height 20
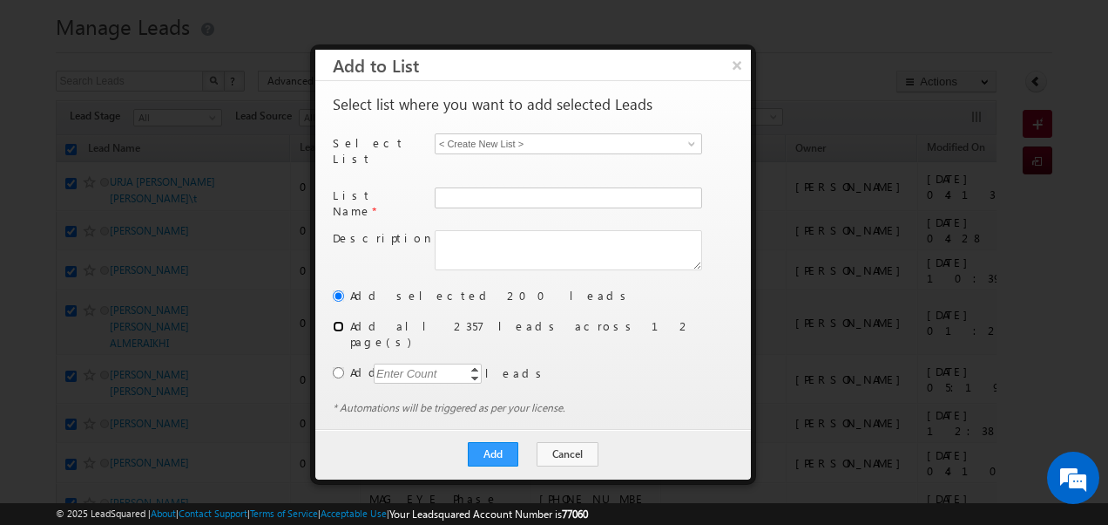
click at [335, 321] on input "radio" at bounding box center [338, 326] width 11 height 11
click at [474, 187] on input "text" at bounding box center [569, 197] width 268 height 21
click at [500, 442] on button "Add" at bounding box center [493, 454] width 51 height 24
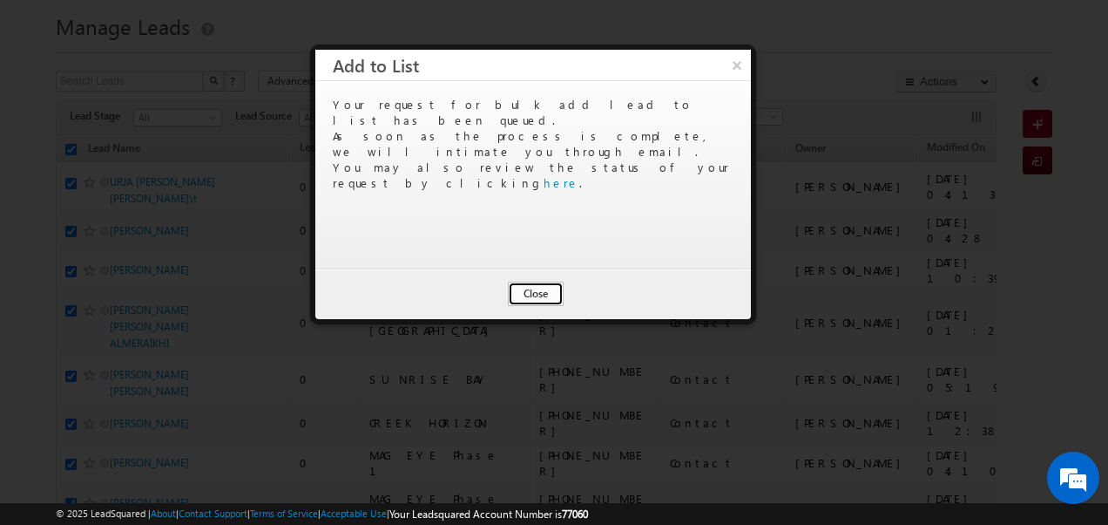
click at [530, 299] on button "Close" at bounding box center [536, 293] width 56 height 24
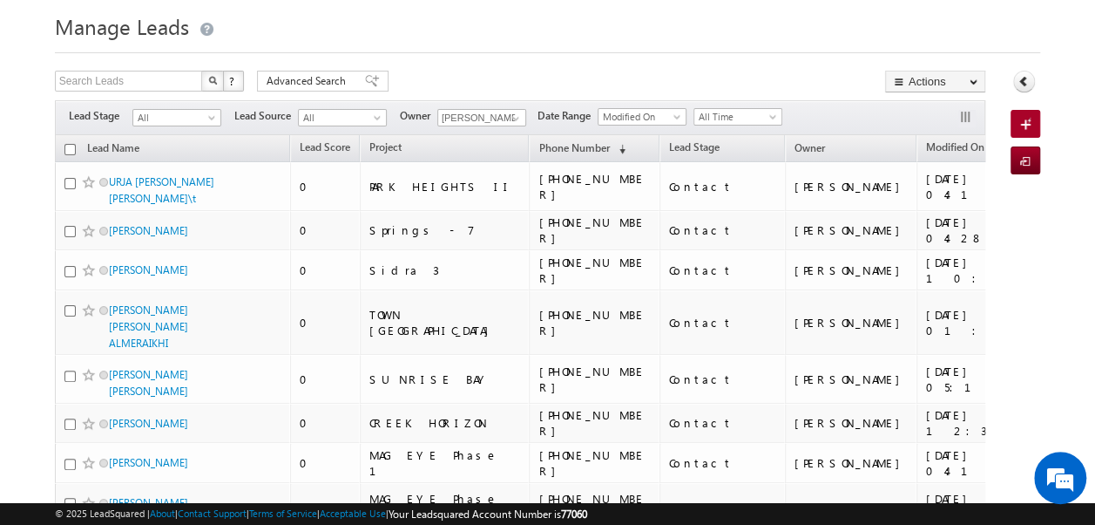
click at [70, 148] on input "checkbox" at bounding box center [69, 149] width 11 height 11
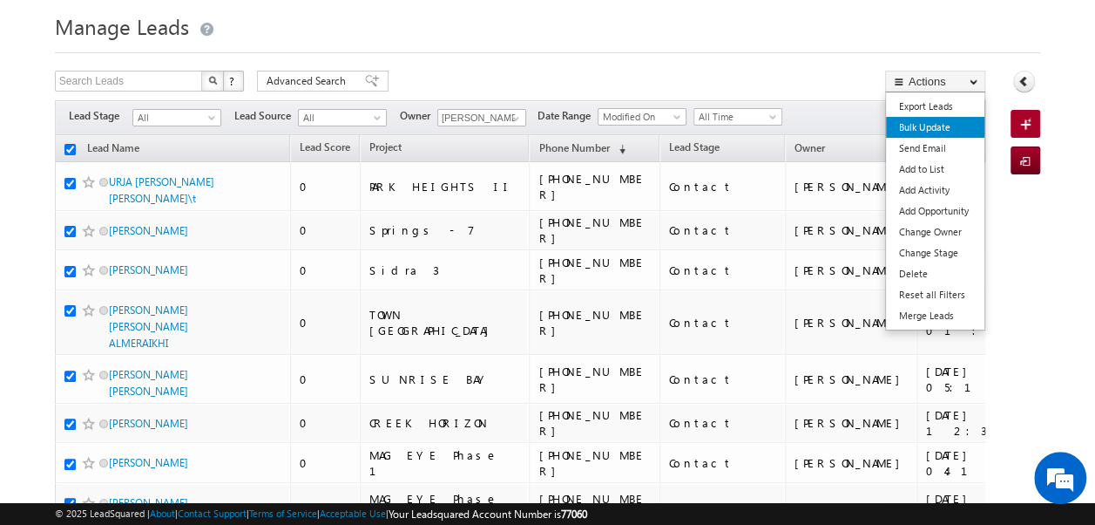
click at [934, 131] on link "Bulk Update" at bounding box center [935, 127] width 98 height 21
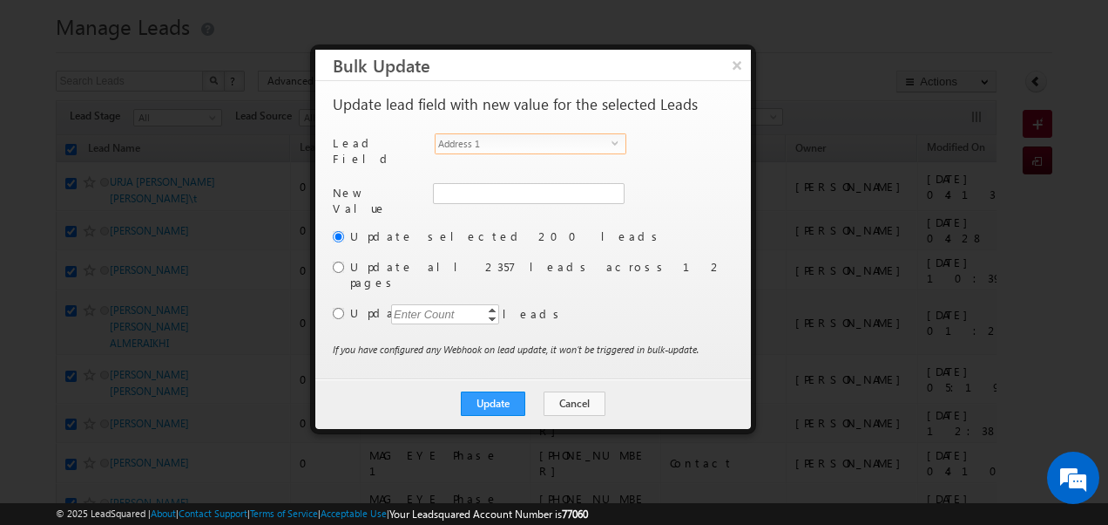
click at [620, 145] on span "select" at bounding box center [619, 143] width 14 height 8
click at [610, 186] on span at bounding box center [613, 193] width 14 height 14
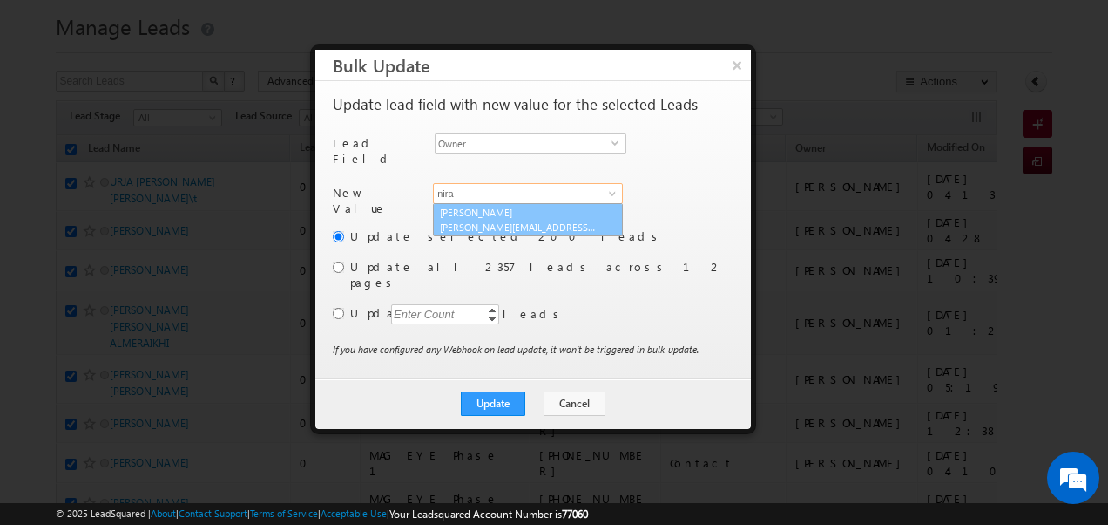
click at [494, 209] on link "Niraj Upadhyay niraj.upadhyay@indglobal.ae" at bounding box center [528, 219] width 190 height 33
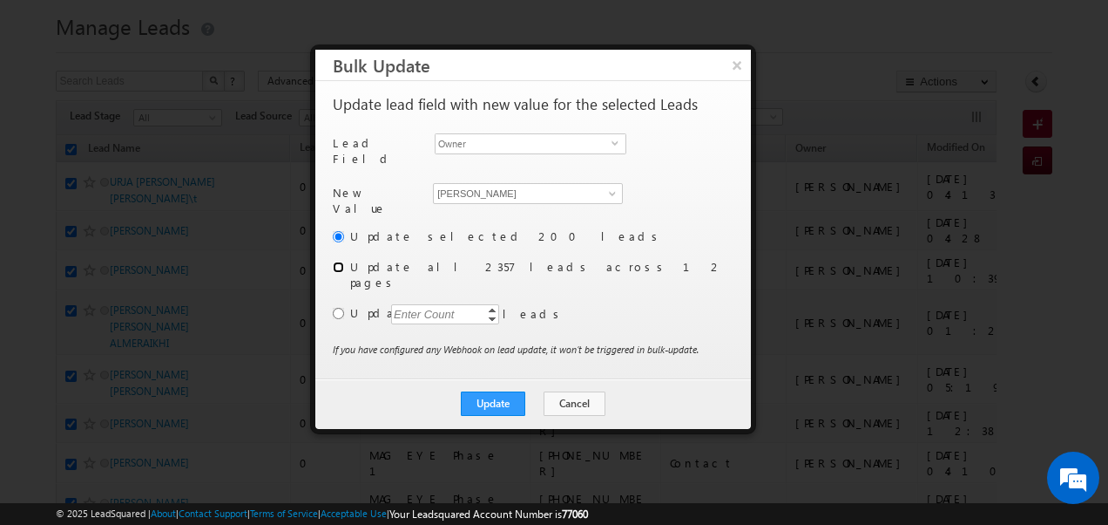
click at [335, 261] on input "radio" at bounding box center [338, 266] width 11 height 11
click at [496, 391] on button "Update" at bounding box center [493, 403] width 64 height 24
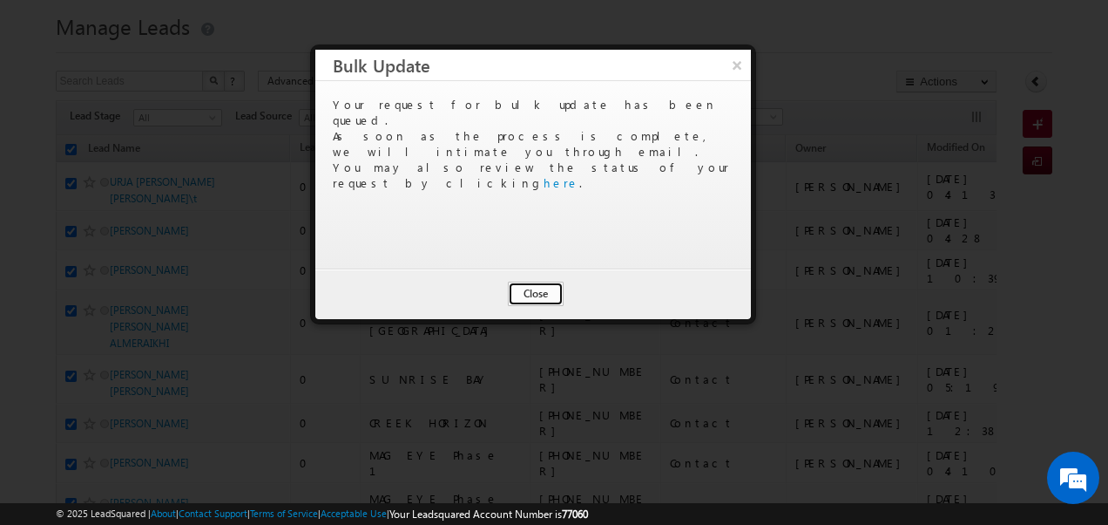
click at [533, 297] on button "Close" at bounding box center [536, 293] width 56 height 24
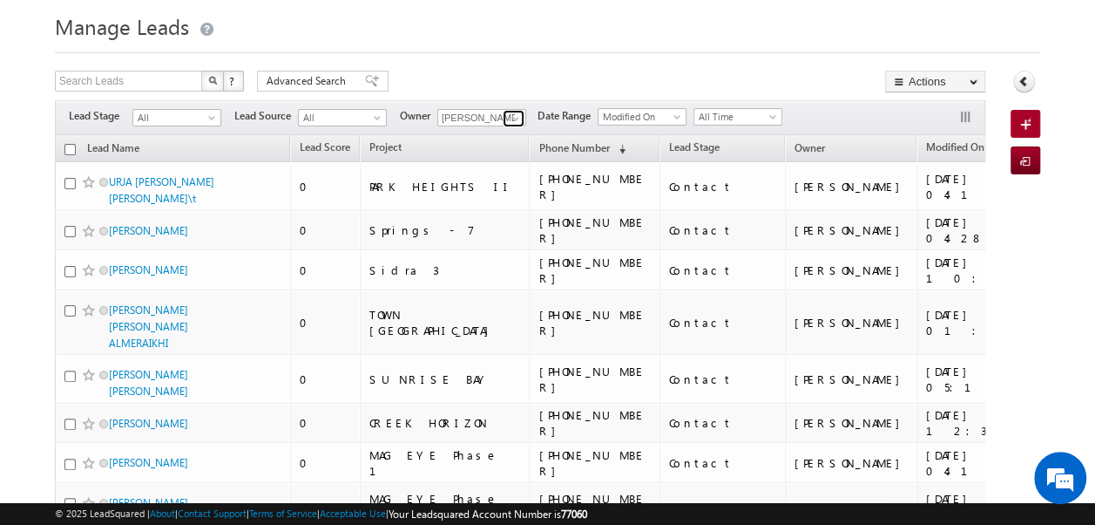
click at [515, 119] on span at bounding box center [516, 119] width 14 height 14
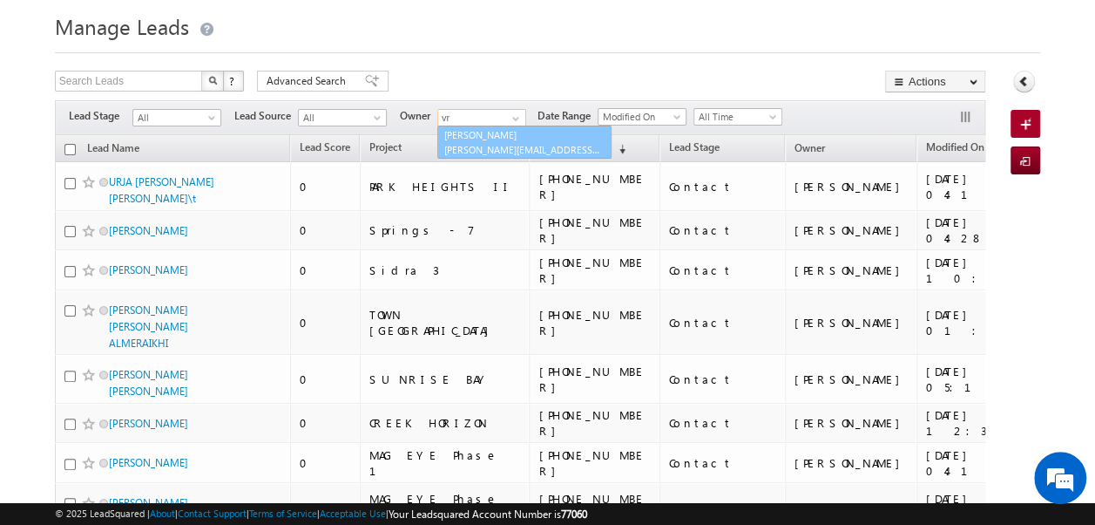
click at [486, 139] on link "Vratika Soni vratika.soni@indglobal.ae" at bounding box center [524, 141] width 174 height 33
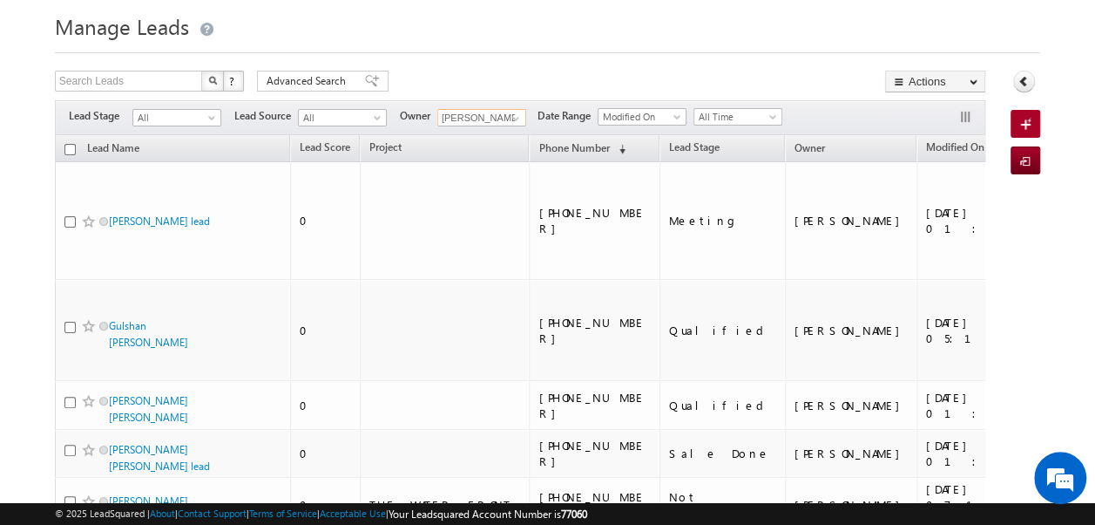
click at [74, 150] on input "checkbox" at bounding box center [69, 149] width 11 height 11
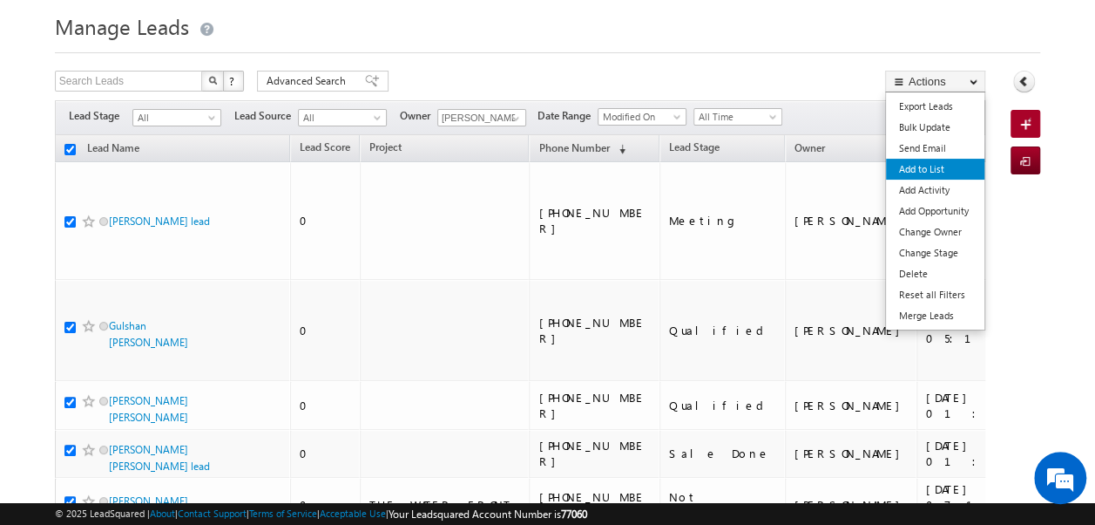
click at [939, 171] on link "Add to List" at bounding box center [935, 169] width 98 height 21
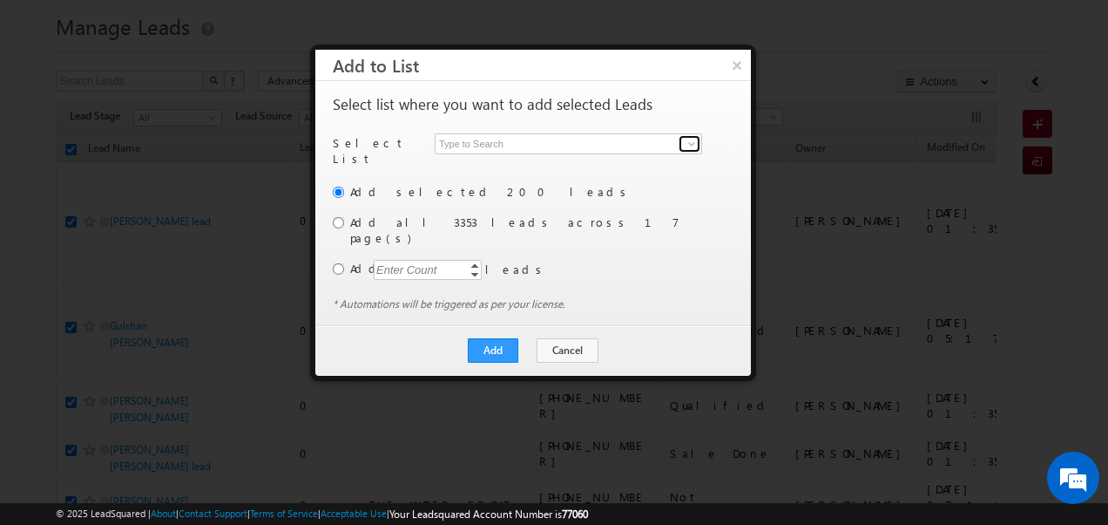
click at [689, 145] on span at bounding box center [692, 144] width 14 height 14
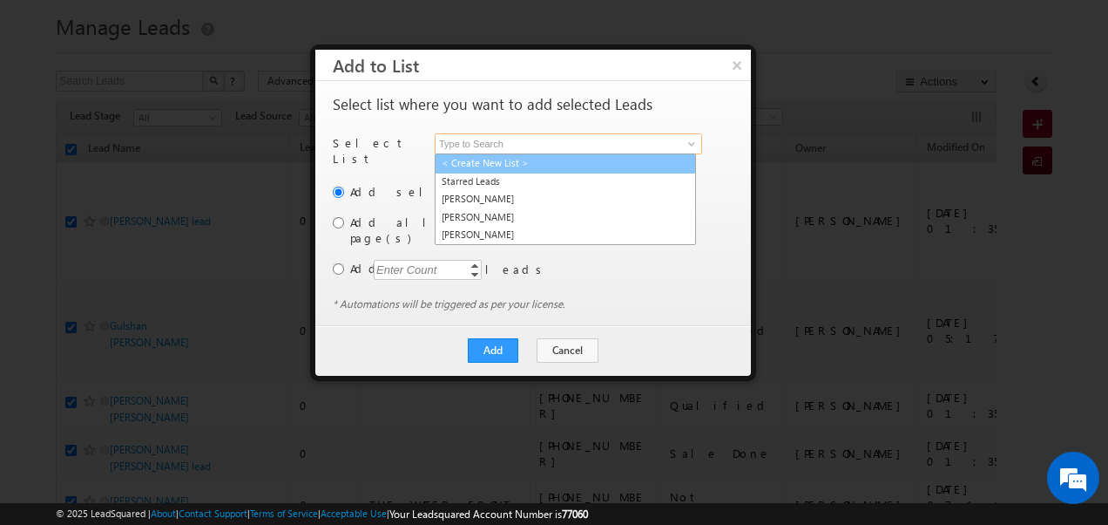
click at [491, 159] on link "< Create New List >" at bounding box center [565, 163] width 261 height 20
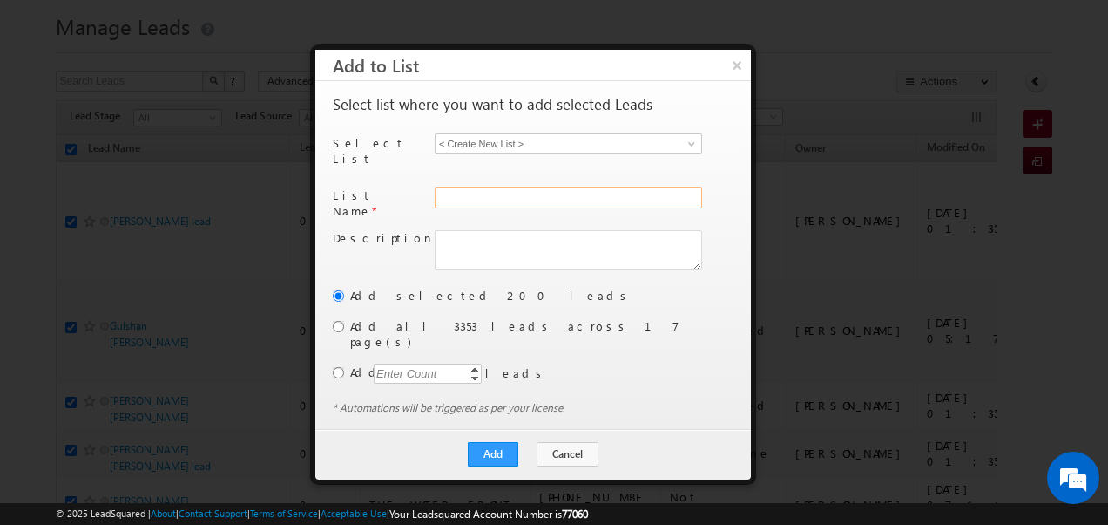
click at [476, 187] on input "text" at bounding box center [569, 197] width 268 height 21
click at [340, 321] on input "radio" at bounding box center [338, 326] width 11 height 11
click at [498, 442] on button "Add" at bounding box center [493, 454] width 51 height 24
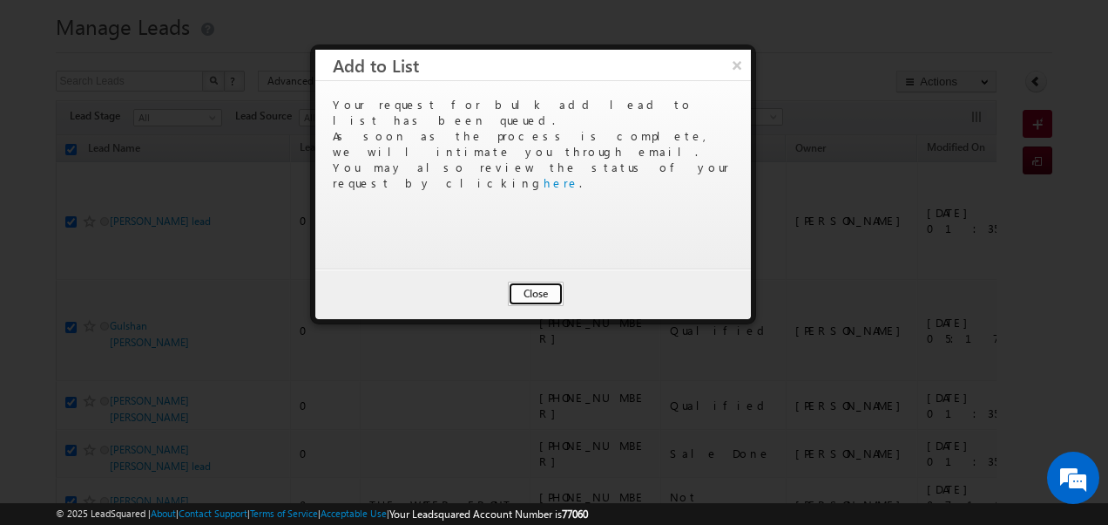
click at [532, 295] on button "Close" at bounding box center [536, 293] width 56 height 24
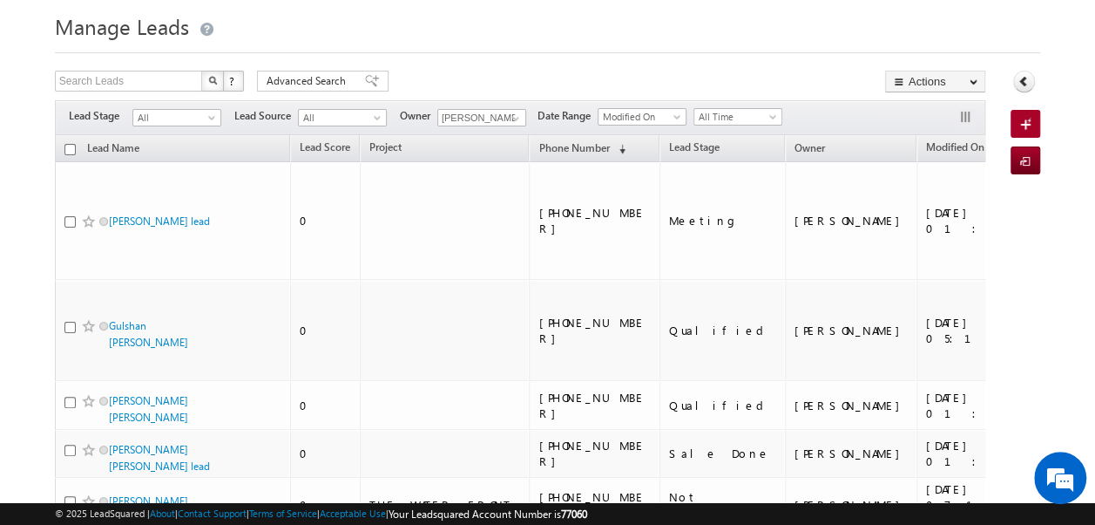
click at [67, 146] on input "checkbox" at bounding box center [69, 149] width 11 height 11
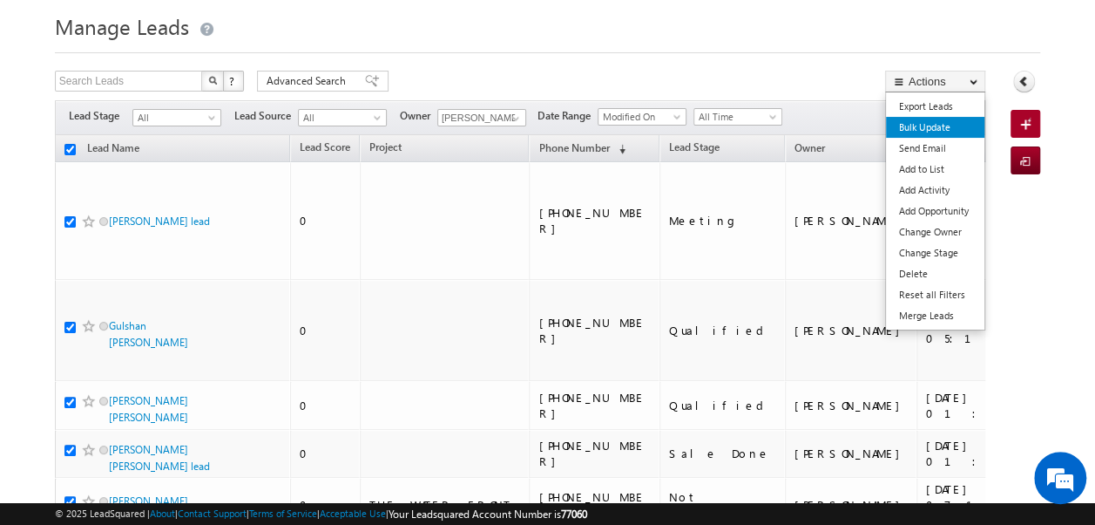
click at [933, 124] on link "Bulk Update" at bounding box center [935, 127] width 98 height 21
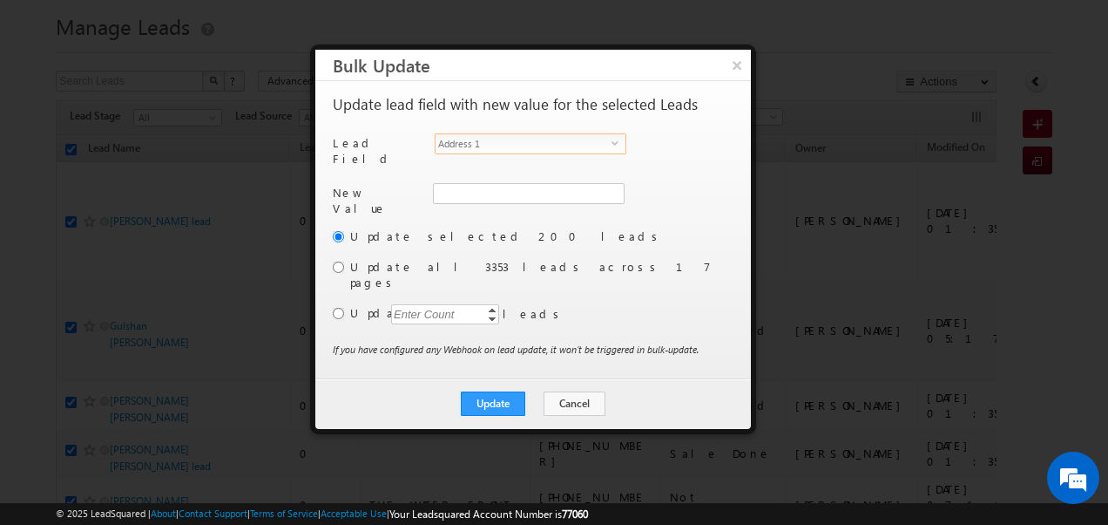
click at [617, 141] on span "select" at bounding box center [619, 143] width 14 height 8
click at [607, 186] on span at bounding box center [613, 193] width 14 height 14
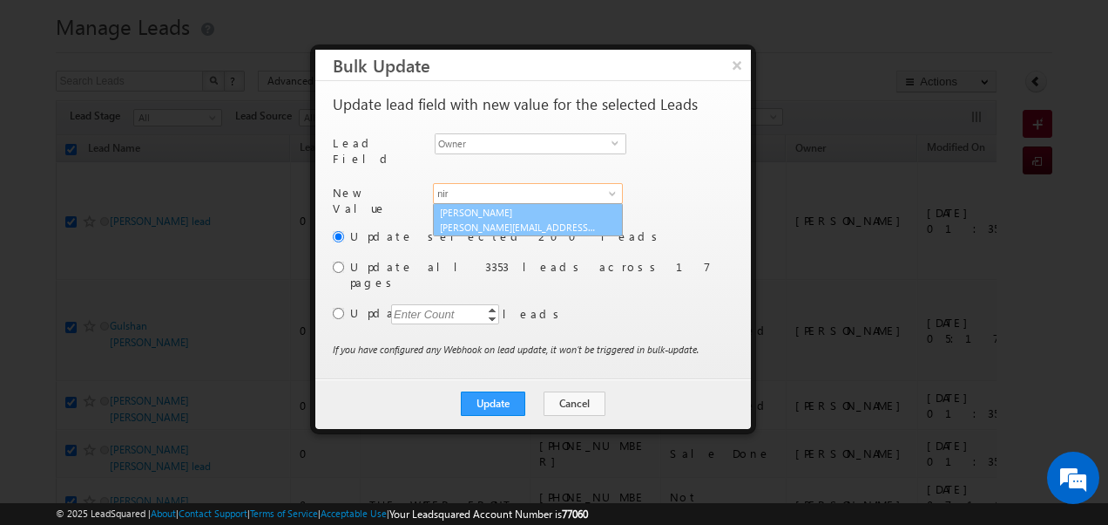
click at [539, 209] on link "Niraj Upadhyay niraj.upadhyay@indglobal.ae" at bounding box center [528, 219] width 190 height 33
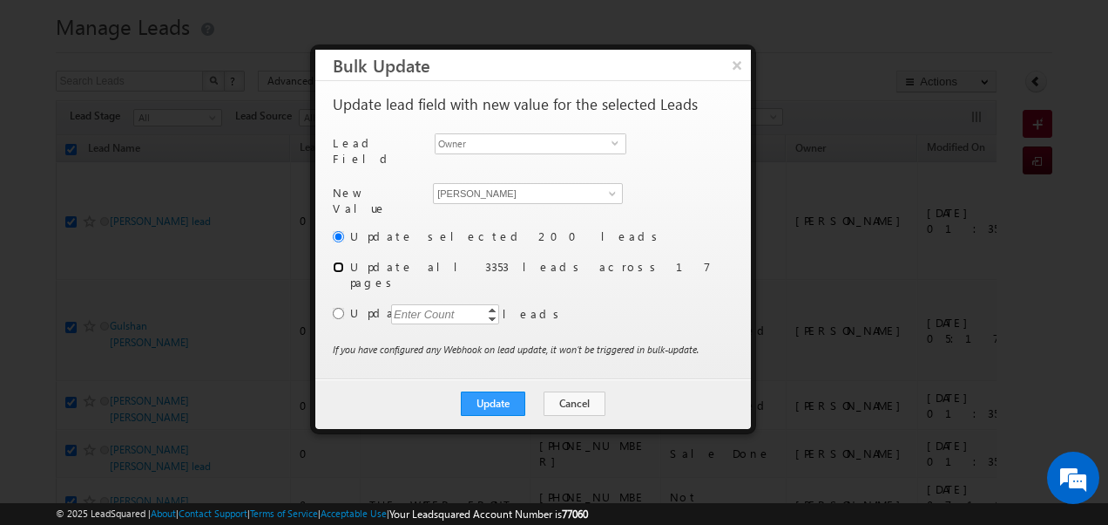
click at [340, 262] on input "radio" at bounding box center [338, 266] width 11 height 11
click at [504, 391] on button "Update" at bounding box center [493, 403] width 64 height 24
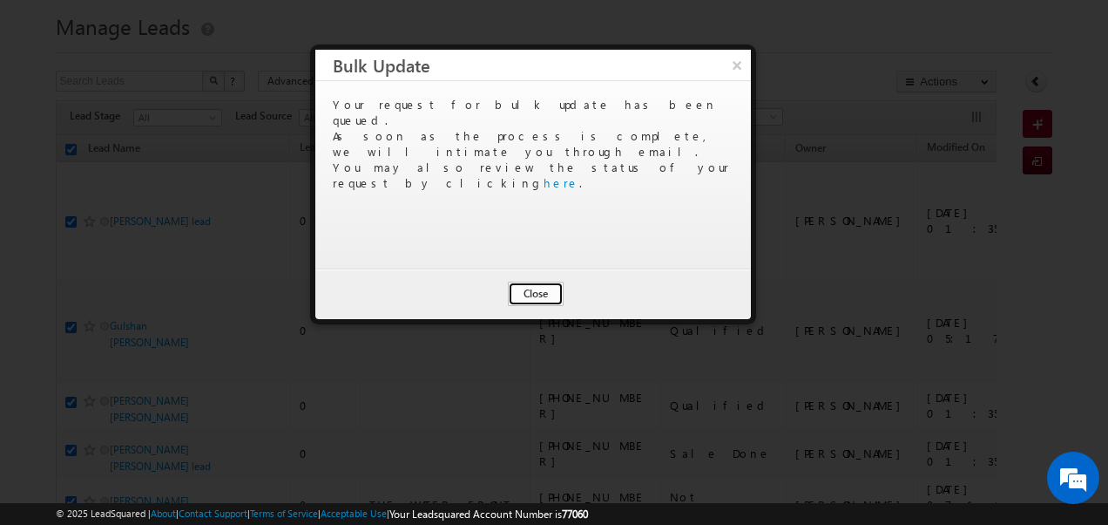
click at [532, 289] on button "Close" at bounding box center [536, 293] width 56 height 24
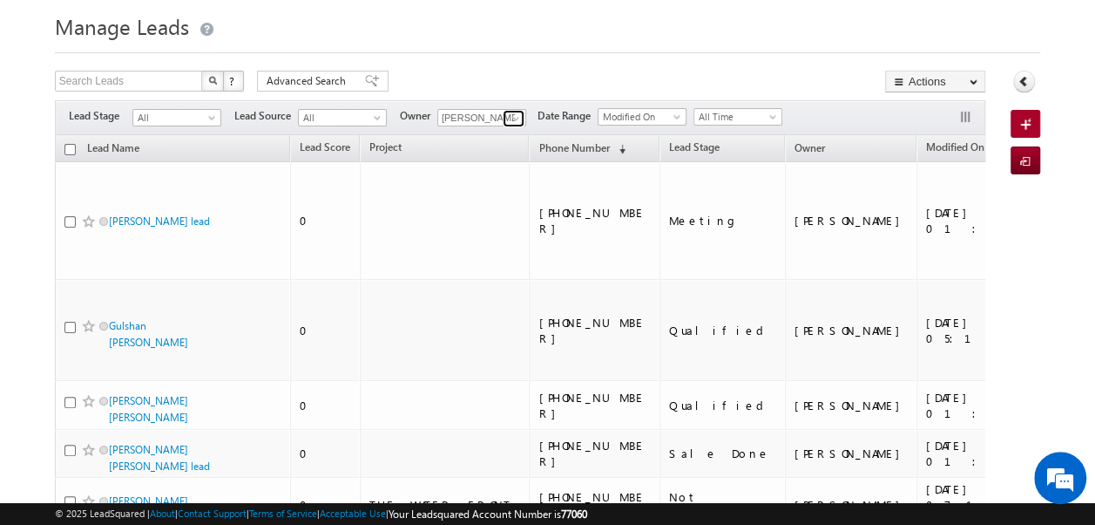
click at [509, 112] on span at bounding box center [516, 119] width 14 height 14
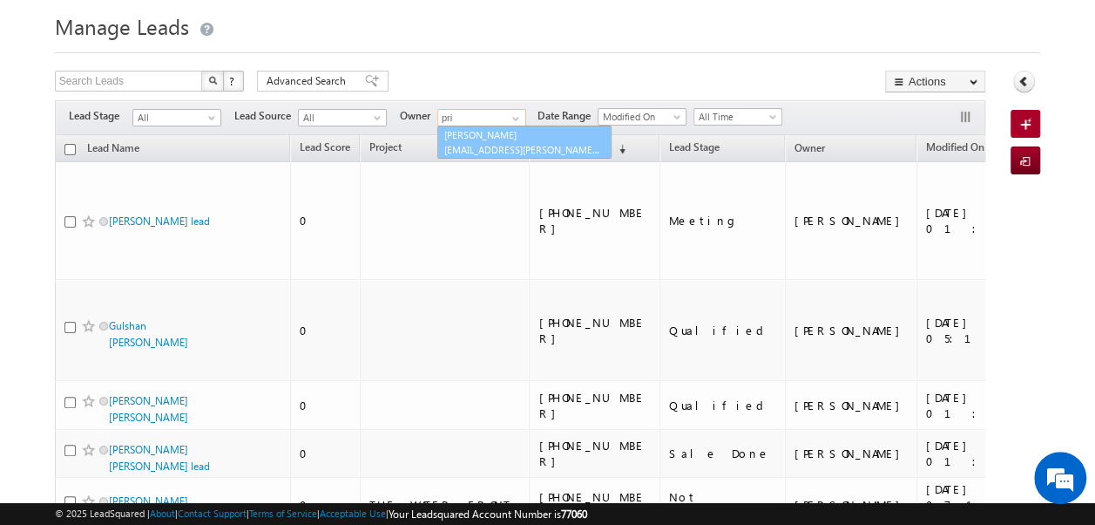
click at [490, 138] on link "Priya Kumra priya.kumra@indglobal.ae" at bounding box center [524, 141] width 174 height 33
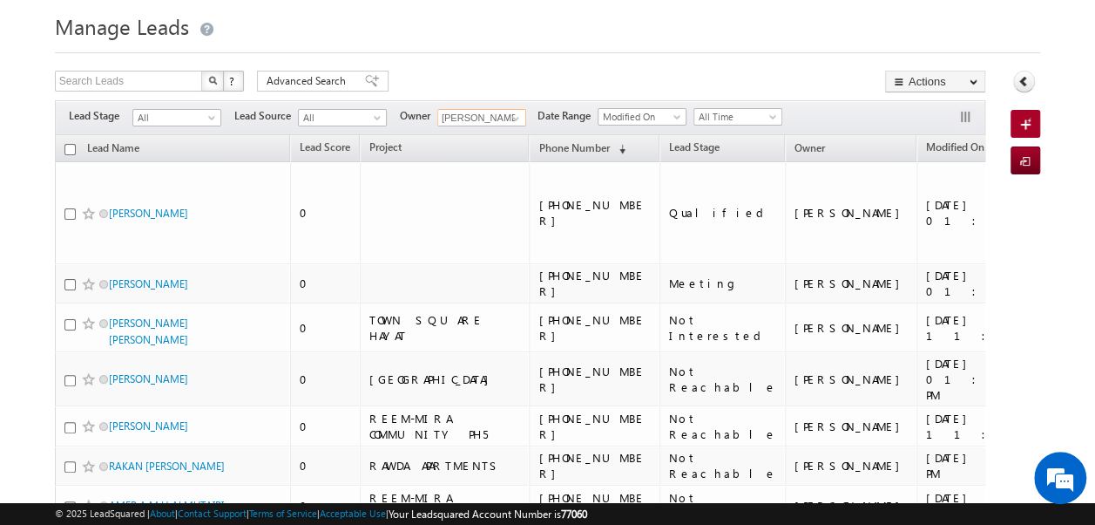
click at [71, 146] on input "checkbox" at bounding box center [69, 149] width 11 height 11
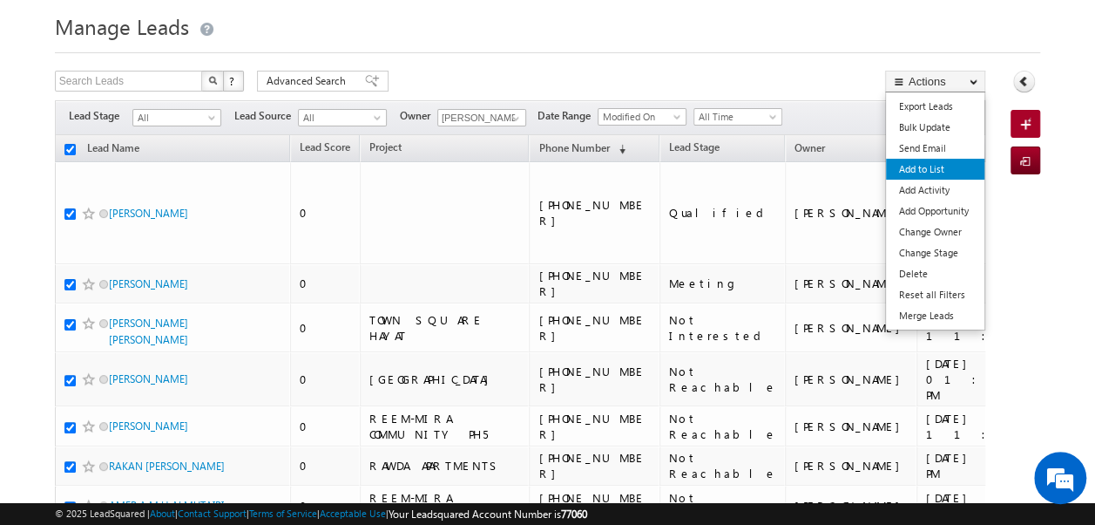
click at [932, 170] on link "Add to List" at bounding box center [935, 169] width 98 height 21
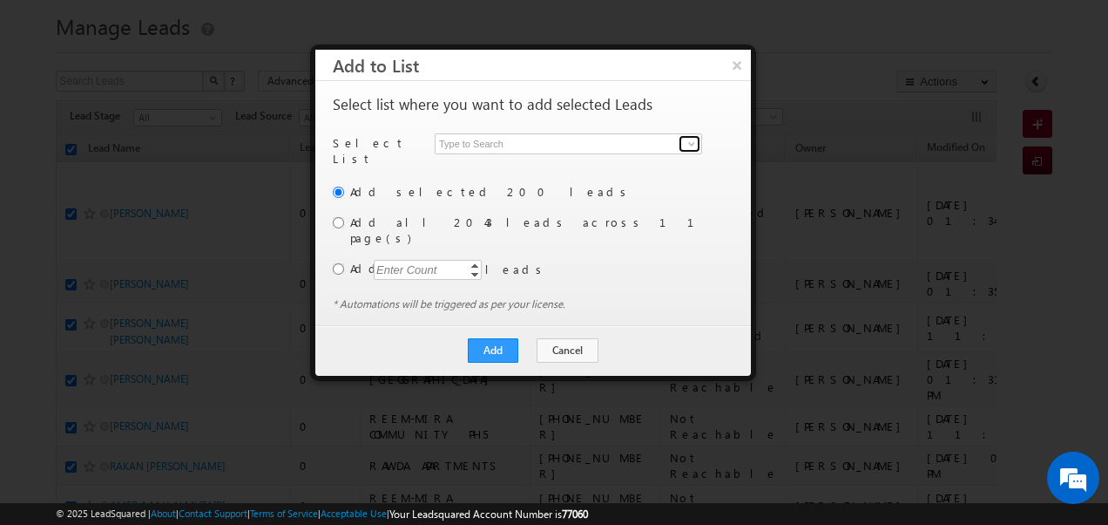
click at [689, 143] on span at bounding box center [692, 144] width 14 height 14
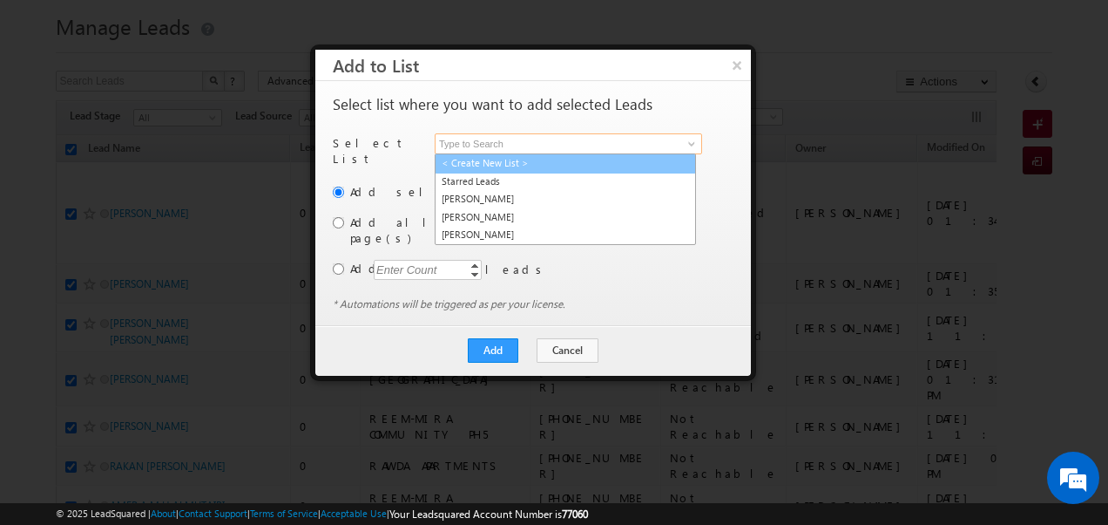
click at [515, 166] on link "< Create New List >" at bounding box center [565, 163] width 261 height 20
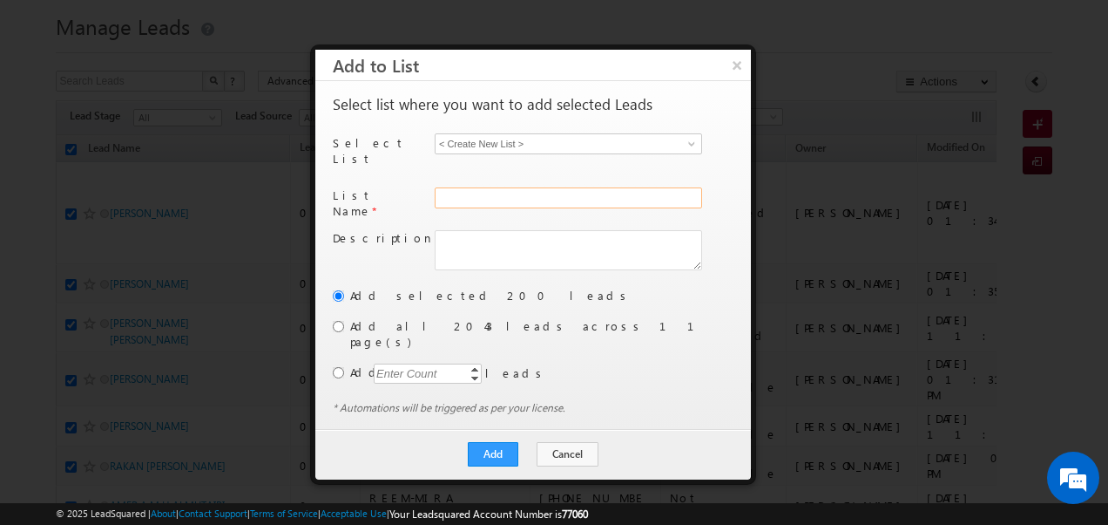
click at [476, 187] on input "text" at bounding box center [569, 197] width 268 height 21
click at [335, 321] on input "radio" at bounding box center [338, 326] width 11 height 11
click at [497, 442] on button "Add" at bounding box center [493, 454] width 51 height 24
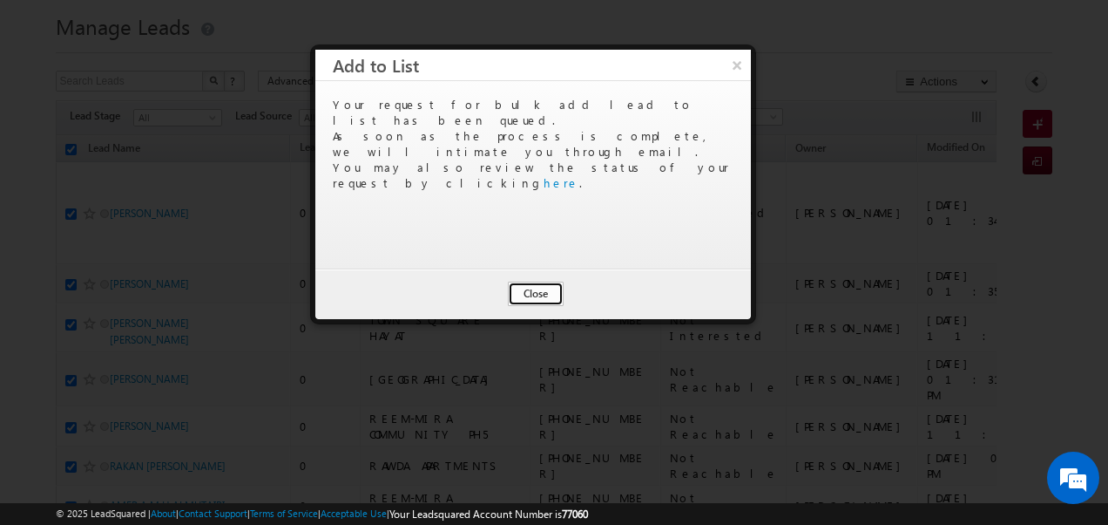
click at [539, 295] on button "Close" at bounding box center [536, 293] width 56 height 24
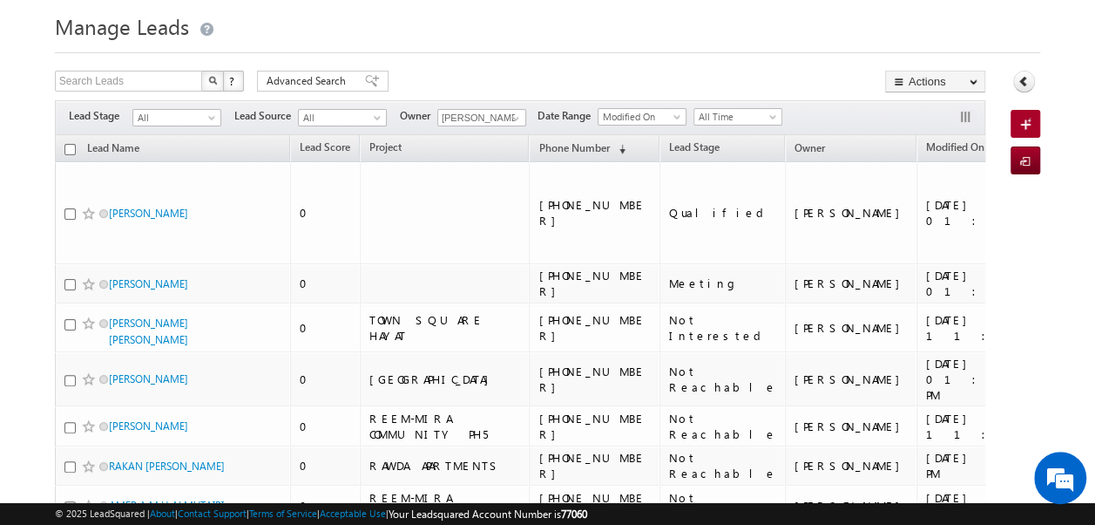
click at [71, 150] on input "checkbox" at bounding box center [69, 149] width 11 height 11
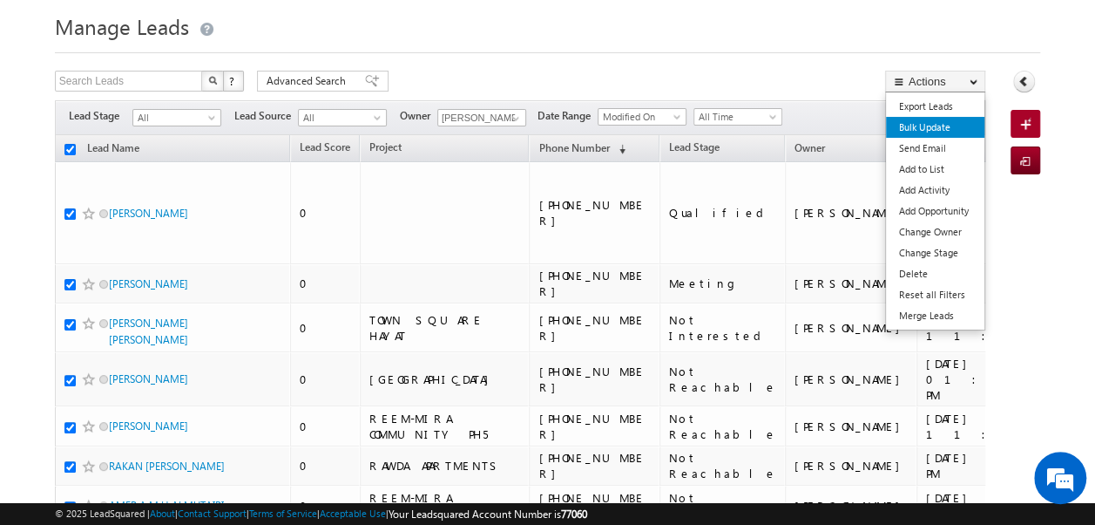
click at [920, 123] on link "Bulk Update" at bounding box center [935, 127] width 98 height 21
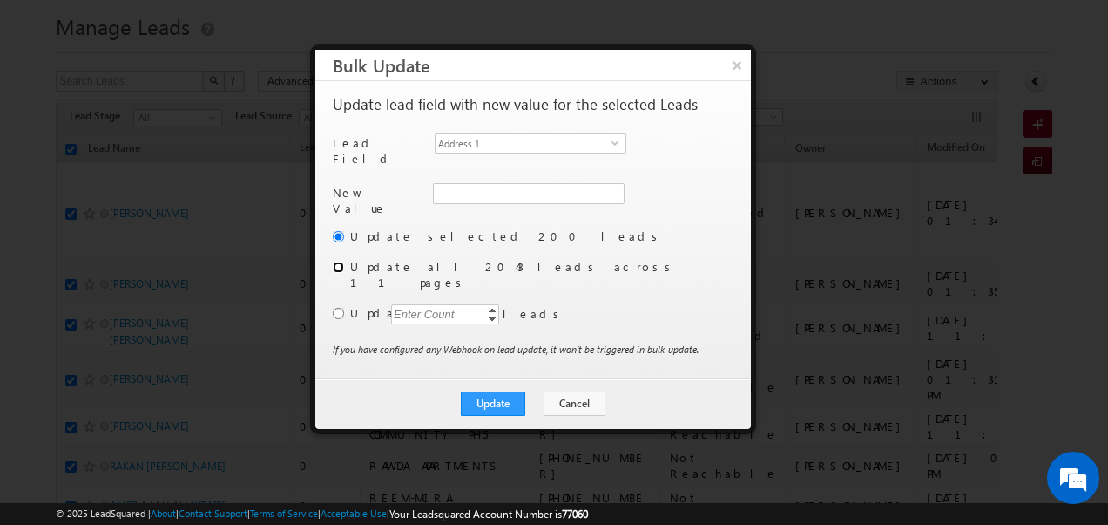
click at [341, 261] on input "radio" at bounding box center [338, 266] width 11 height 11
click at [611, 142] on span "Address 1" at bounding box center [524, 143] width 176 height 19
click at [610, 186] on span at bounding box center [613, 193] width 14 height 14
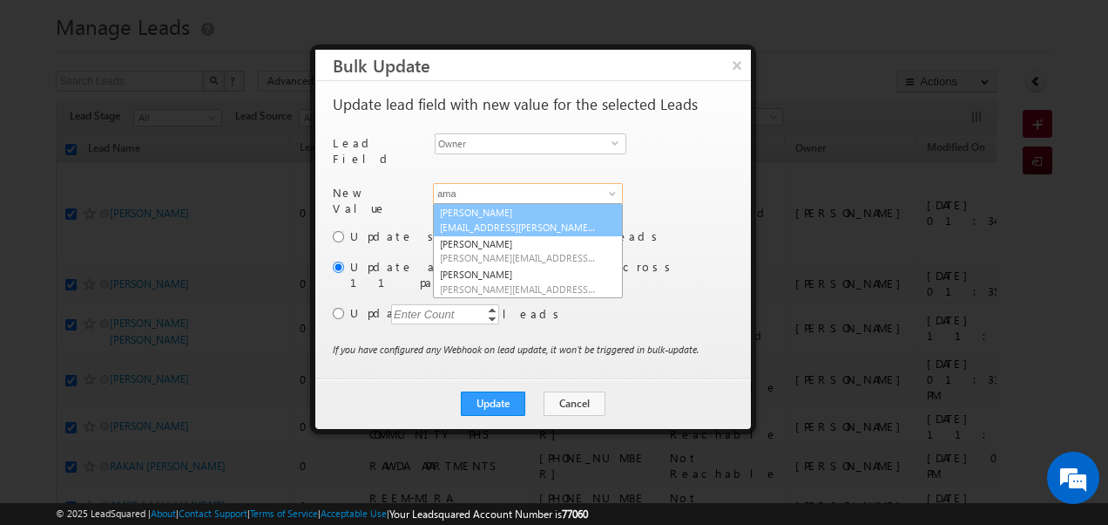
click at [512, 209] on link "Aman Ramani aman.ramani@indglobal.ae" at bounding box center [528, 219] width 190 height 33
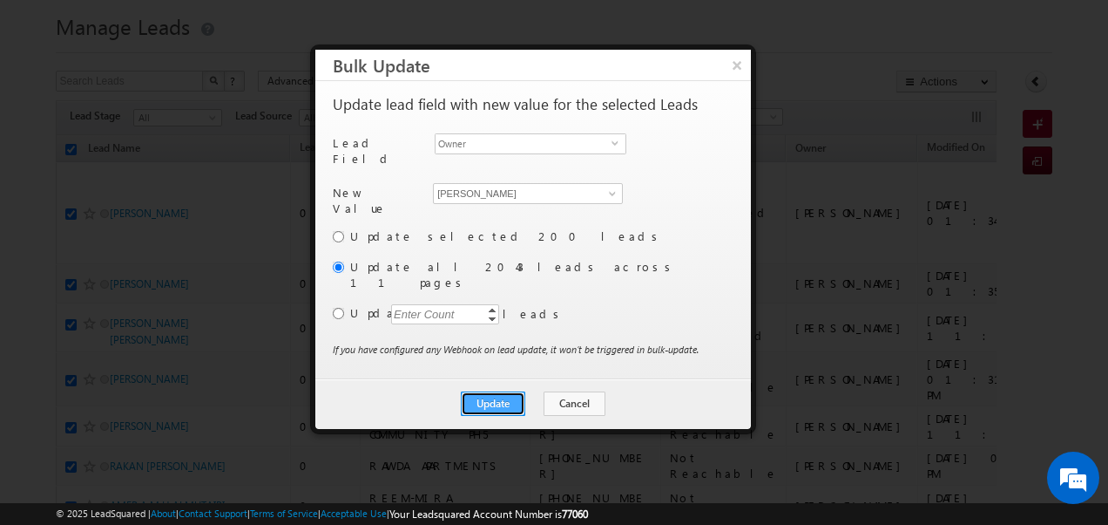
click at [485, 391] on button "Update" at bounding box center [493, 403] width 64 height 24
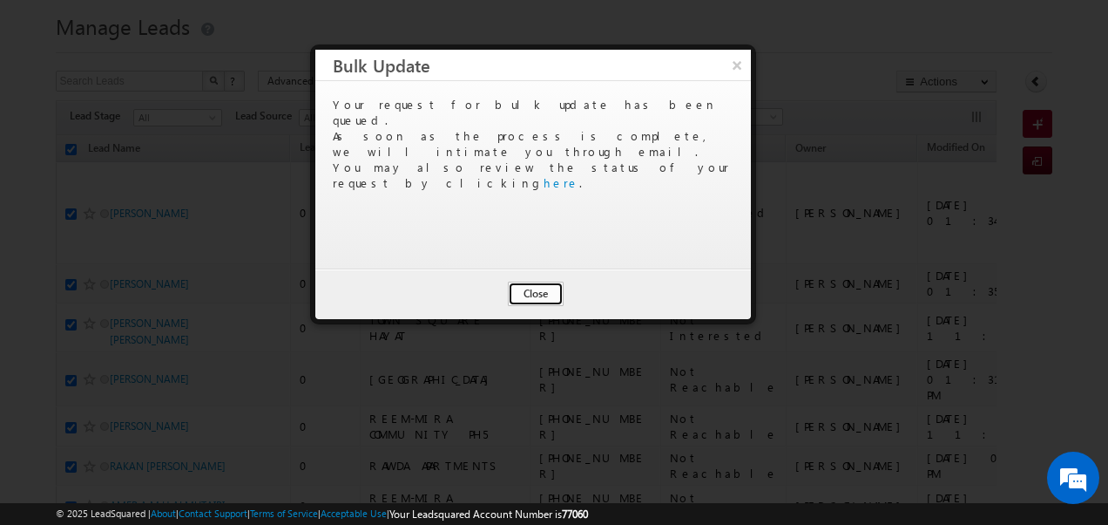
click at [534, 286] on button "Close" at bounding box center [536, 293] width 56 height 24
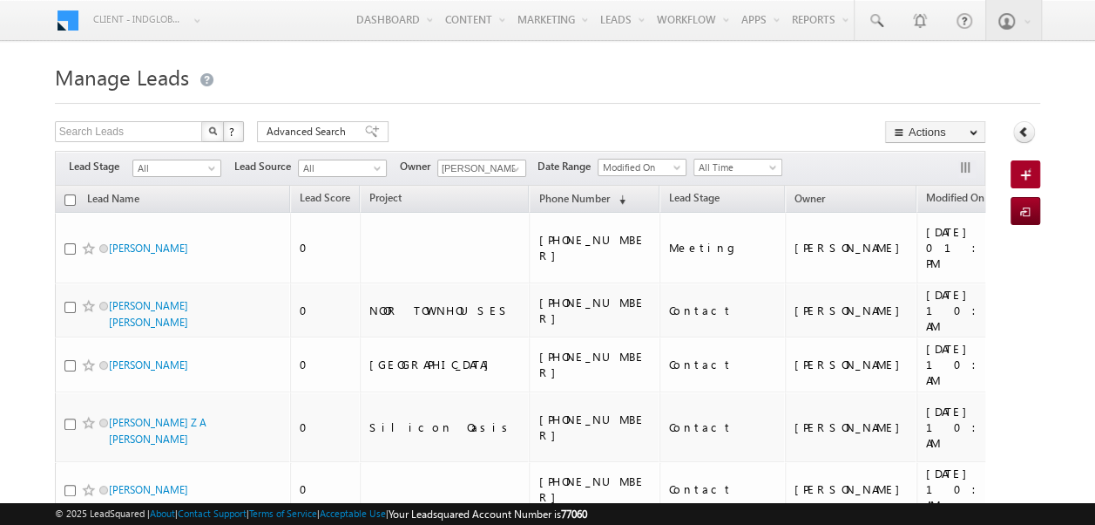
checkbox input "false"
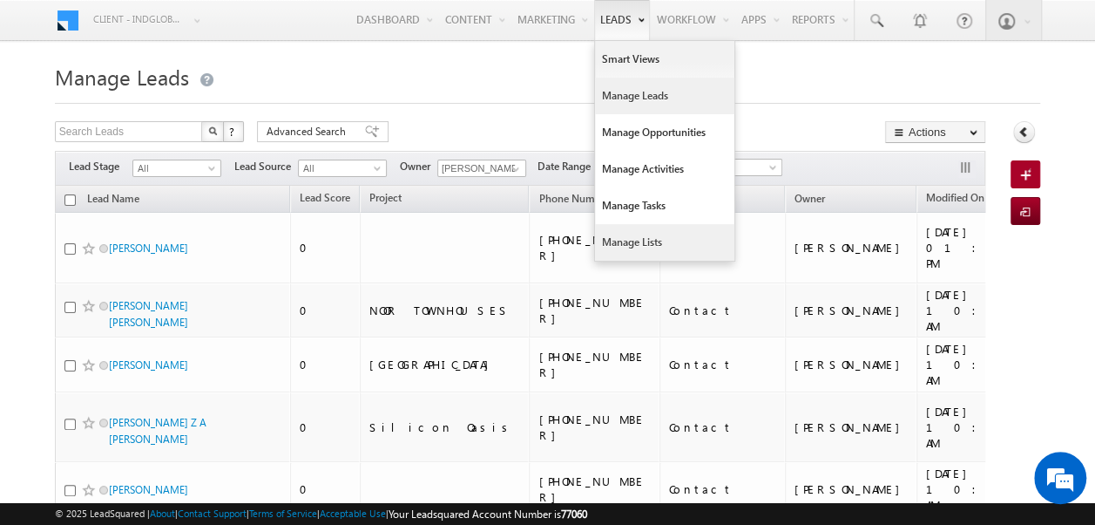
click at [607, 234] on link "Manage Lists" at bounding box center [664, 242] width 139 height 37
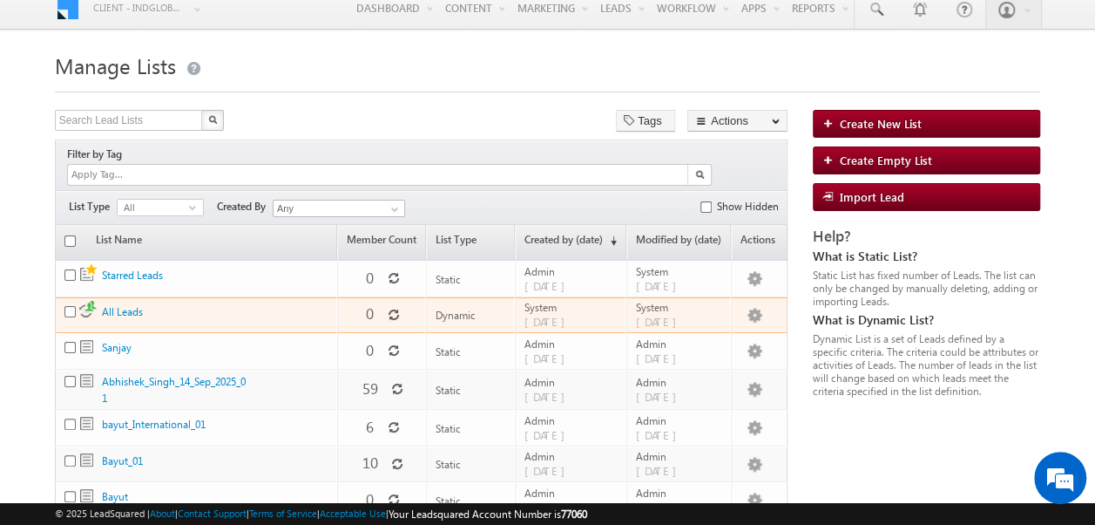
scroll to position [12, 0]
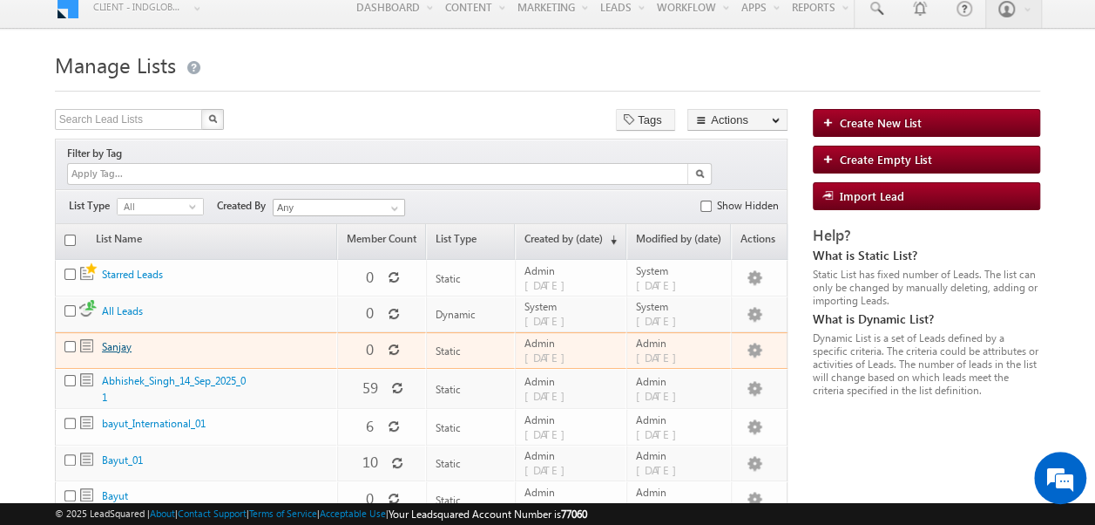
click at [110, 340] on link "Sanjay" at bounding box center [117, 346] width 30 height 13
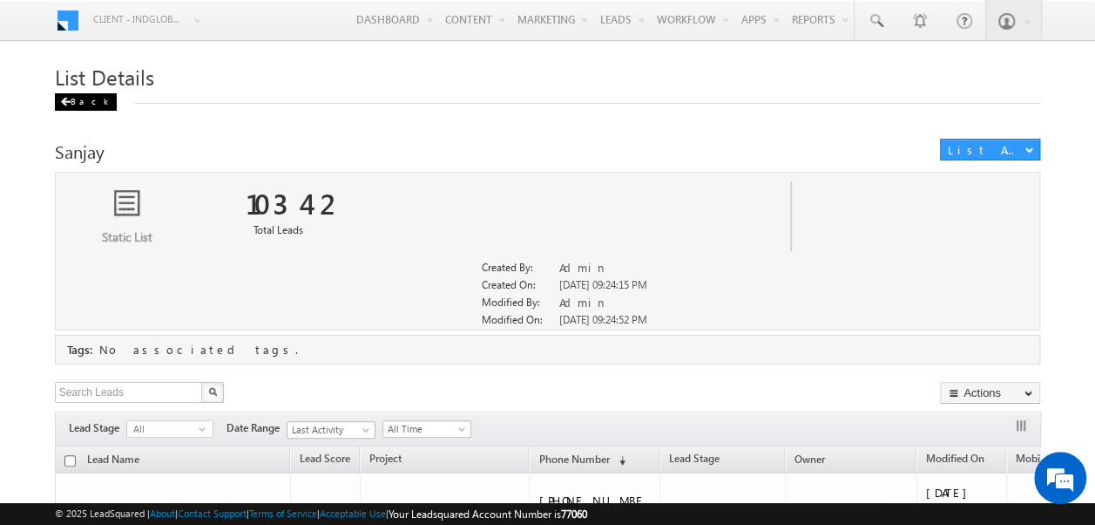
click at [64, 103] on span at bounding box center [65, 102] width 10 height 9
